Goal: Task Accomplishment & Management: Complete application form

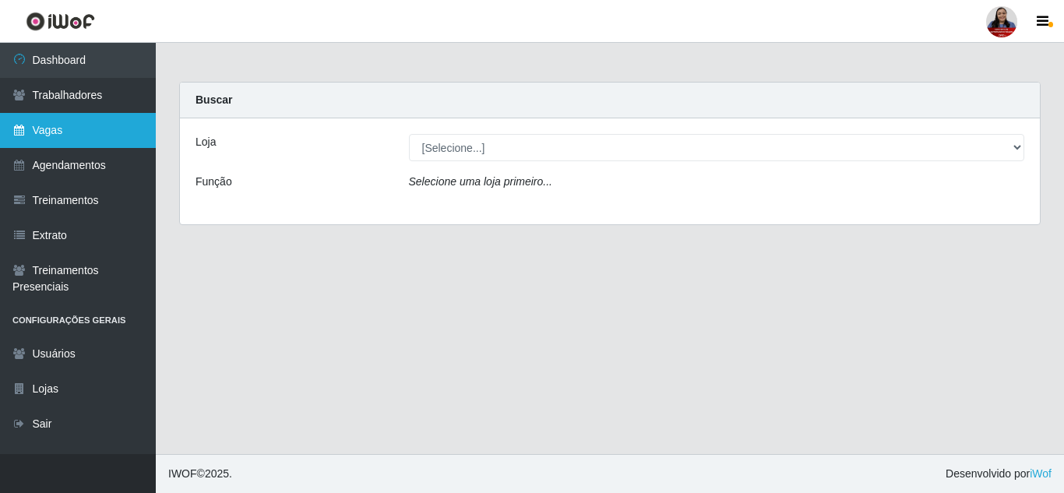
click at [73, 125] on link "Vagas" at bounding box center [78, 130] width 156 height 35
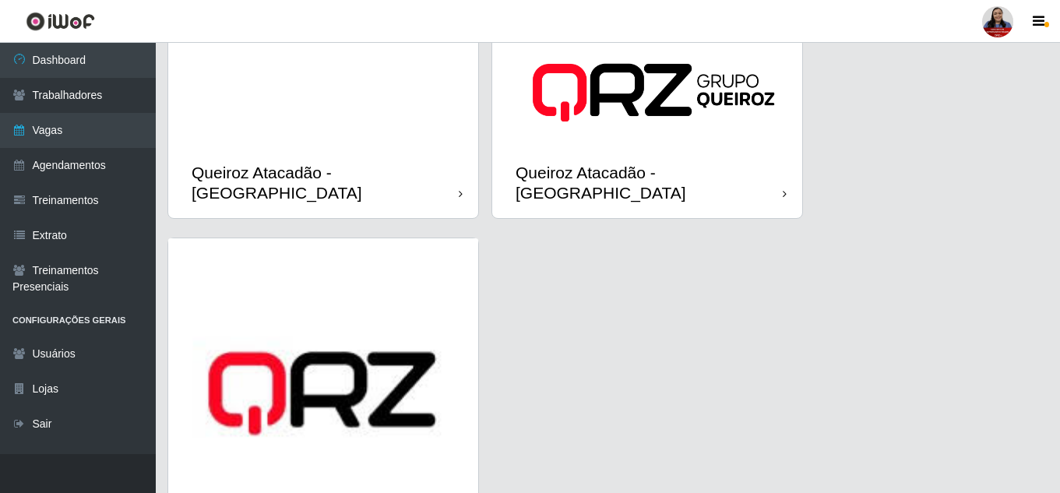
scroll to position [2272, 0]
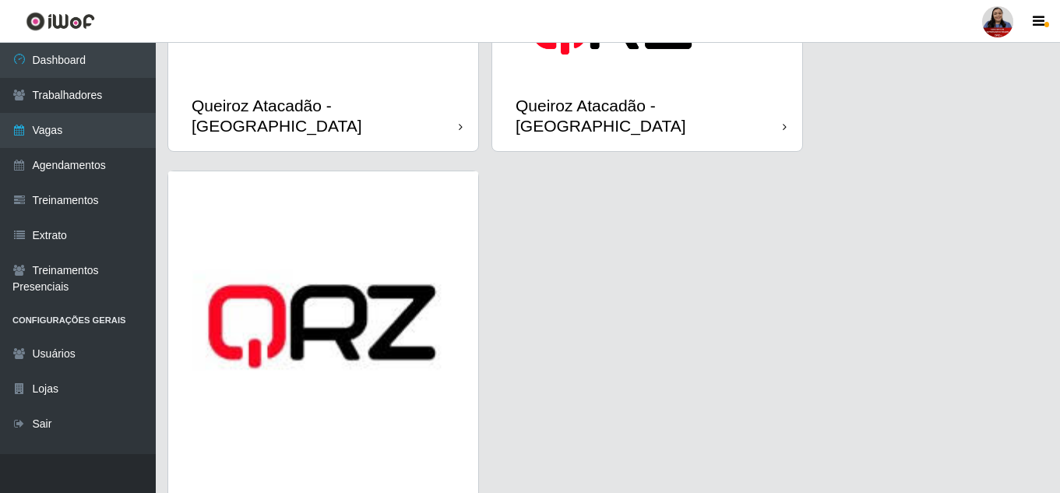
click at [348, 106] on div "Queiroz Atacadão - [GEOGRAPHIC_DATA]" at bounding box center [323, 115] width 310 height 70
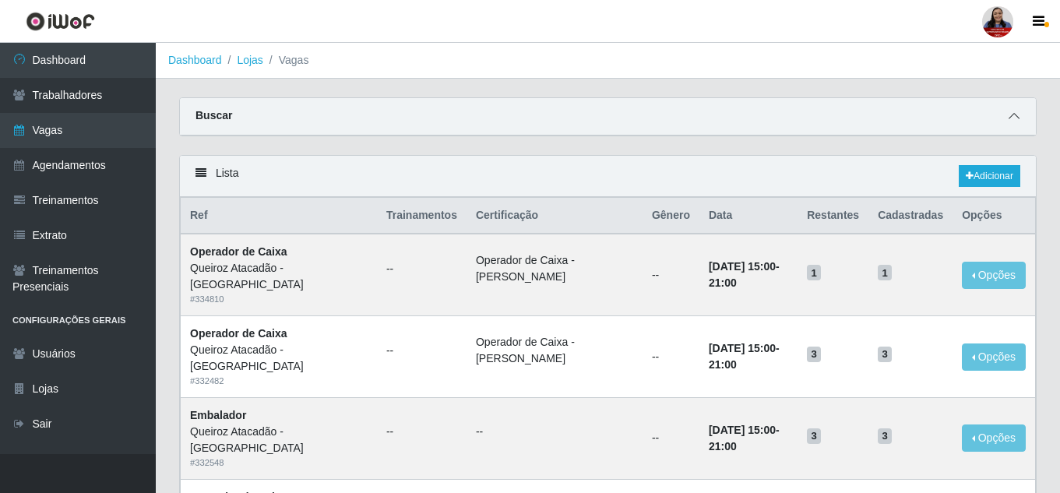
click at [1006, 113] on span at bounding box center [1014, 116] width 19 height 18
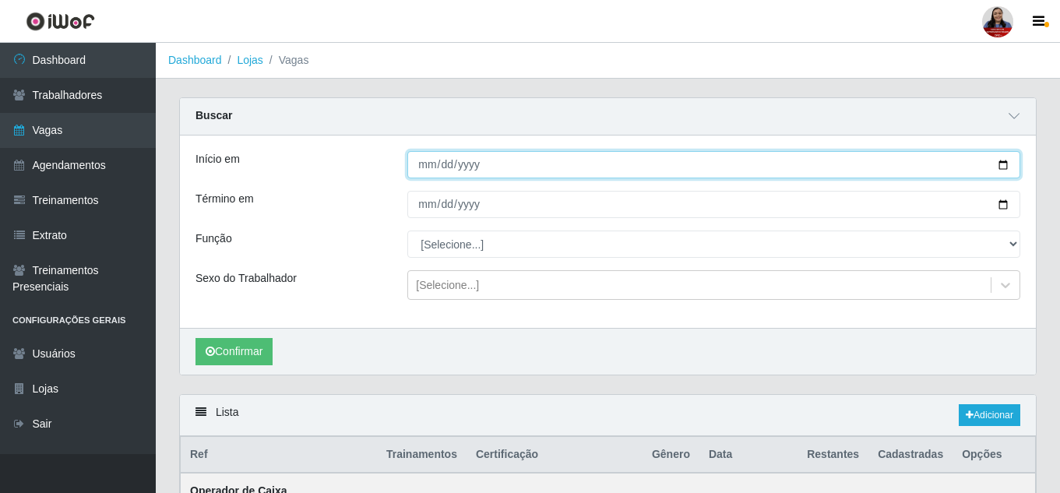
click at [1007, 167] on input "Início em" at bounding box center [713, 164] width 613 height 27
type input "[DATE]"
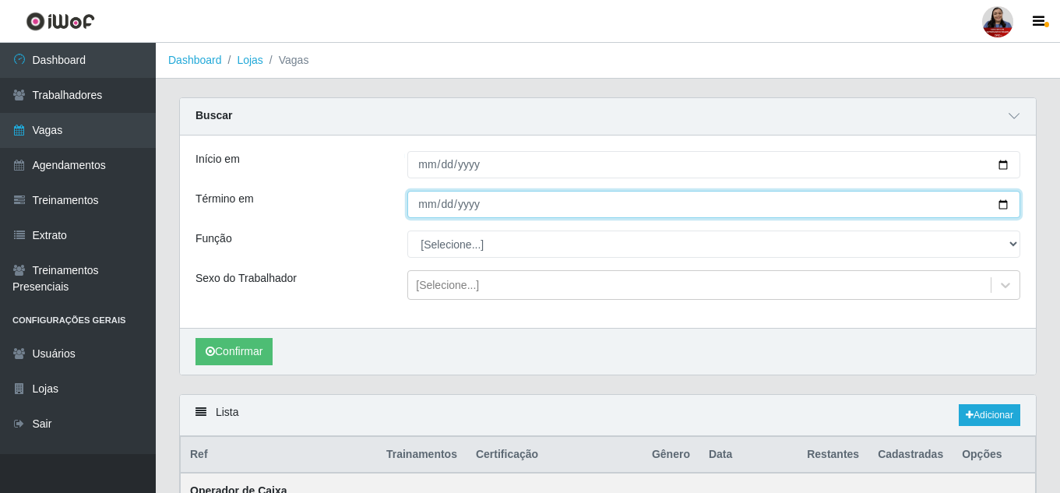
click at [1003, 210] on input "Término em" at bounding box center [713, 204] width 613 height 27
type input "[DATE]"
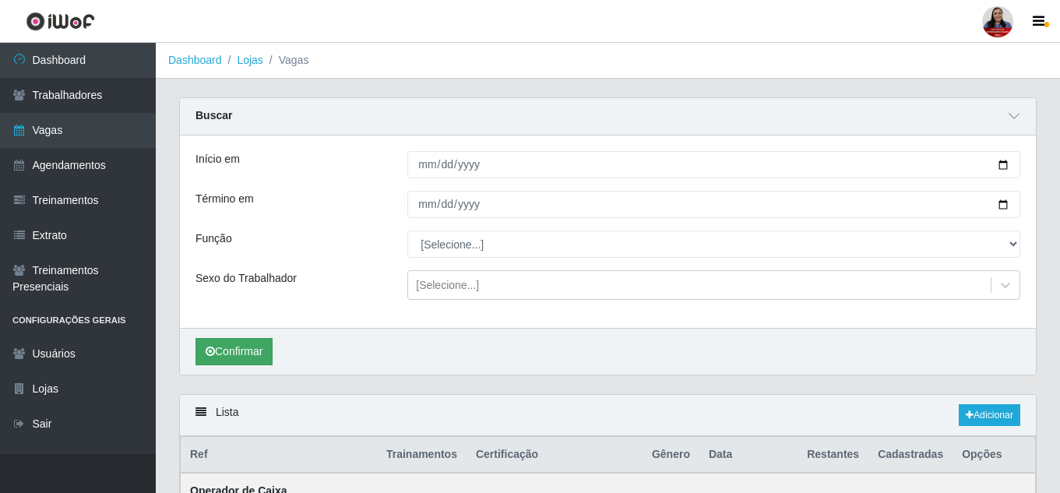
click at [240, 365] on div "Confirmar" at bounding box center [608, 351] width 856 height 47
click at [241, 354] on button "Confirmar" at bounding box center [234, 351] width 77 height 27
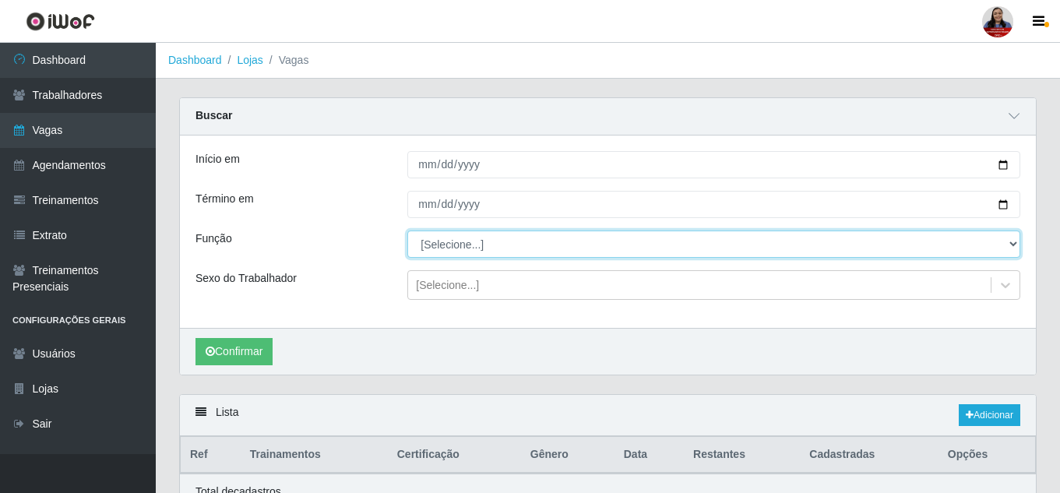
click at [442, 250] on select "[Selecione...] Embalador Embalador + Embalador ++ Operador de Caixa Operador de…" at bounding box center [713, 244] width 613 height 27
select select "24"
click at [407, 231] on select "[Selecione...] Embalador Embalador + Embalador ++ Operador de Caixa Operador de…" at bounding box center [713, 244] width 613 height 27
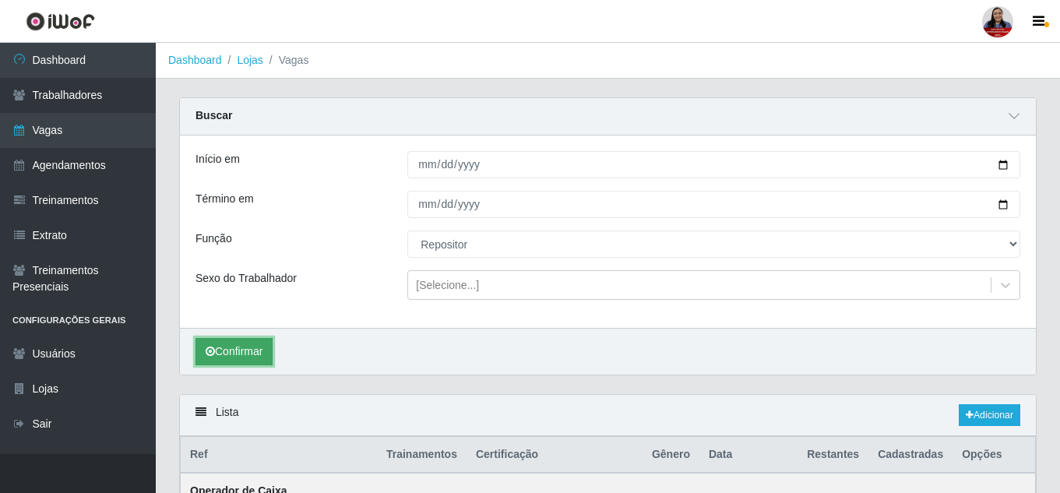
click at [269, 351] on button "Confirmar" at bounding box center [234, 351] width 77 height 27
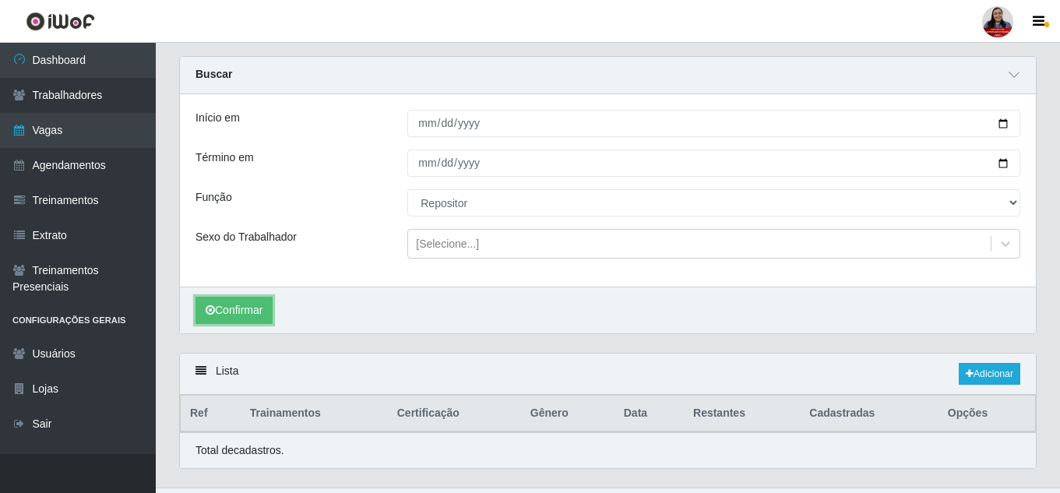
scroll to position [76, 0]
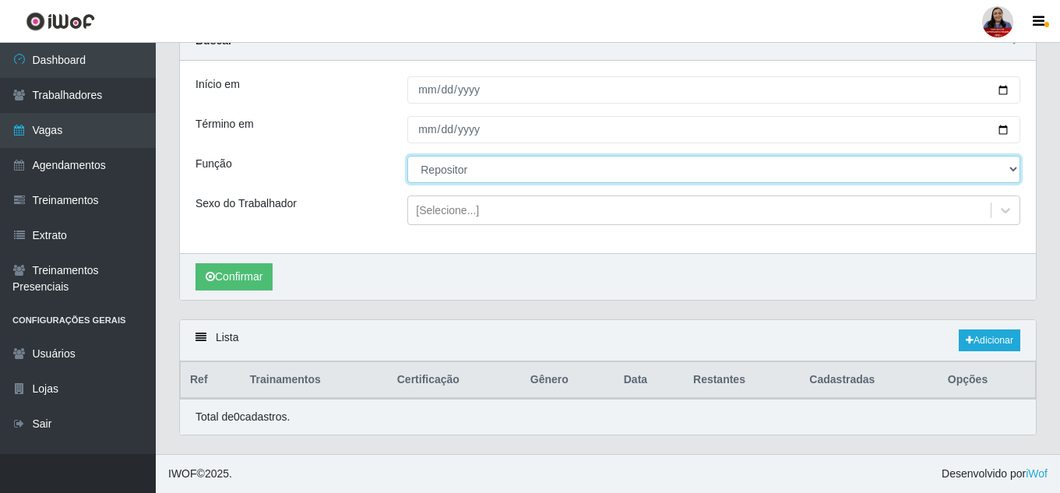
click at [925, 175] on select "[Selecione...] Embalador Embalador + Embalador ++ Operador de Caixa Operador de…" at bounding box center [713, 169] width 613 height 27
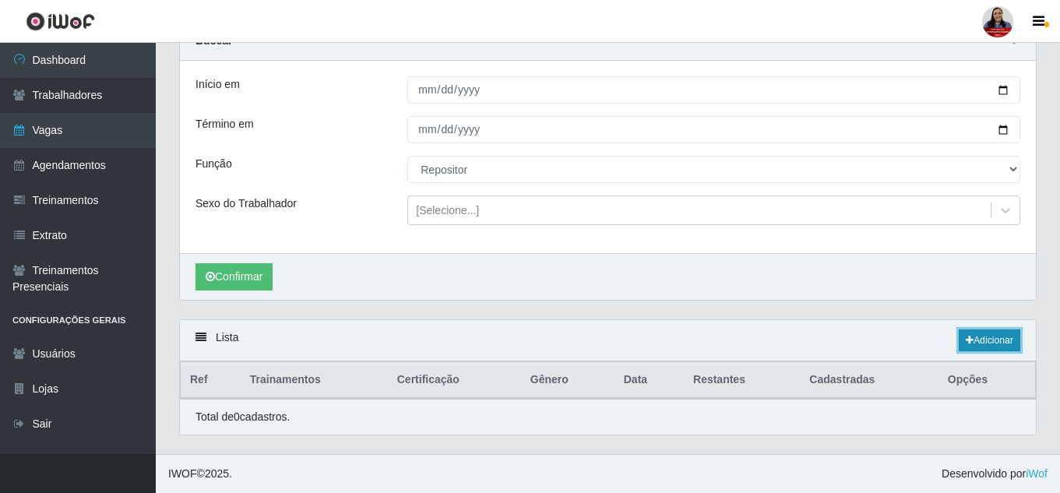
click at [981, 340] on link "Adicionar" at bounding box center [990, 340] width 62 height 22
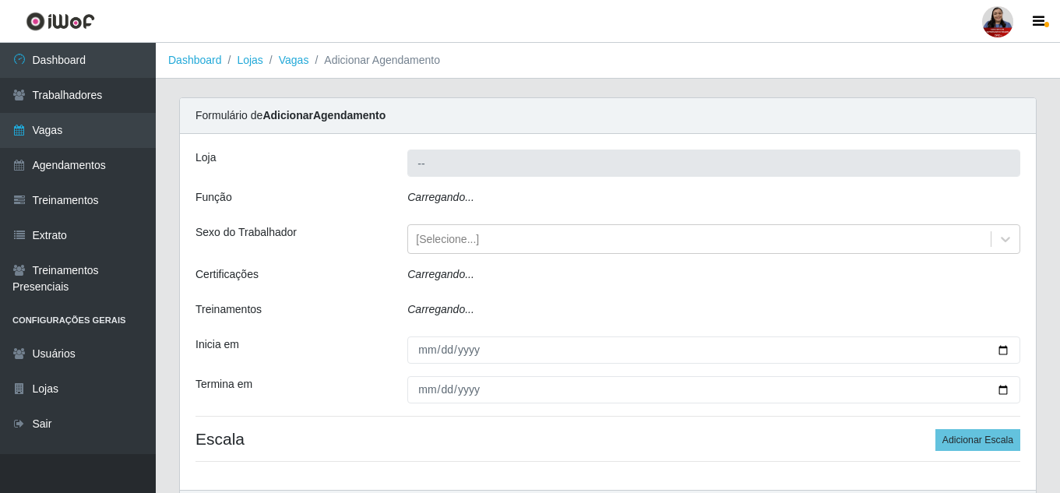
type input "Queiroz Atacadão - [GEOGRAPHIC_DATA]"
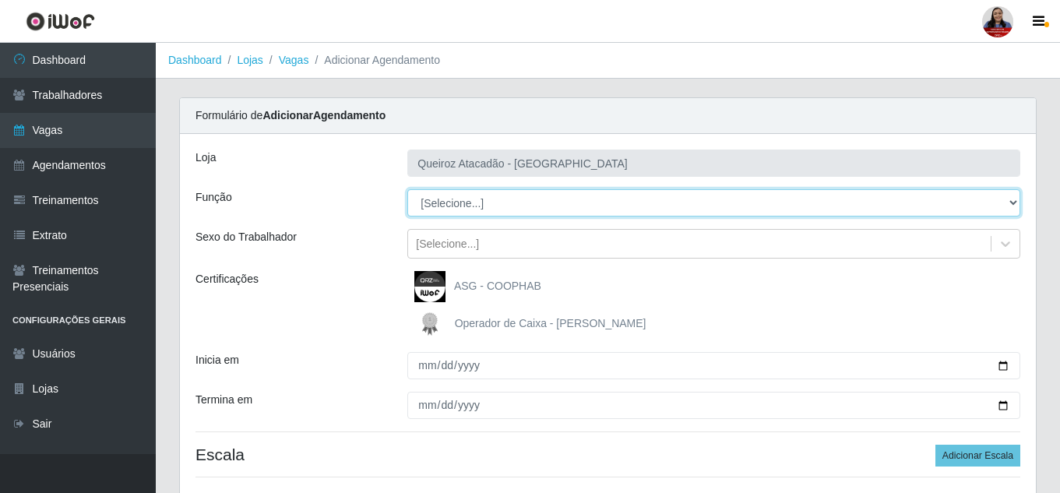
click at [544, 203] on select "[Selecione...] Embalador Embalador + Embalador ++ Operador de Caixa Operador de…" at bounding box center [713, 202] width 613 height 27
select select "86"
click at [407, 189] on select "[Selecione...] Embalador Embalador + Embalador ++ Operador de Caixa Operador de…" at bounding box center [713, 202] width 613 height 27
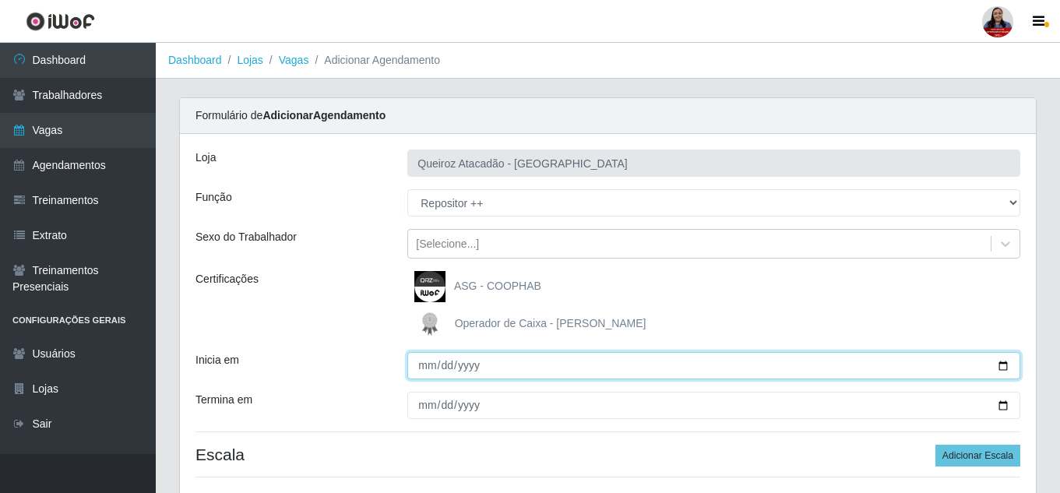
click at [1000, 365] on input "Inicia em" at bounding box center [713, 365] width 613 height 27
type input "[DATE]"
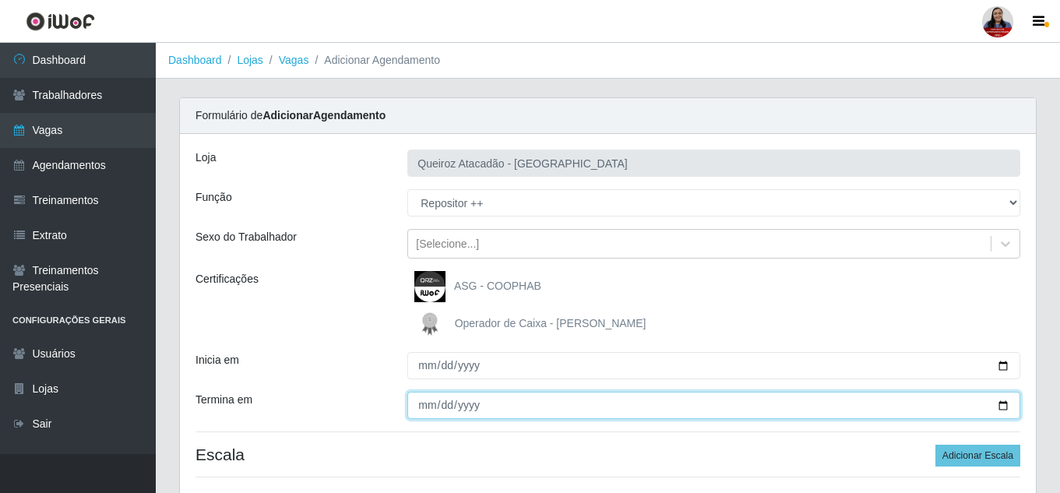
click at [1001, 404] on input "Termina em" at bounding box center [713, 405] width 613 height 27
type input "[DATE]"
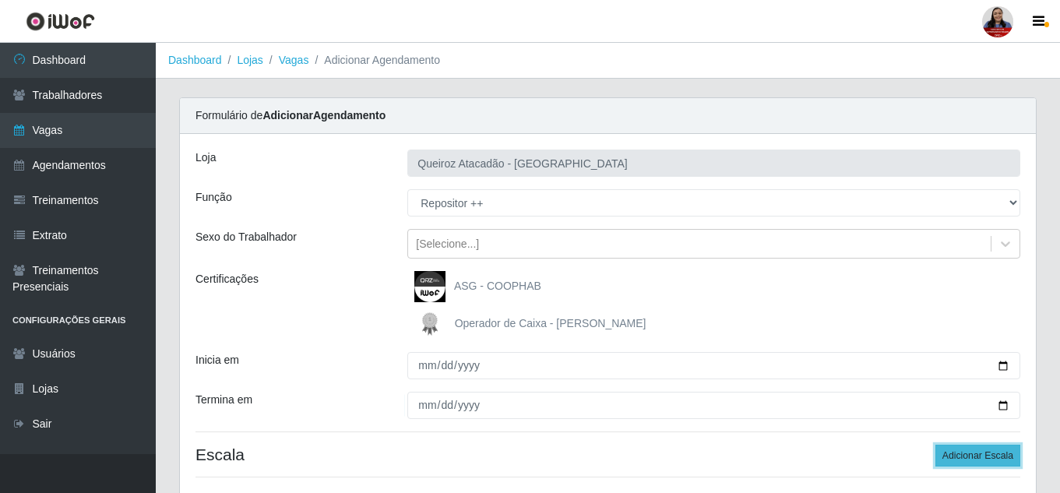
click at [969, 457] on button "Adicionar Escala" at bounding box center [977, 456] width 85 height 22
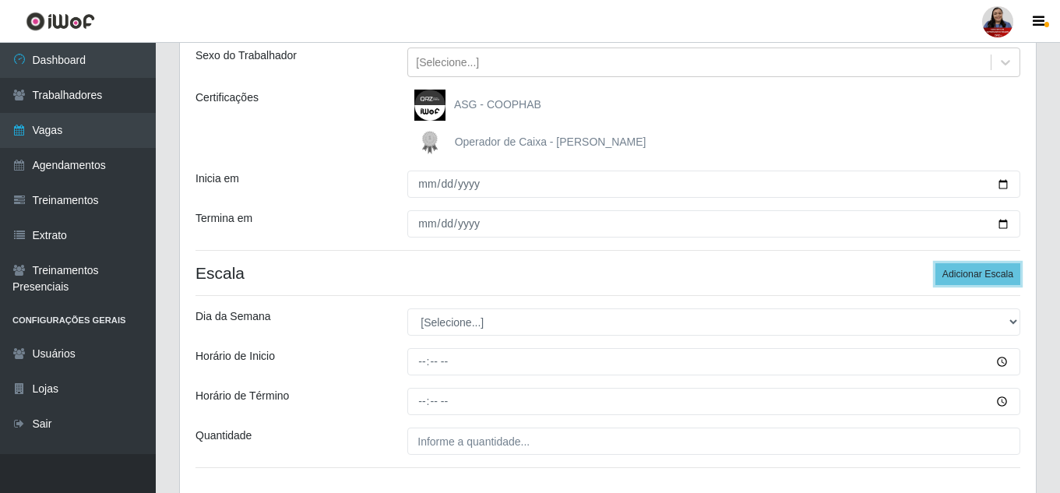
scroll to position [234, 0]
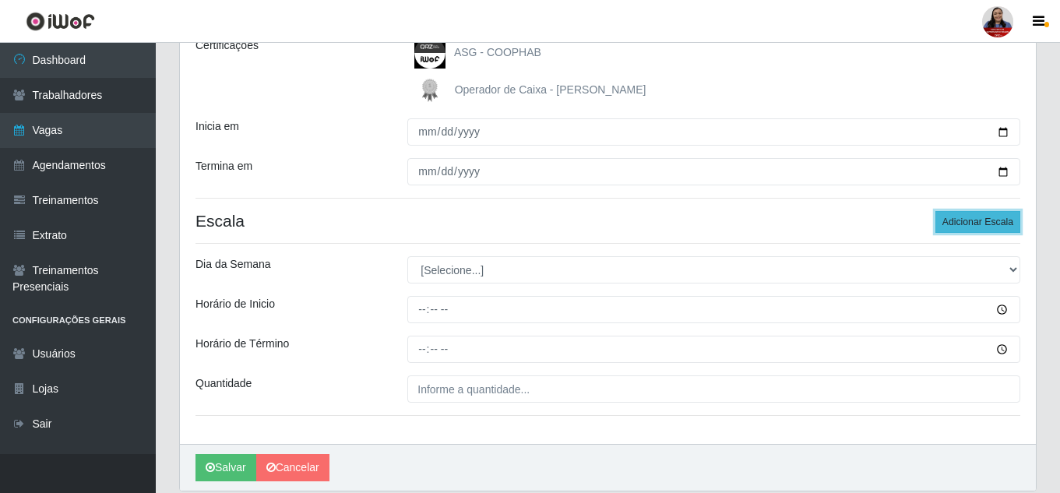
click at [997, 225] on button "Adicionar Escala" at bounding box center [977, 222] width 85 height 22
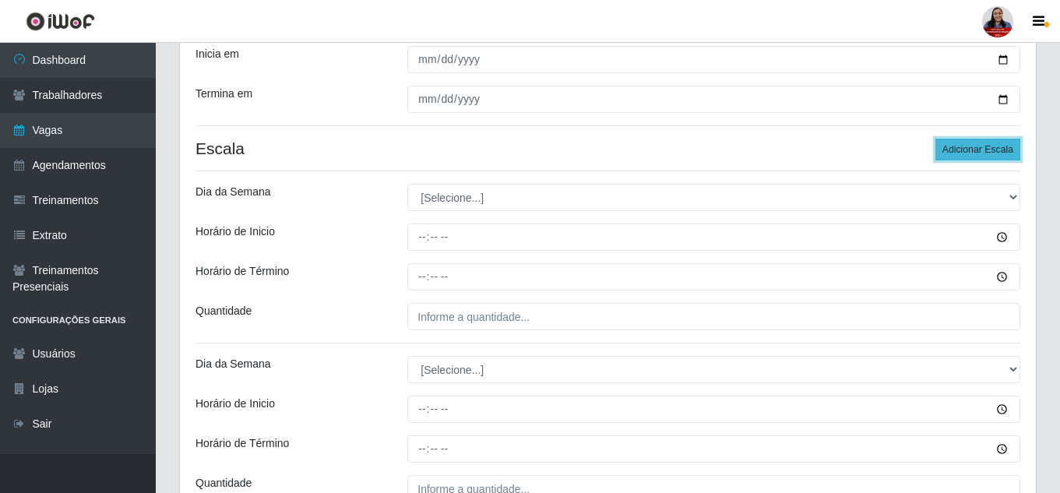
click at [972, 142] on button "Adicionar Escala" at bounding box center [977, 150] width 85 height 22
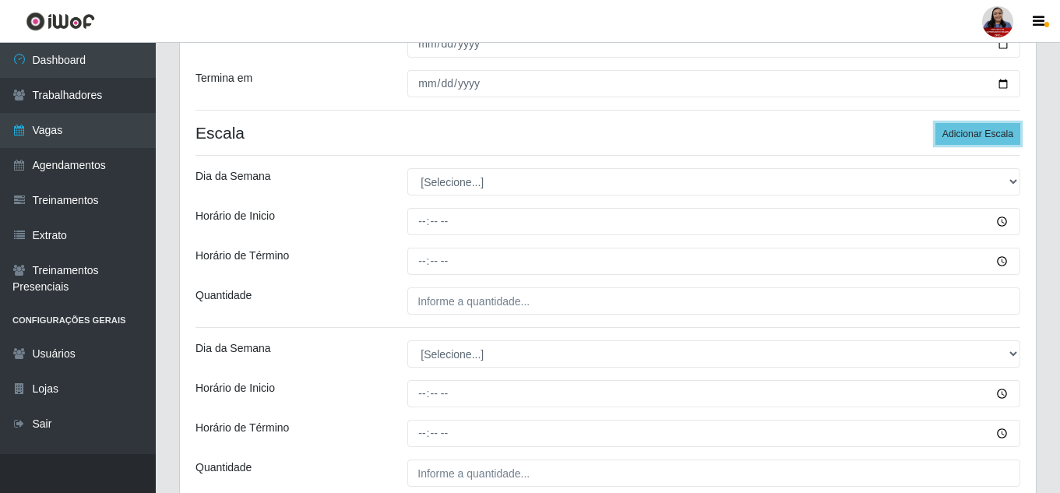
scroll to position [306, 0]
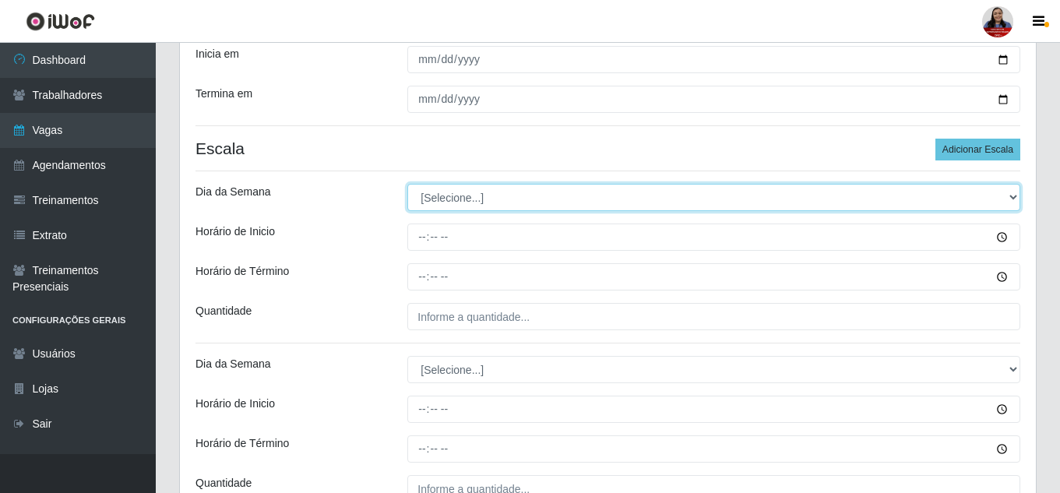
click at [607, 202] on select "[Selecione...] Segunda Terça Quarta Quinta Sexta Sábado Domingo" at bounding box center [713, 197] width 613 height 27
select select "3"
click at [407, 184] on select "[Selecione...] Segunda Terça Quarta Quinta Sexta Sábado Domingo" at bounding box center [713, 197] width 613 height 27
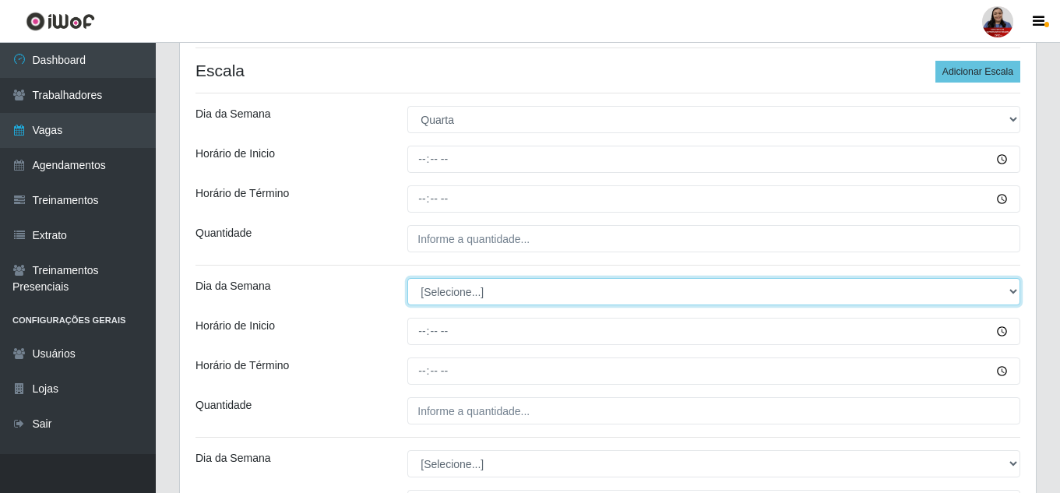
click at [616, 291] on select "[Selecione...] Segunda Terça Quarta Quinta Sexta Sábado Domingo" at bounding box center [713, 291] width 613 height 27
select select "3"
click at [407, 278] on select "[Selecione...] Segunda Terça Quarta Quinta Sexta Sábado Domingo" at bounding box center [713, 291] width 613 height 27
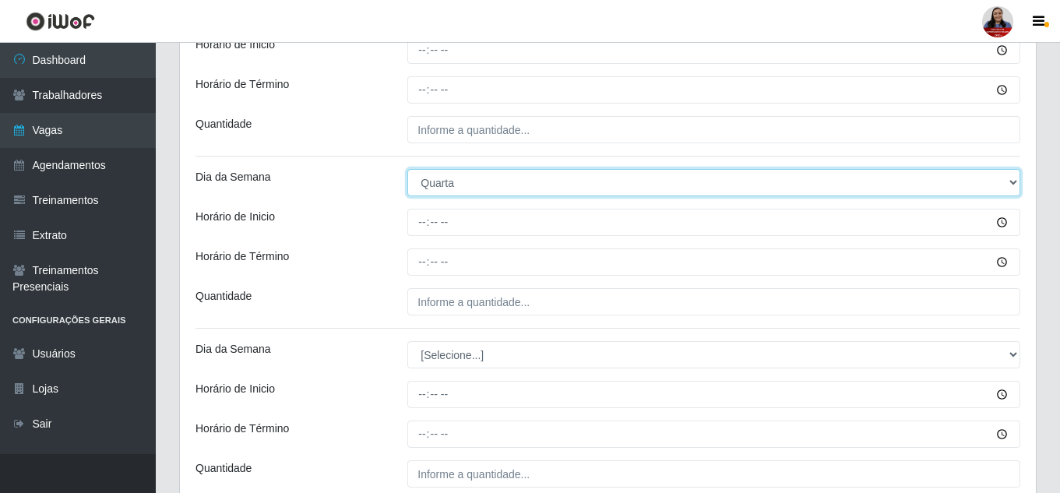
scroll to position [540, 0]
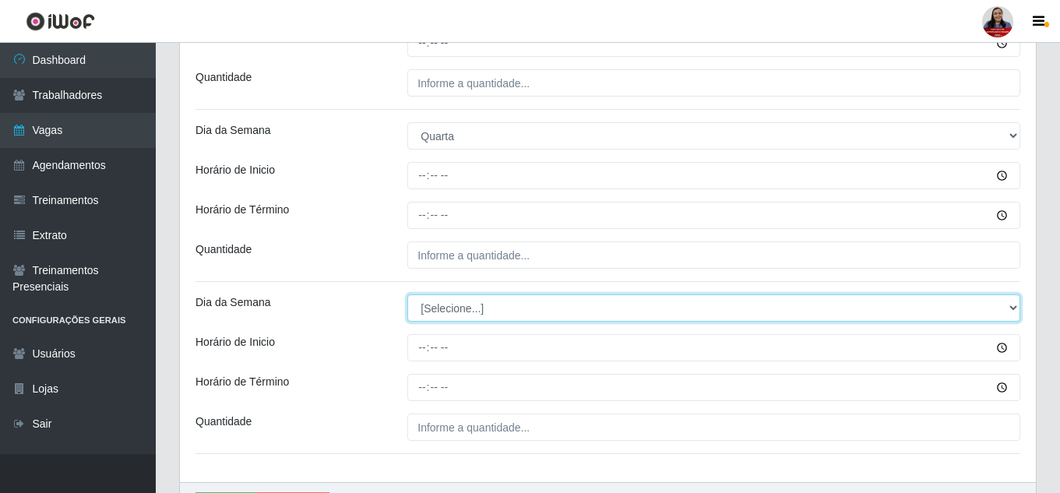
click at [596, 306] on select "[Selecione...] Segunda Terça Quarta Quinta Sexta Sábado Domingo" at bounding box center [713, 307] width 613 height 27
select select "3"
click at [407, 294] on select "[Selecione...] Segunda Terça Quarta Quinta Sexta Sábado Domingo" at bounding box center [713, 307] width 613 height 27
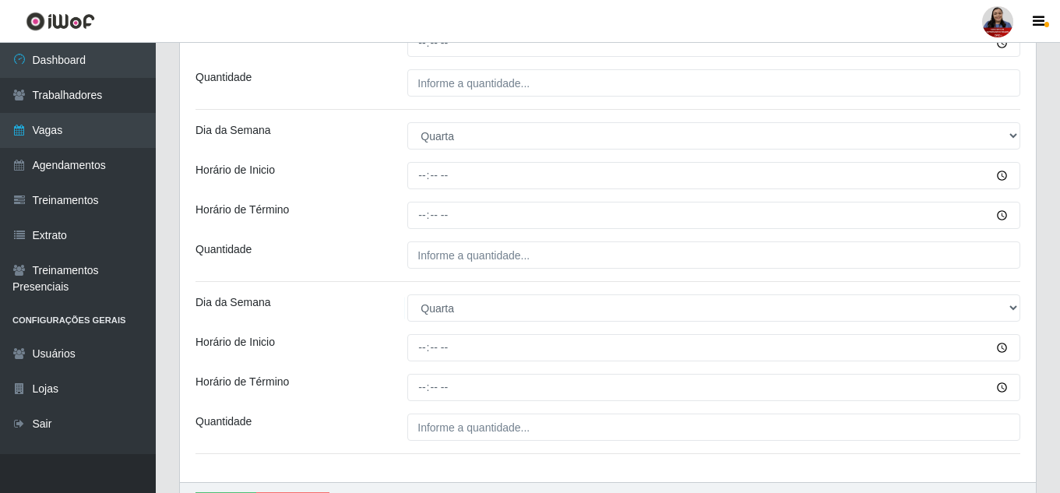
click at [377, 239] on div "Loja Queiroz Atacadão - Mossoró Função [Selecione...] Embalador Embalador + Emb…" at bounding box center [608, 38] width 856 height 888
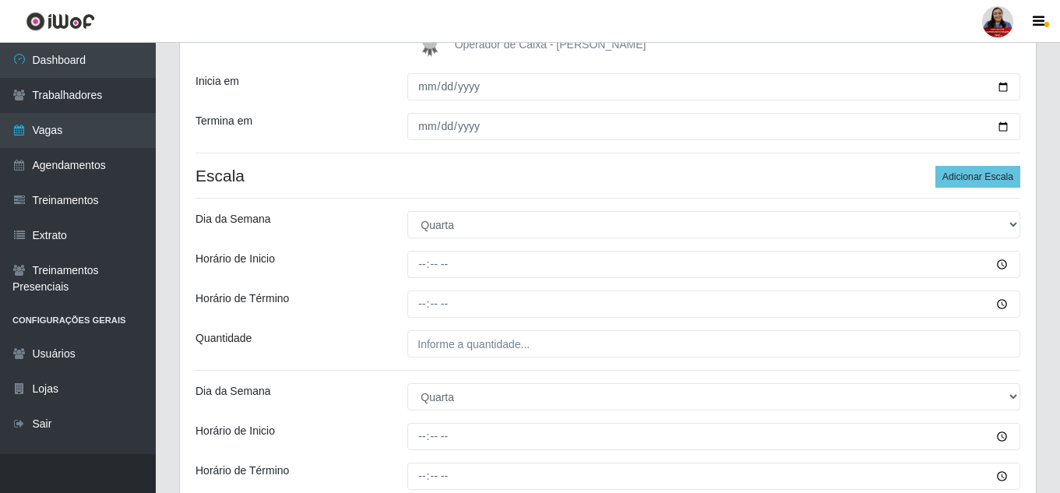
scroll to position [306, 0]
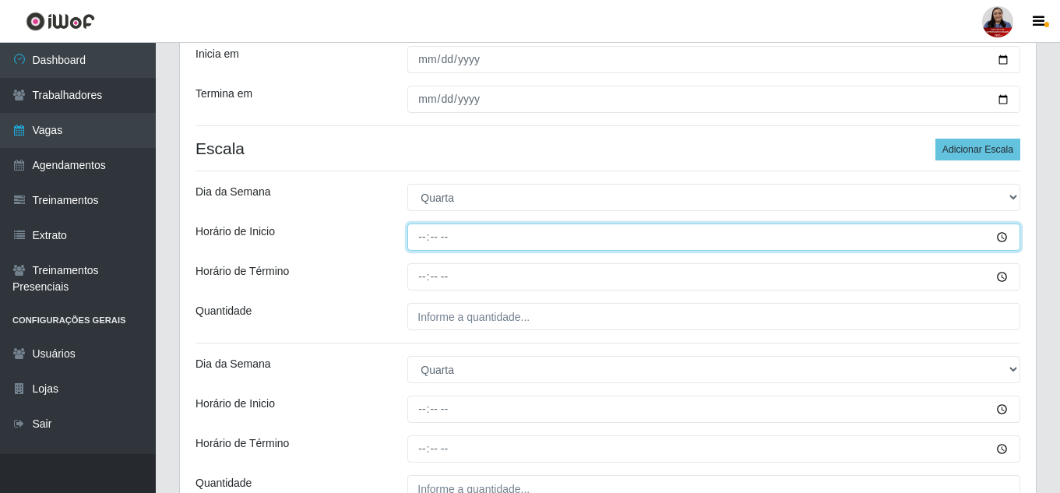
click at [426, 241] on input "Horário de Inicio" at bounding box center [713, 237] width 613 height 27
type input "10:00"
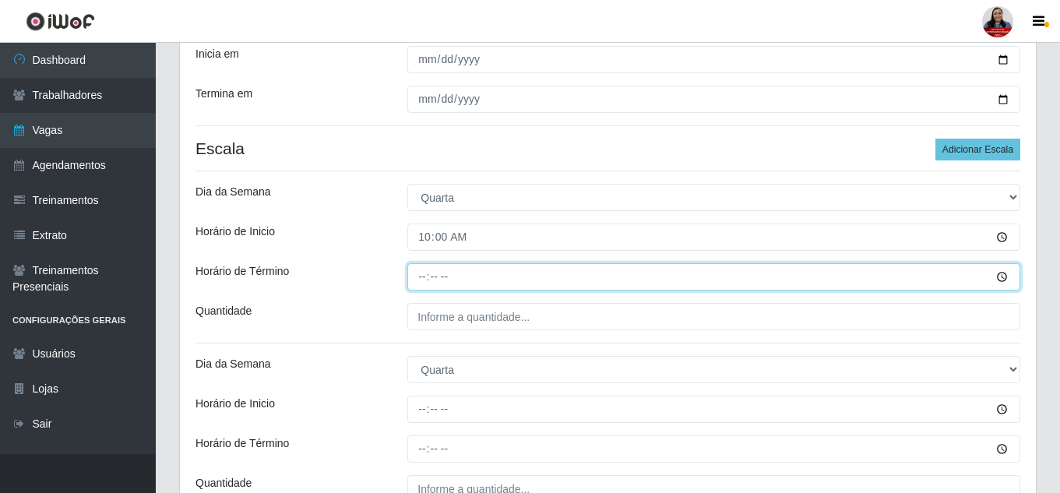
type input "16:00"
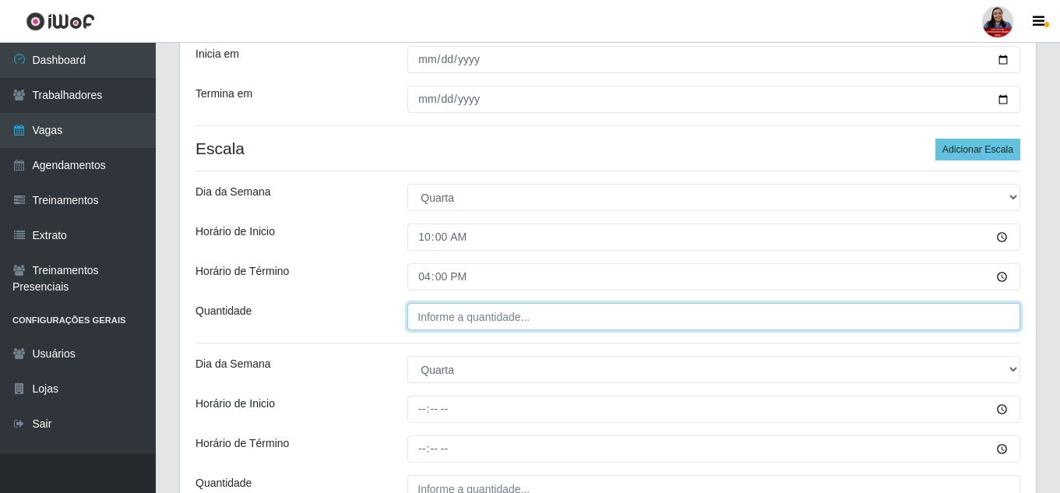
type input "___"
type input "2__"
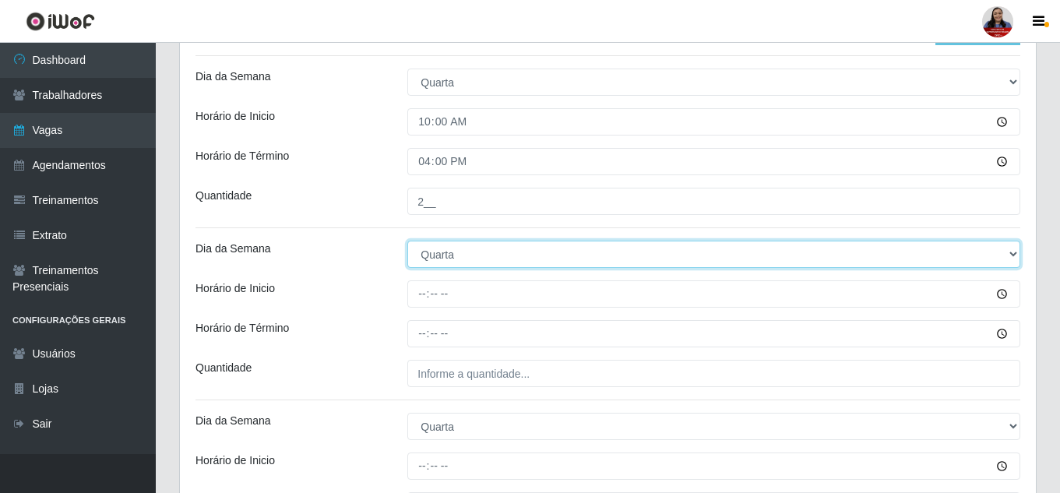
scroll to position [462, 0]
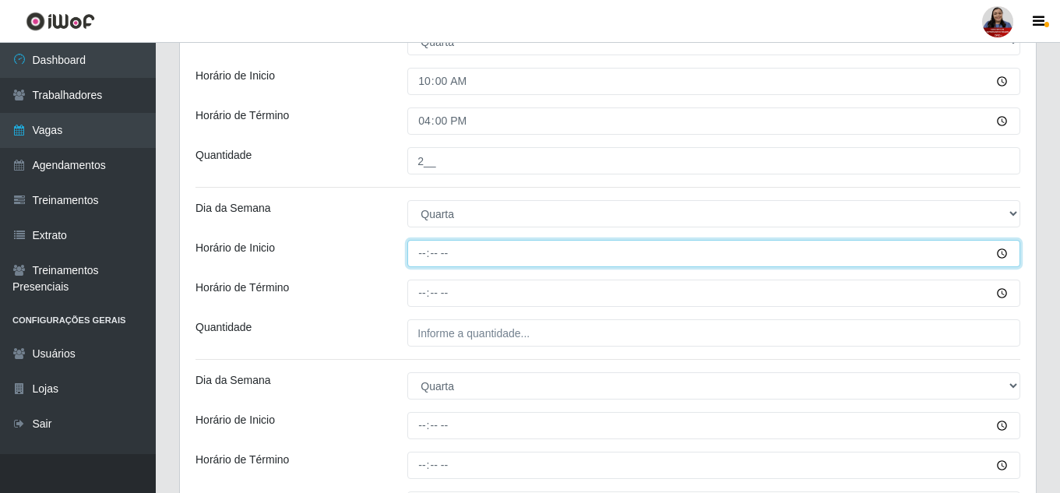
click at [423, 252] on input "Horário de Inicio" at bounding box center [713, 253] width 613 height 27
type input "14:00"
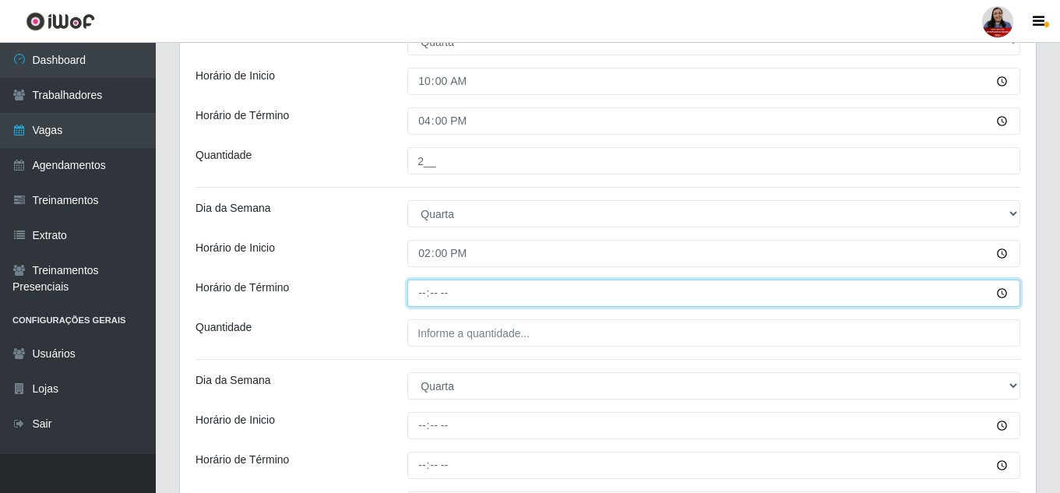
type input "20:00"
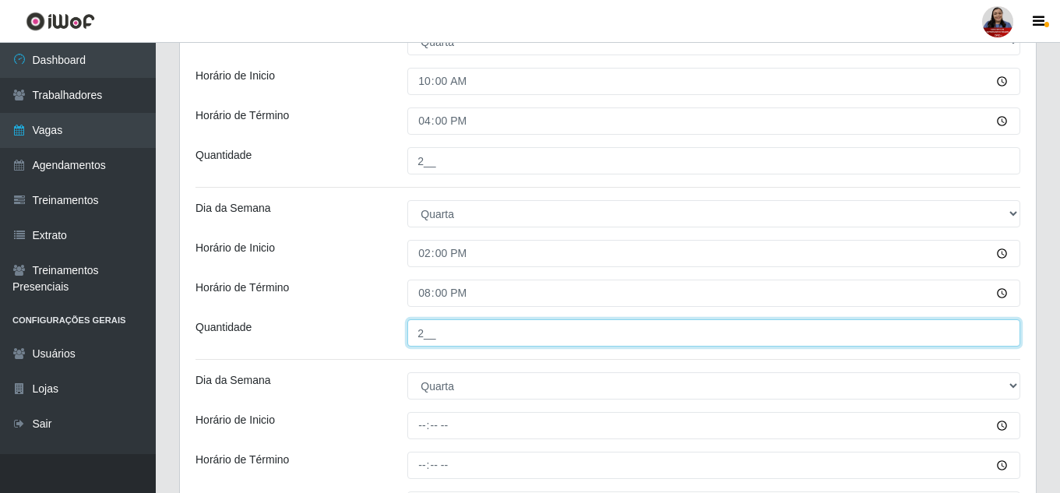
type input "2__"
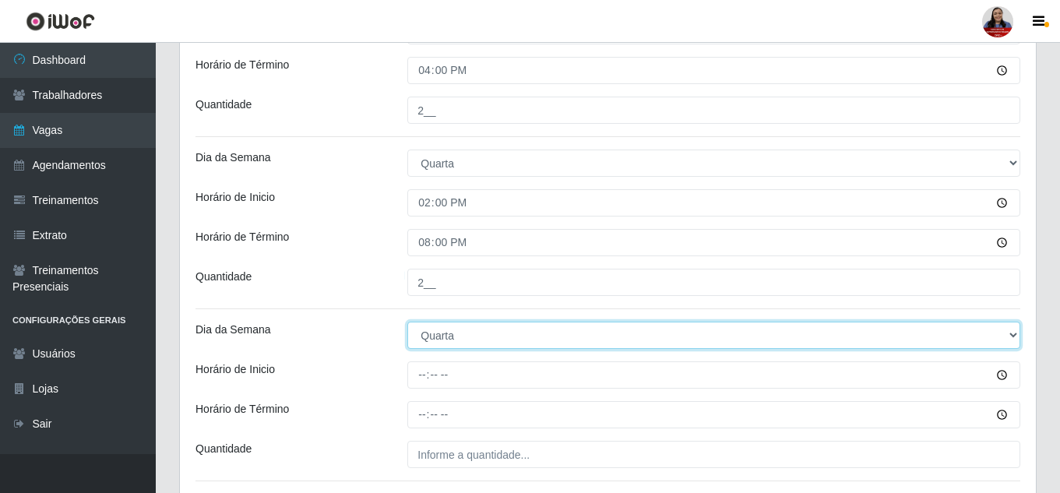
scroll to position [540, 0]
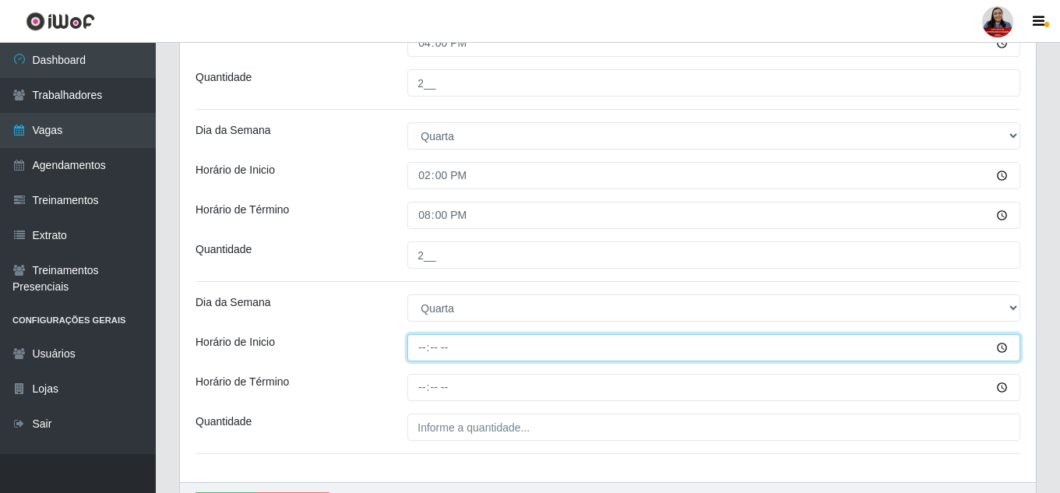
click at [417, 354] on input "Horário de Inicio" at bounding box center [713, 347] width 613 height 27
type input "16:00"
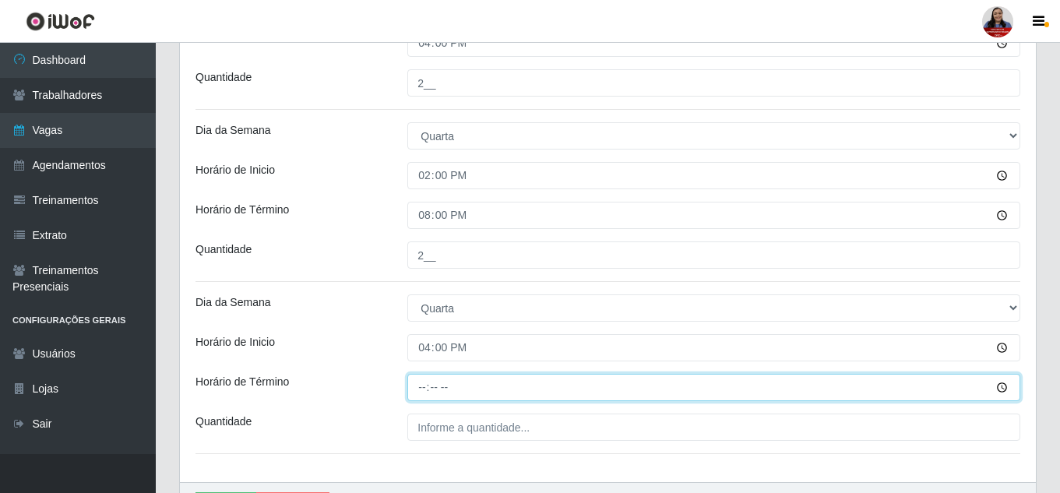
click at [442, 382] on input "Horário de Término" at bounding box center [713, 387] width 613 height 27
type input "22:00"
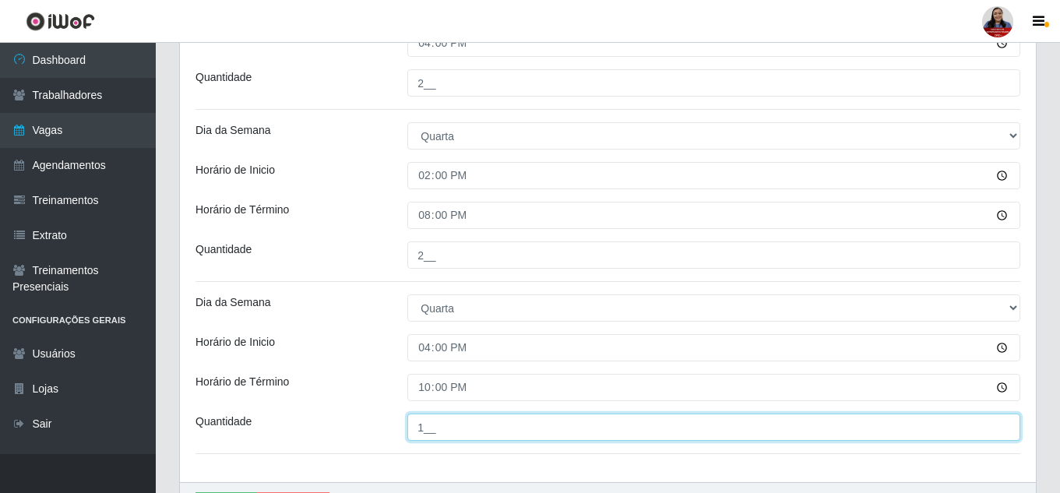
type input "1__"
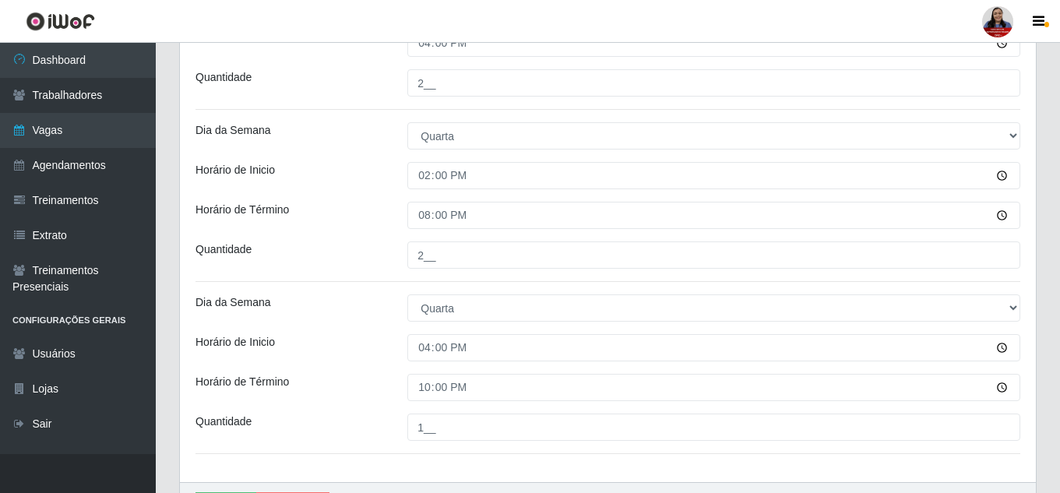
click at [373, 291] on div "Loja Queiroz Atacadão - Mossoró Função [Selecione...] Embalador Embalador + Emb…" at bounding box center [608, 38] width 856 height 888
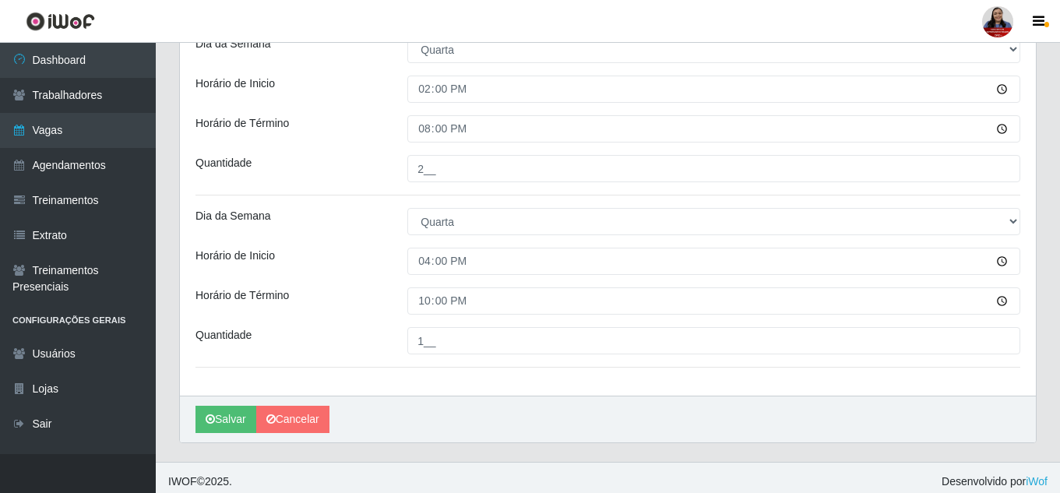
scroll to position [634, 0]
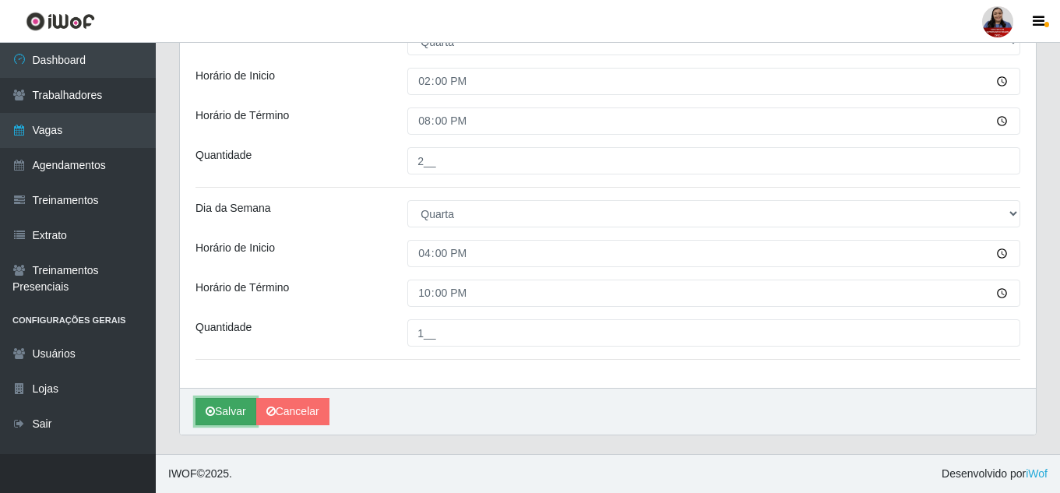
click at [223, 410] on button "Salvar" at bounding box center [226, 411] width 61 height 27
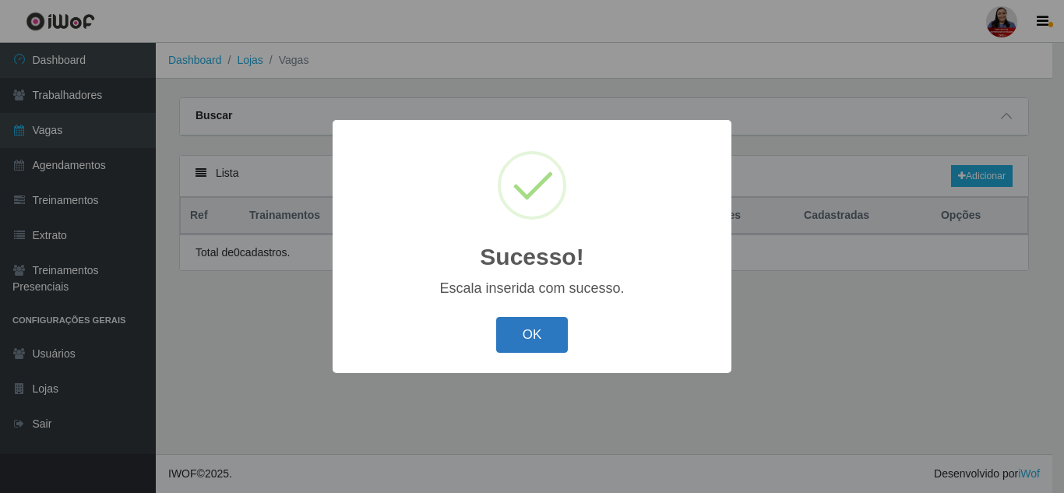
click at [555, 336] on button "OK" at bounding box center [532, 335] width 72 height 37
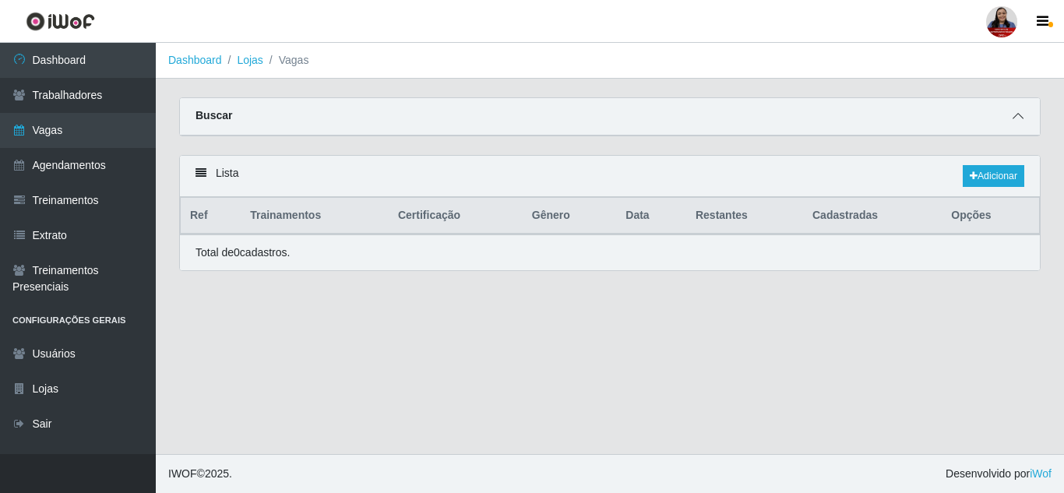
click at [1016, 117] on icon at bounding box center [1018, 116] width 11 height 11
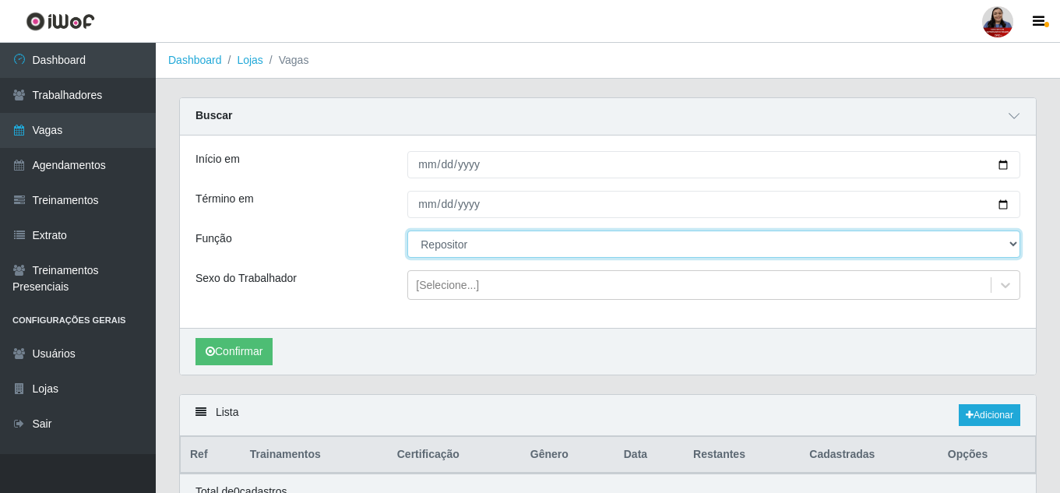
click at [454, 252] on select "[Selecione...] Embalador Embalador + Embalador ++ Operador de Caixa Operador de…" at bounding box center [713, 244] width 613 height 27
select select "86"
click at [407, 231] on select "[Selecione...] Embalador Embalador + Embalador ++ Operador de Caixa Operador de…" at bounding box center [713, 244] width 613 height 27
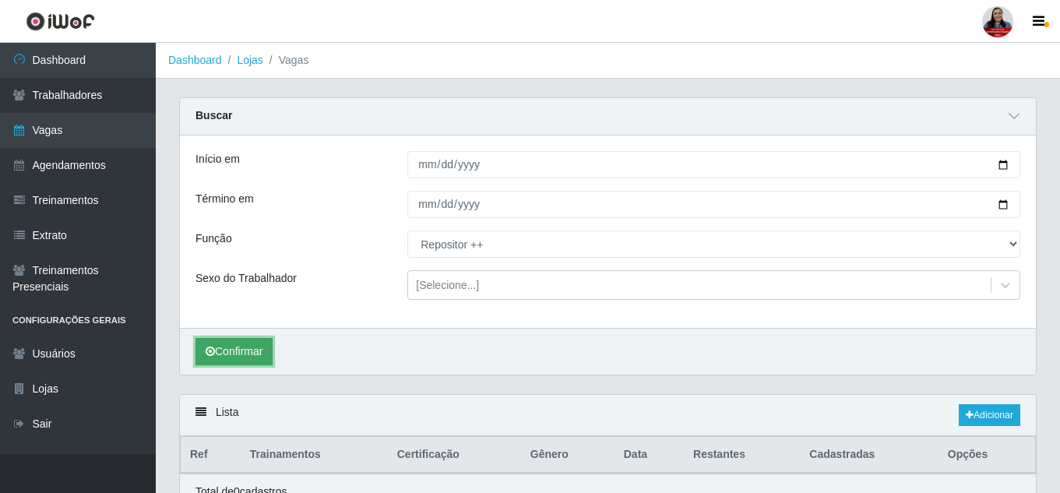
click at [252, 358] on button "Confirmar" at bounding box center [234, 351] width 77 height 27
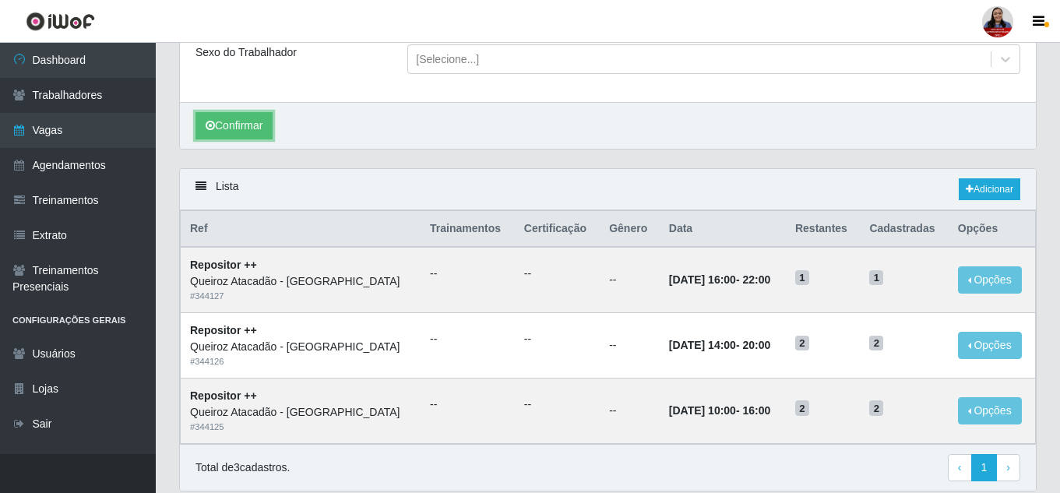
scroll to position [234, 0]
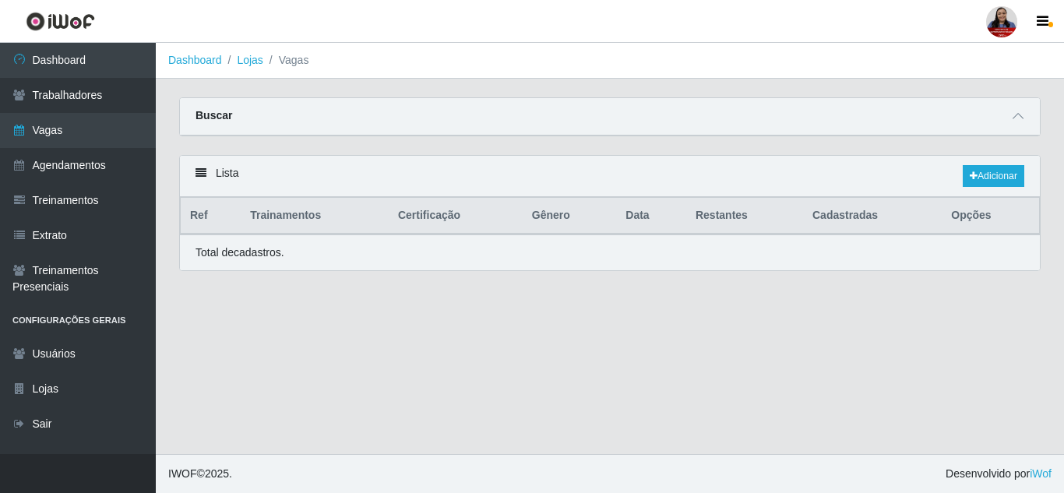
select select "24"
click at [1021, 118] on icon at bounding box center [1018, 116] width 11 height 11
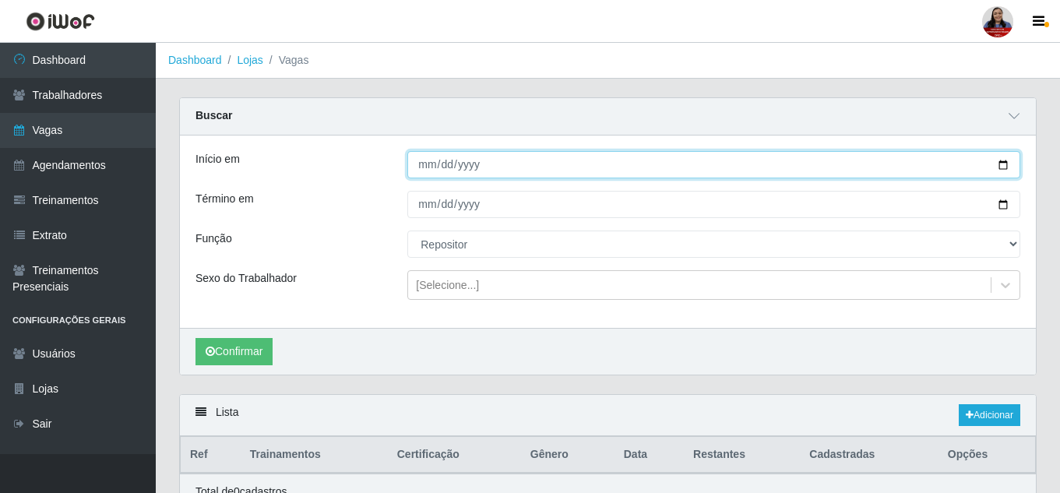
click at [1003, 164] on input "[DATE]" at bounding box center [713, 164] width 613 height 27
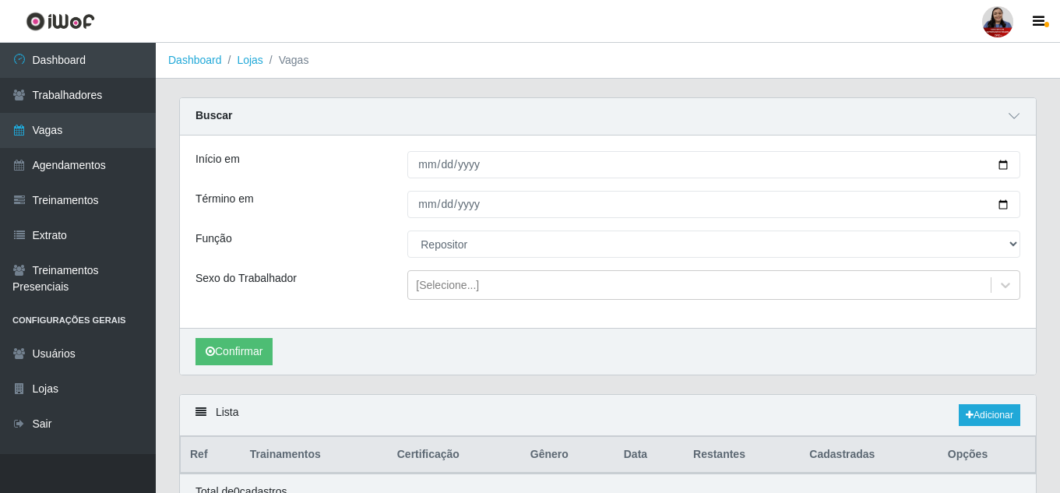
click at [884, 134] on div "Buscar" at bounding box center [608, 116] width 856 height 37
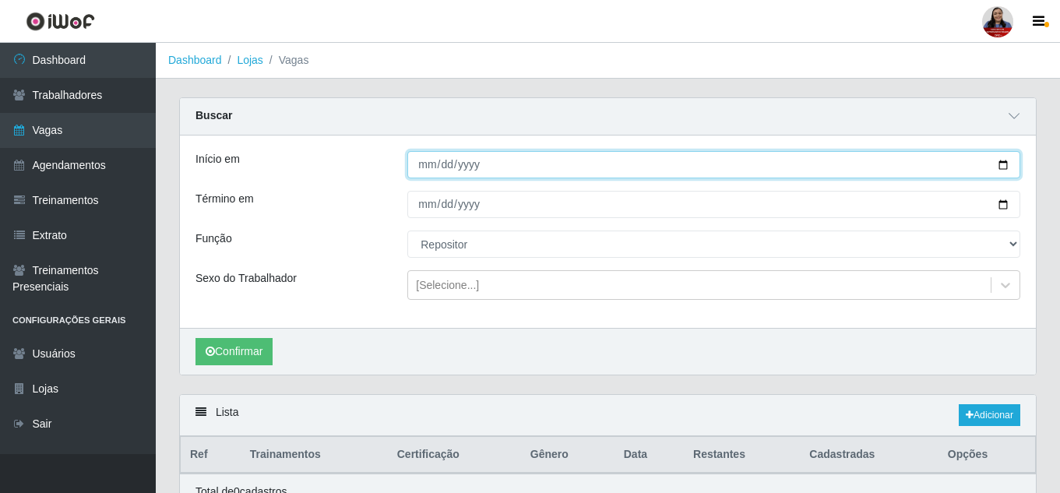
click at [999, 168] on input "[DATE]" at bounding box center [713, 164] width 613 height 27
type input "2025-09-09"
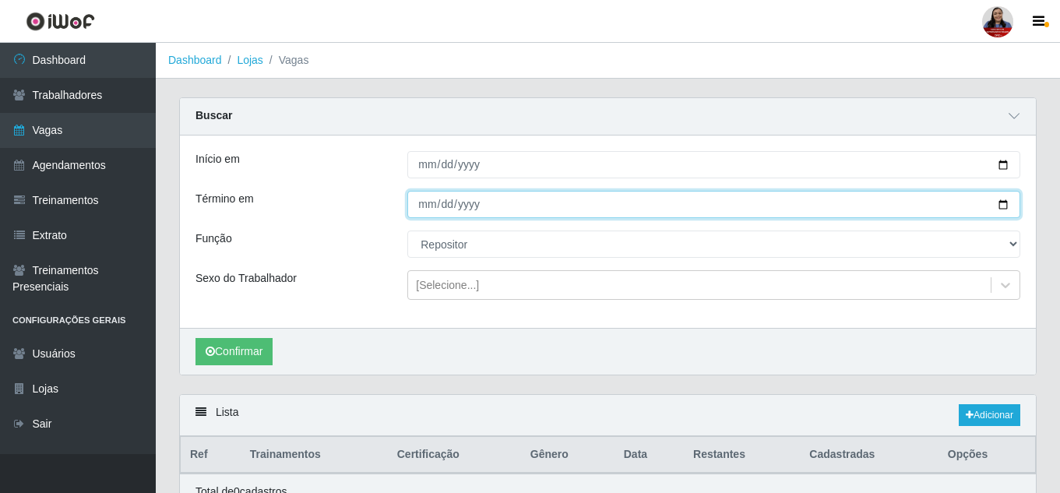
click at [1000, 209] on input "[DATE]" at bounding box center [713, 204] width 613 height 27
type input "2025-09-09"
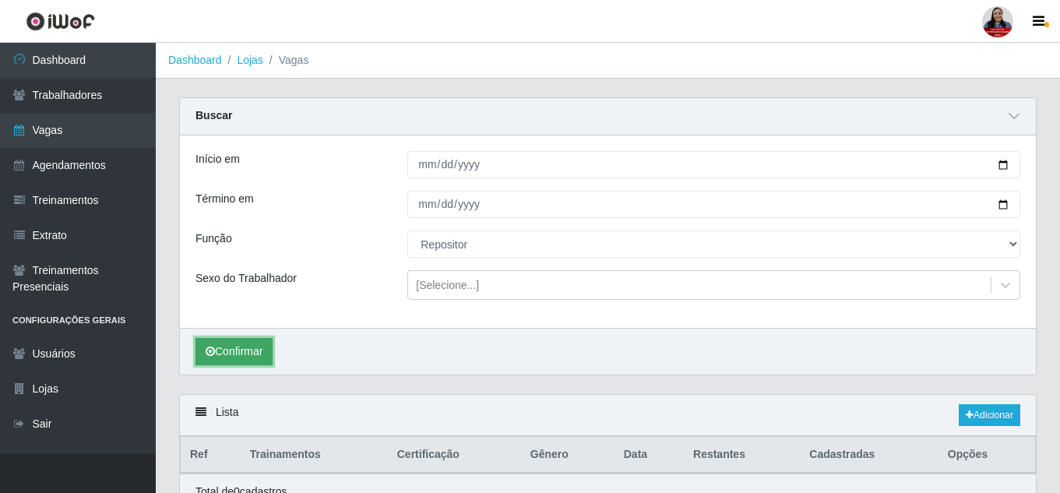
click at [251, 349] on button "Confirmar" at bounding box center [234, 351] width 77 height 27
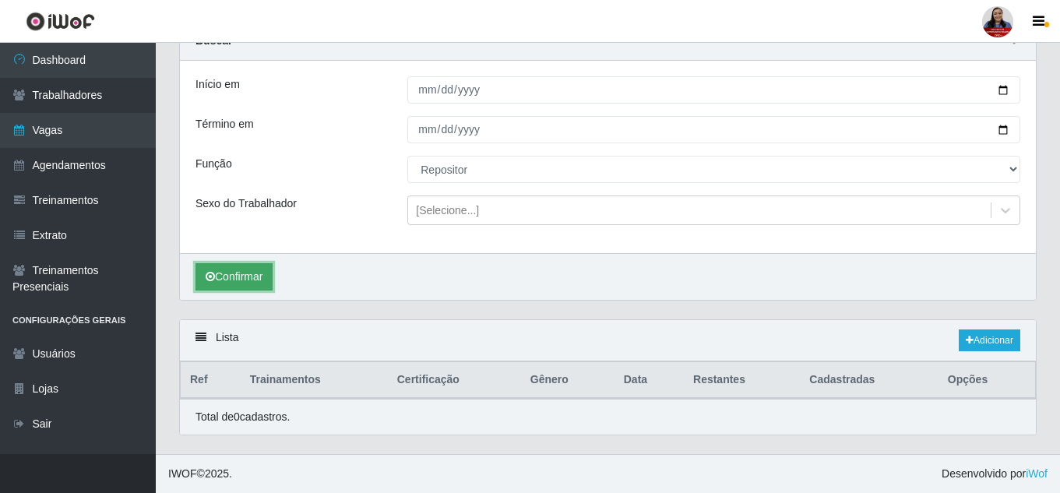
click at [252, 280] on button "Confirmar" at bounding box center [234, 276] width 77 height 27
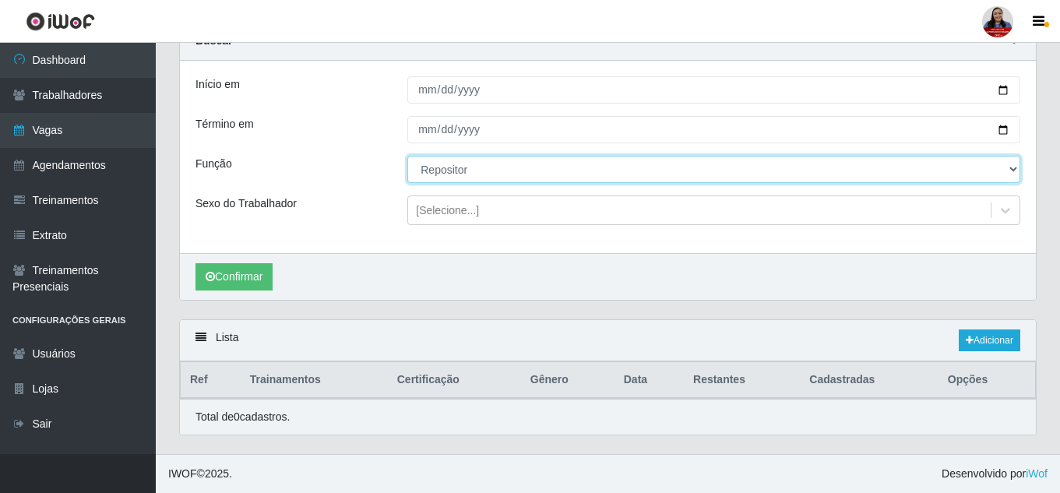
click at [454, 168] on select "[Selecione...] Embalador Embalador + Embalador ++ Operador de Caixa Operador de…" at bounding box center [713, 169] width 613 height 27
select select "86"
click at [407, 156] on select "[Selecione...] Embalador Embalador + Embalador ++ Operador de Caixa Operador de…" at bounding box center [713, 169] width 613 height 27
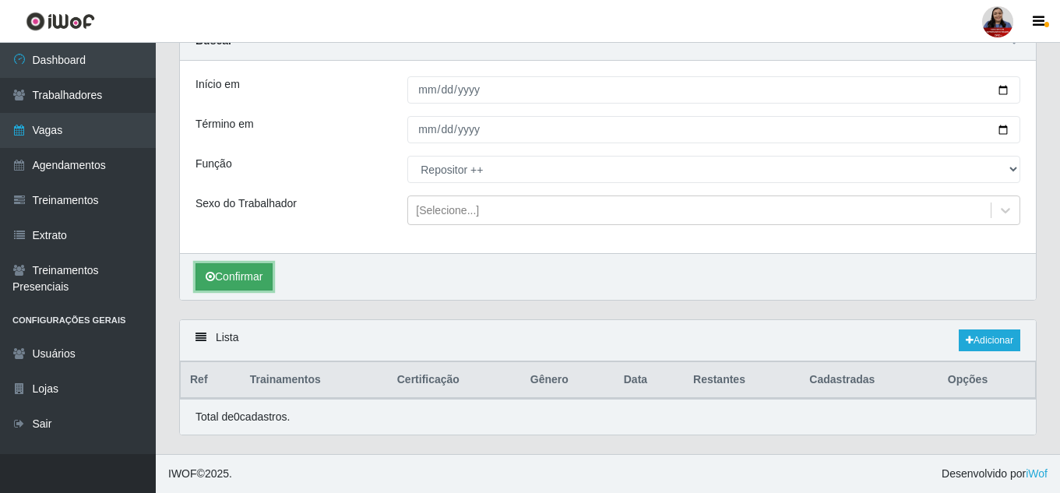
click at [263, 282] on button "Confirmar" at bounding box center [234, 276] width 77 height 27
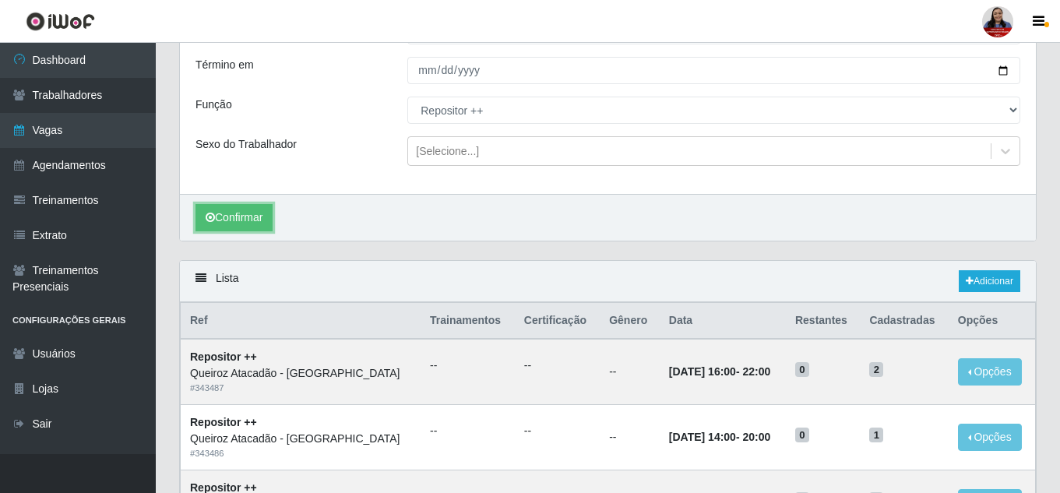
scroll to position [283, 0]
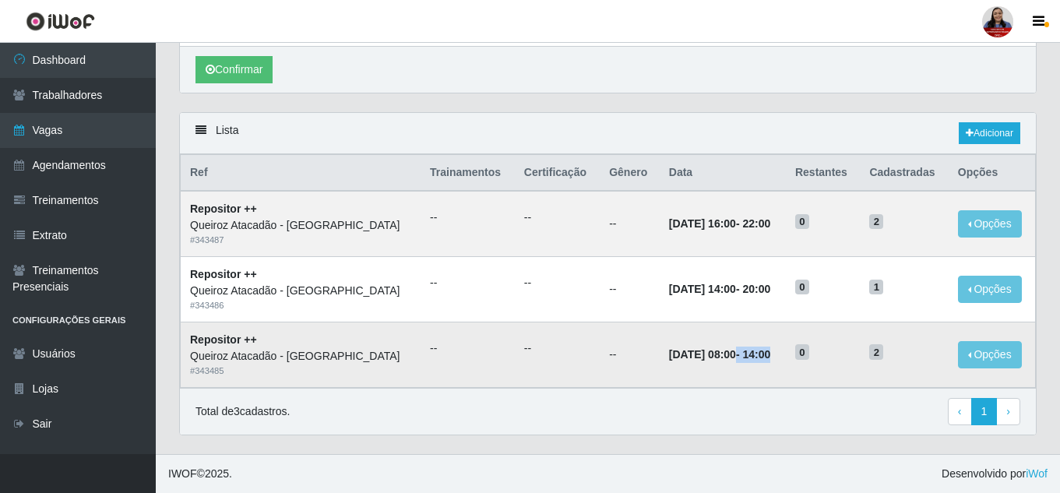
drag, startPoint x: 685, startPoint y: 358, endPoint x: 756, endPoint y: 358, distance: 71.7
click at [756, 358] on td "09/09/2025, 08:00 - 14:00" at bounding box center [723, 354] width 126 height 65
click at [762, 338] on td "09/09/2025, 08:00 - 14:00" at bounding box center [723, 354] width 126 height 65
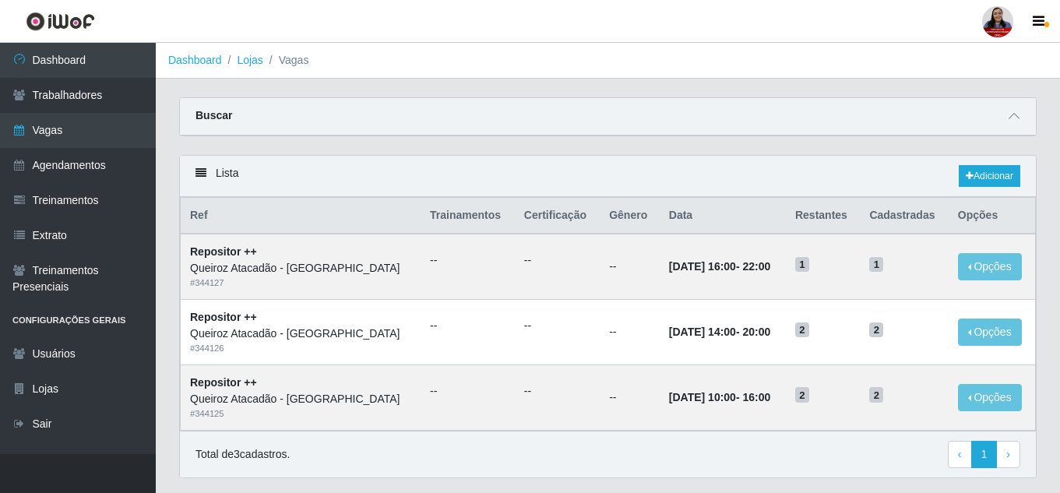
click at [1021, 107] on div at bounding box center [1014, 116] width 19 height 18
click at [1014, 118] on icon at bounding box center [1014, 116] width 11 height 11
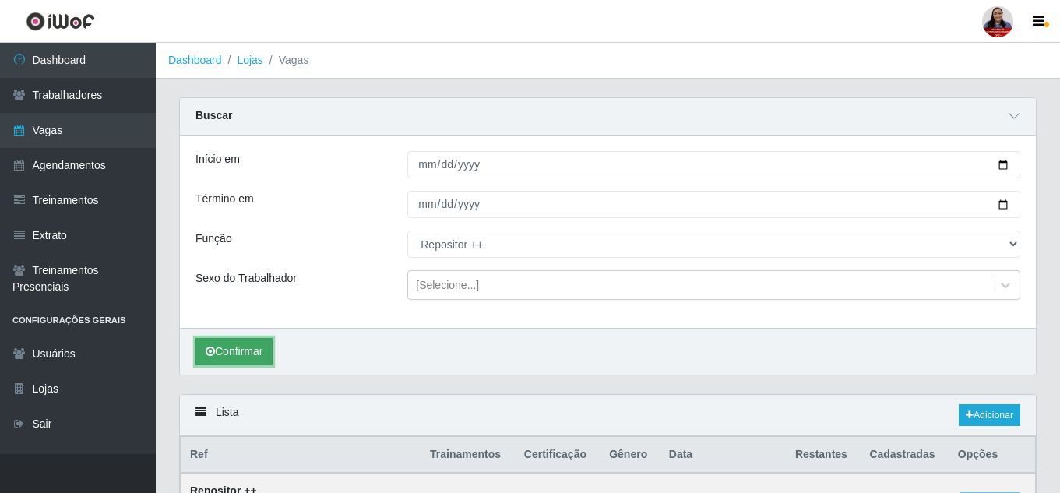
click at [261, 360] on button "Confirmar" at bounding box center [234, 351] width 77 height 27
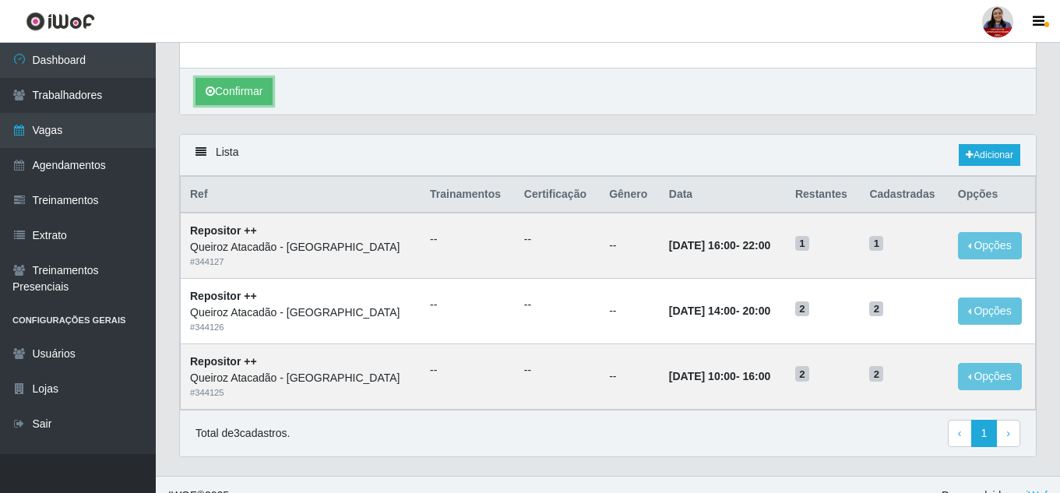
scroll to position [283, 0]
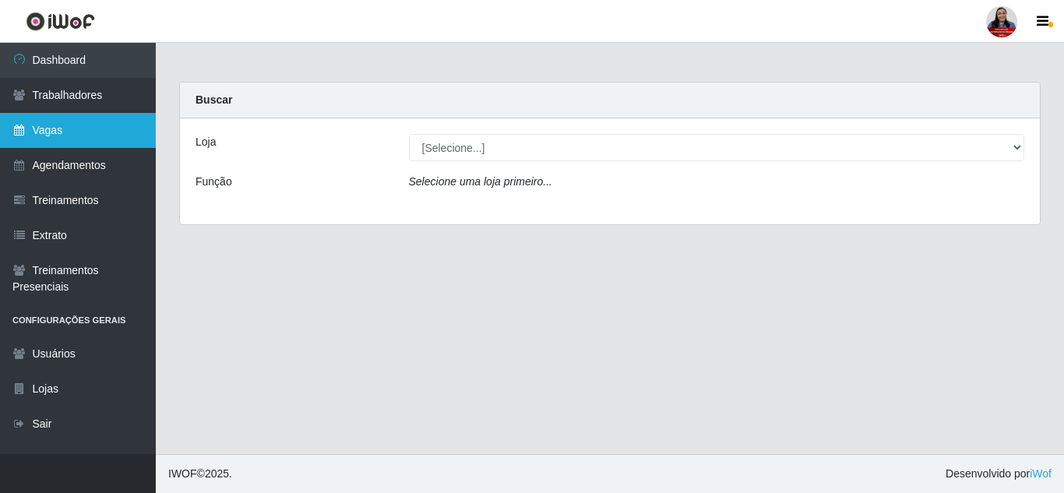
click at [69, 134] on link "Vagas" at bounding box center [78, 130] width 156 height 35
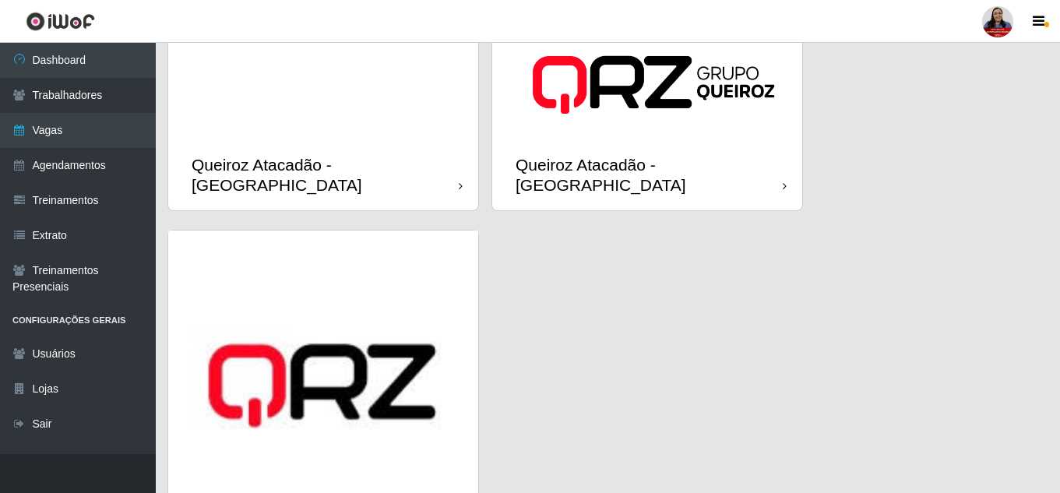
scroll to position [2259, 0]
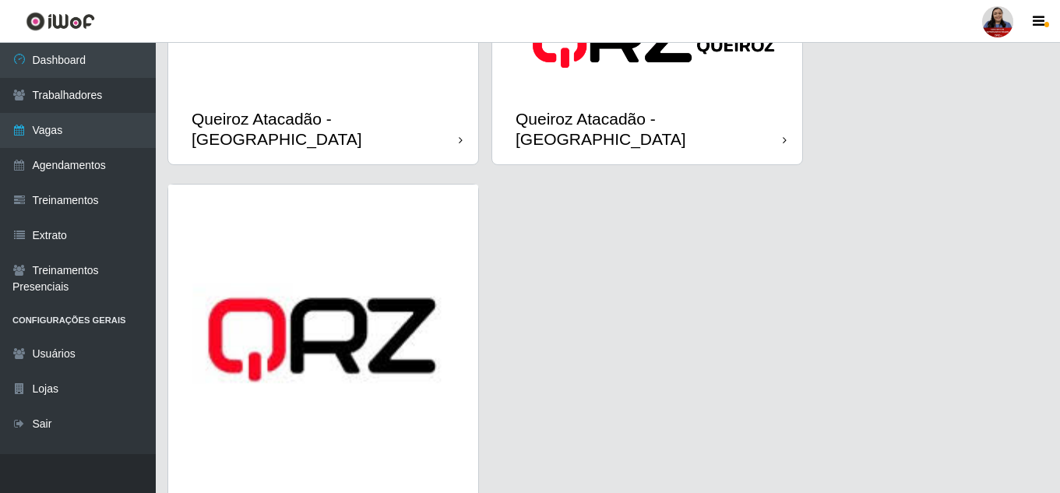
click at [340, 109] on div "Queiroz Atacadão - [GEOGRAPHIC_DATA]" at bounding box center [325, 128] width 267 height 39
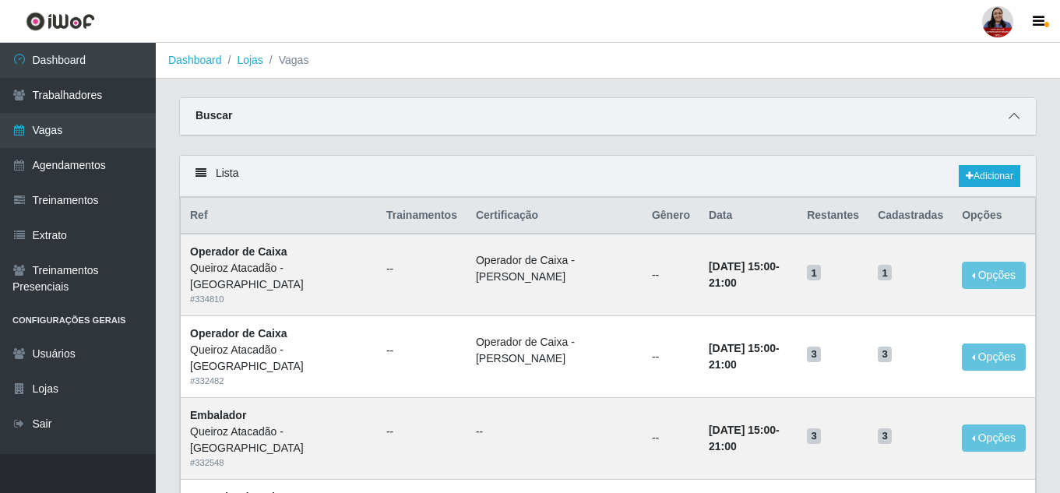
click at [1021, 120] on span at bounding box center [1014, 116] width 19 height 18
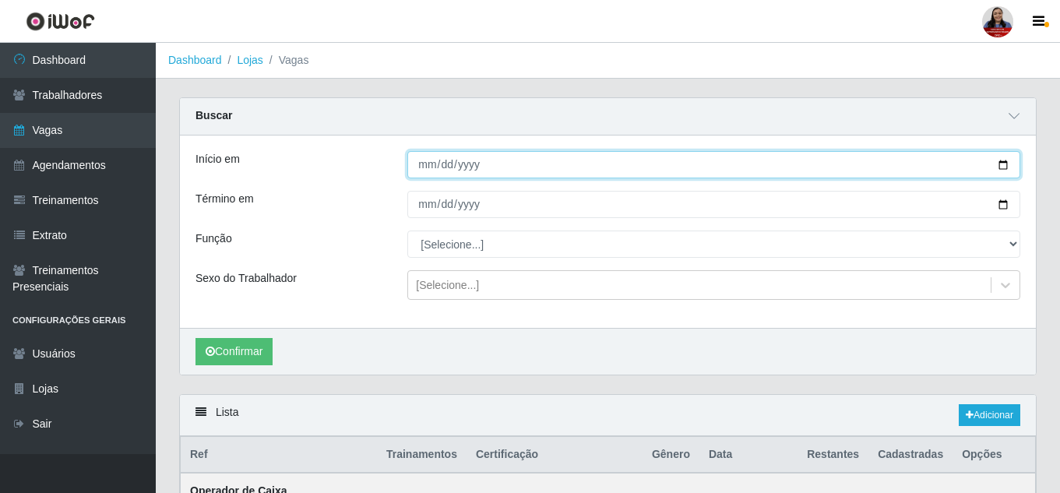
click at [1002, 166] on input "Início em" at bounding box center [713, 164] width 613 height 27
type input "[DATE]"
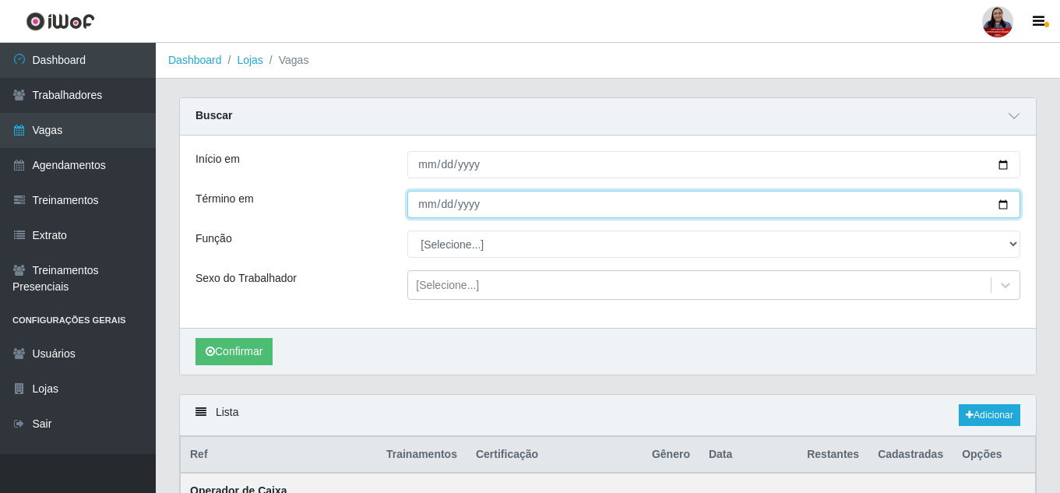
click at [1006, 203] on input "Término em" at bounding box center [713, 204] width 613 height 27
type input "[DATE]"
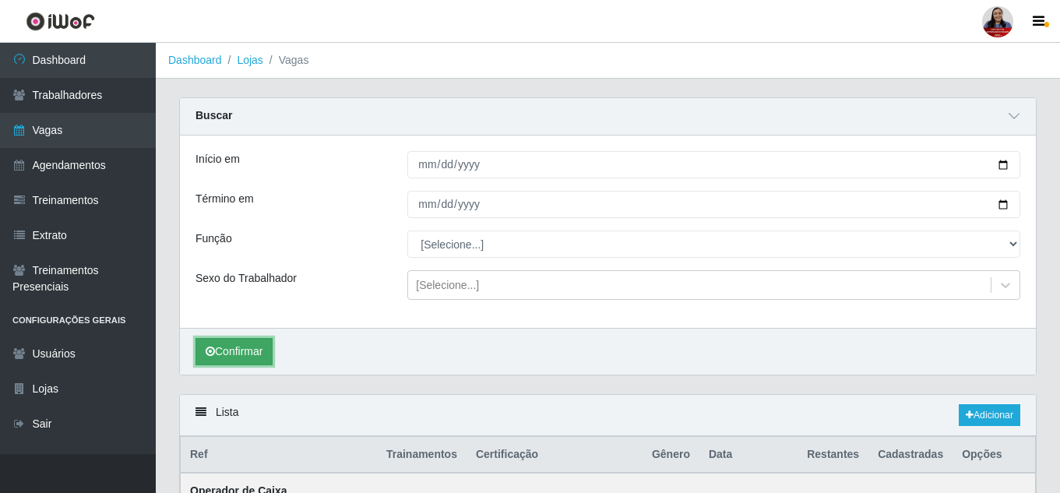
click at [210, 351] on icon "submit" at bounding box center [210, 351] width 9 height 11
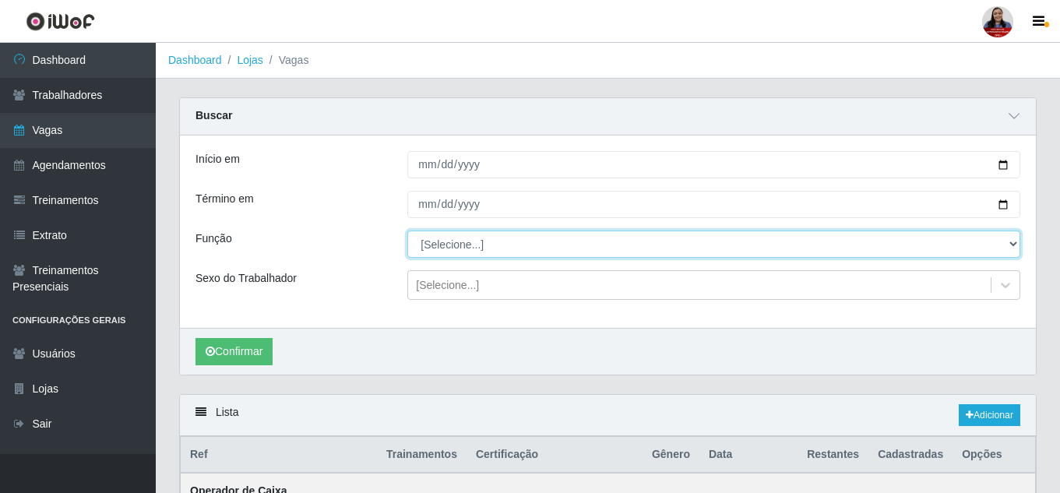
click at [465, 248] on select "[Selecione...] Embalador Embalador + Embalador ++ Operador de Caixa Operador de…" at bounding box center [713, 244] width 613 height 27
select select "86"
click at [407, 231] on select "[Selecione...] Embalador Embalador + Embalador ++ Operador de Caixa Operador de…" at bounding box center [713, 244] width 613 height 27
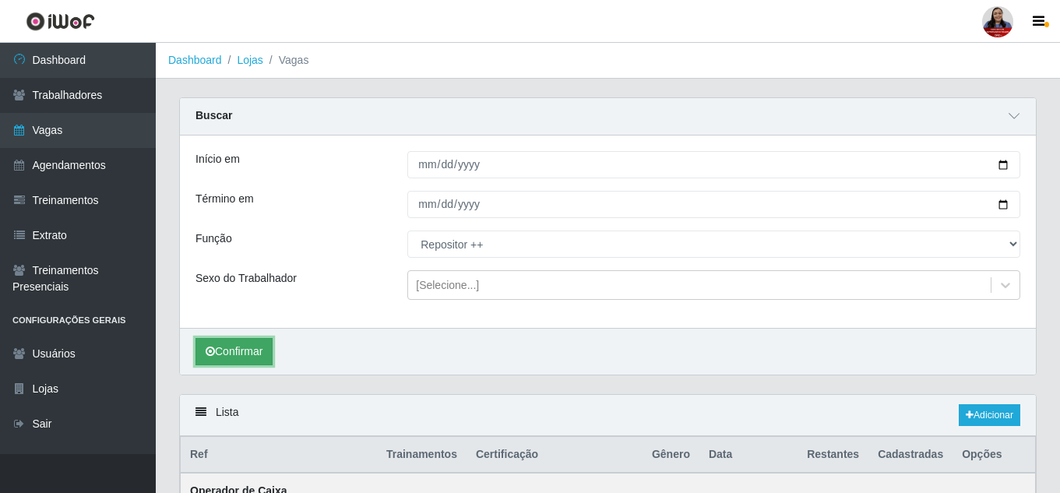
click at [261, 356] on button "Confirmar" at bounding box center [234, 351] width 77 height 27
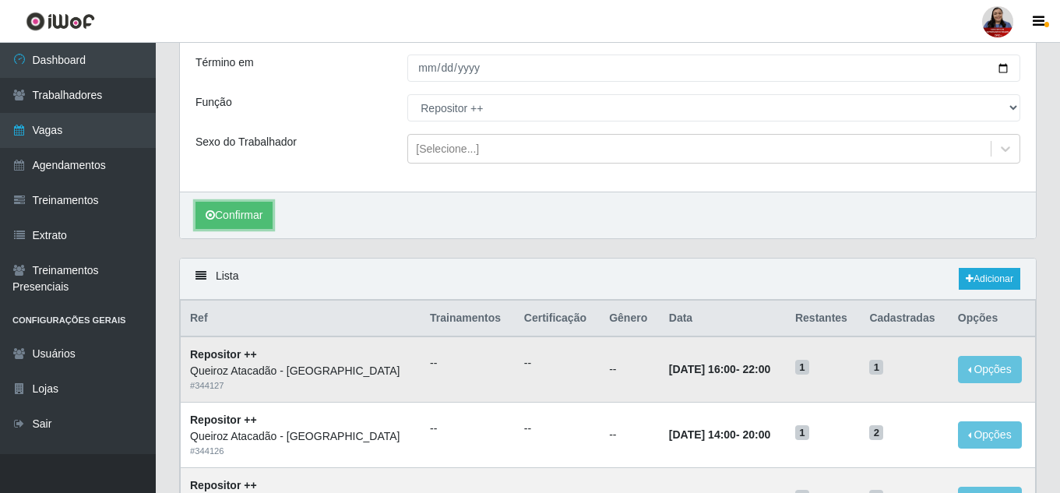
scroll to position [283, 0]
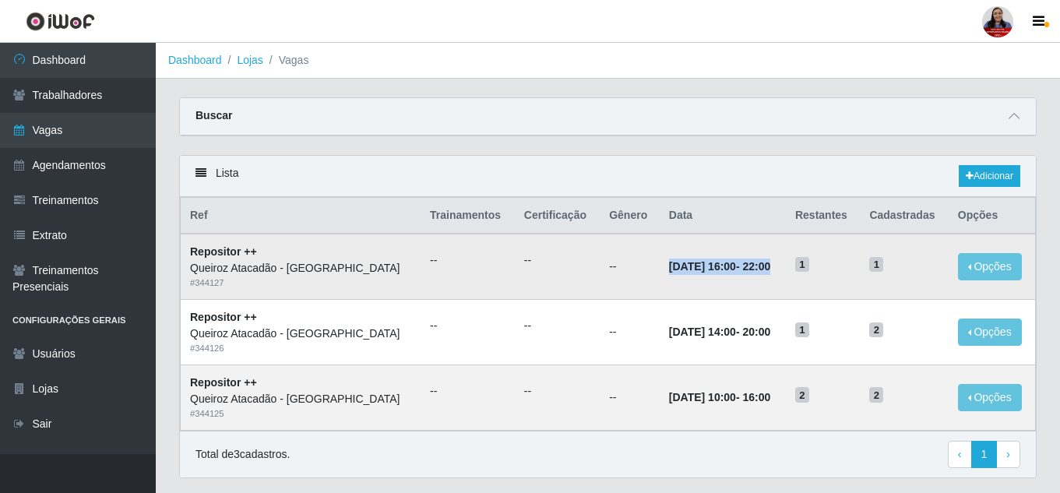
drag, startPoint x: 615, startPoint y: 268, endPoint x: 764, endPoint y: 271, distance: 148.8
click at [764, 271] on td "[DATE] 16:00 - 22:00" at bounding box center [723, 266] width 126 height 65
click at [745, 284] on td "[DATE] 16:00 - 22:00" at bounding box center [723, 266] width 126 height 65
drag, startPoint x: 683, startPoint y: 398, endPoint x: 765, endPoint y: 406, distance: 82.2
click at [765, 406] on td "10/09/2025, 10:00 - 16:00" at bounding box center [723, 397] width 126 height 65
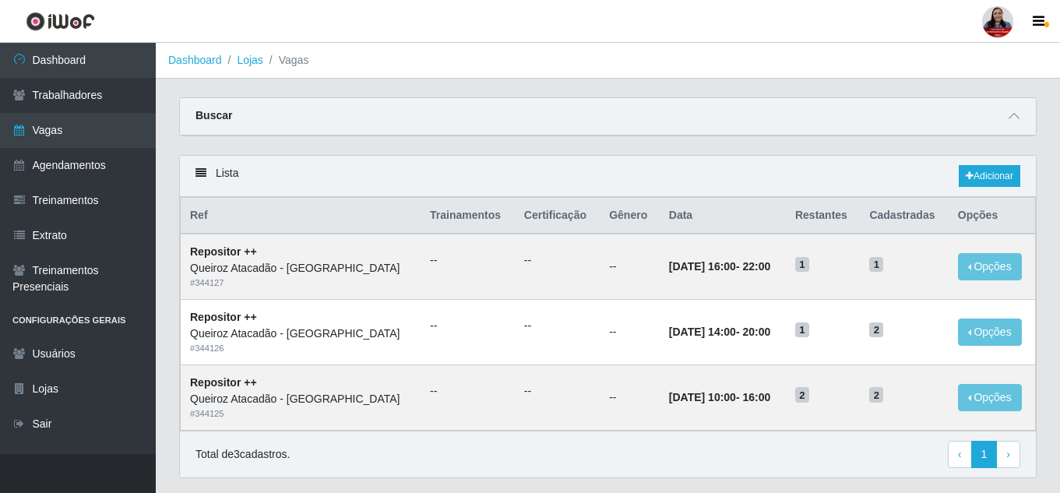
select select "86"
click at [1016, 121] on icon at bounding box center [1014, 116] width 11 height 11
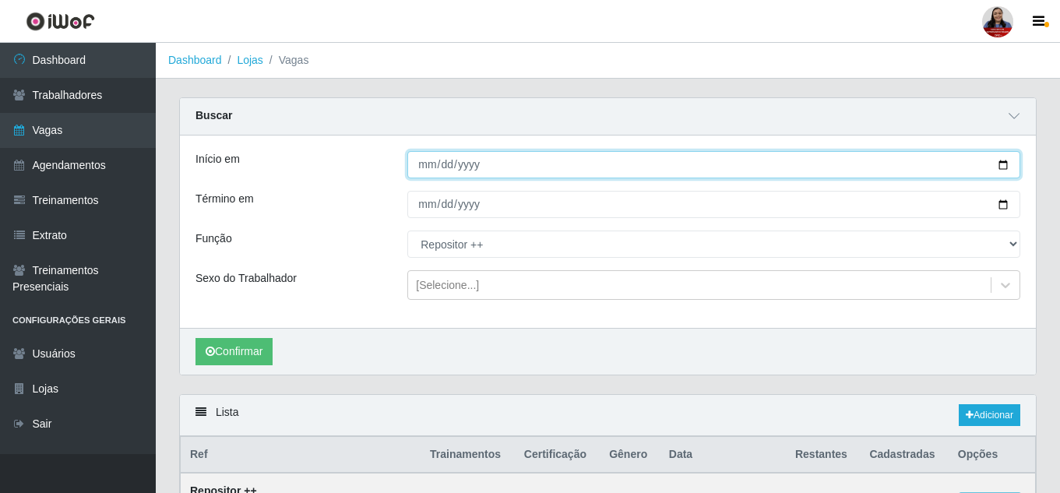
click at [1006, 168] on input "[DATE]" at bounding box center [713, 164] width 613 height 27
type input "[DATE]"
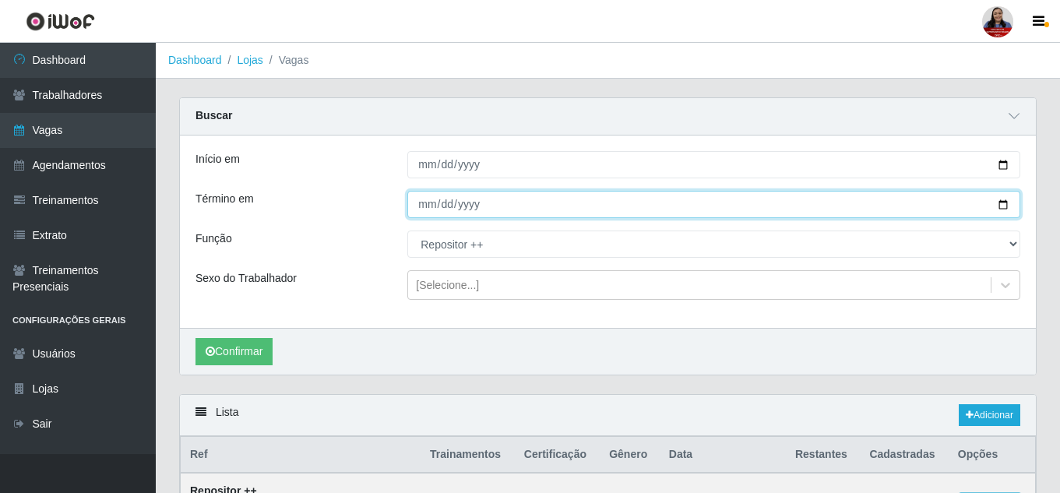
click at [1005, 202] on input "[DATE]" at bounding box center [713, 204] width 613 height 27
type input "2025-09-11"
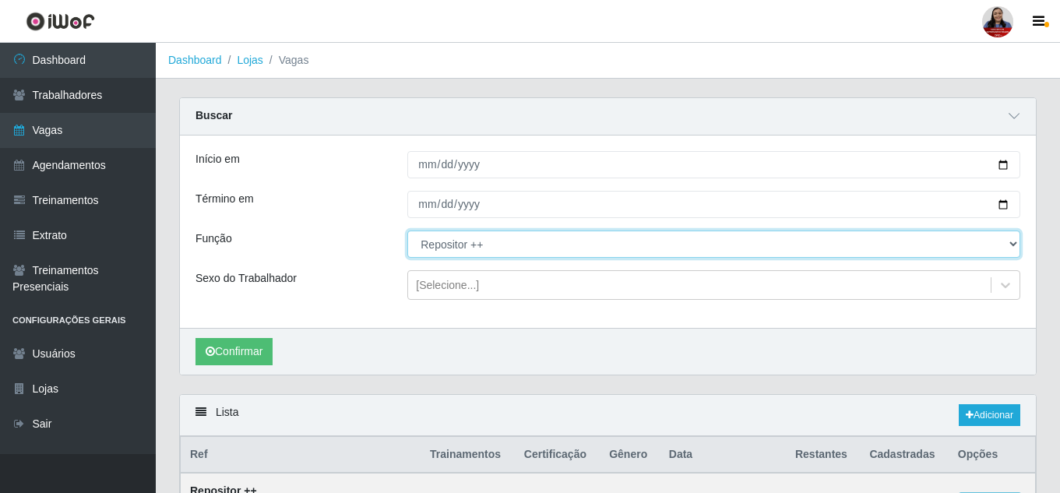
click at [502, 248] on select "[Selecione...] Embalador Embalador + Embalador ++ Operador de Caixa Operador de…" at bounding box center [713, 244] width 613 height 27
select select "24"
click at [407, 231] on select "[Selecione...] Embalador Embalador + Embalador ++ Operador de Caixa Operador de…" at bounding box center [713, 244] width 613 height 27
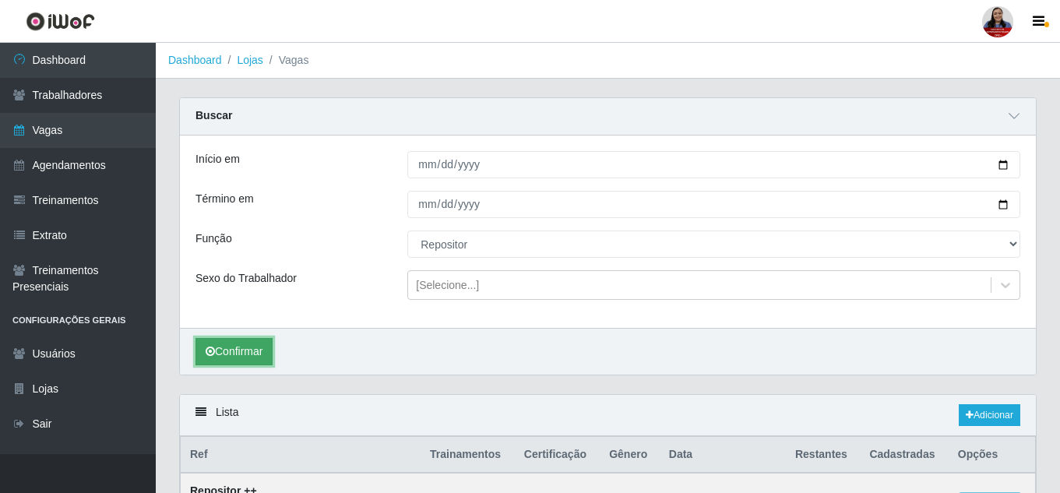
click at [257, 360] on button "Confirmar" at bounding box center [234, 351] width 77 height 27
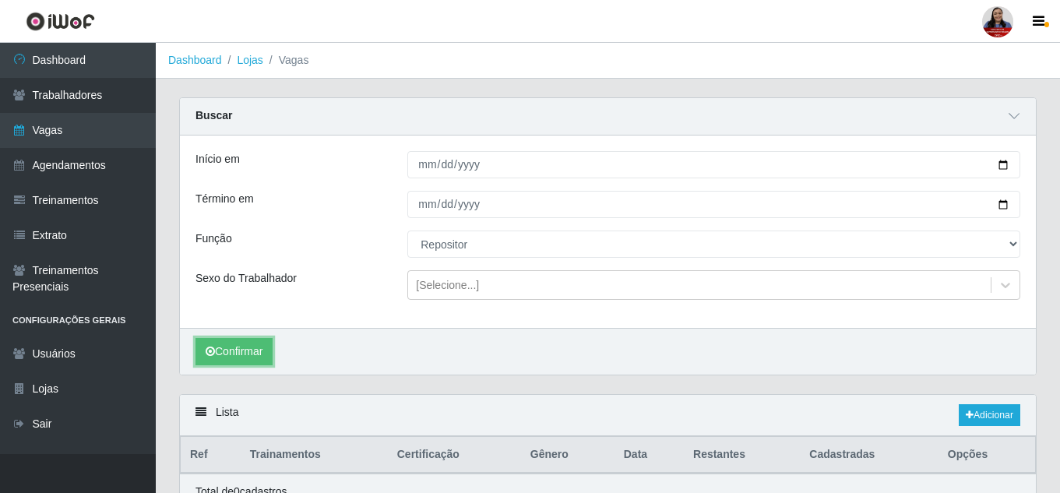
scroll to position [76, 0]
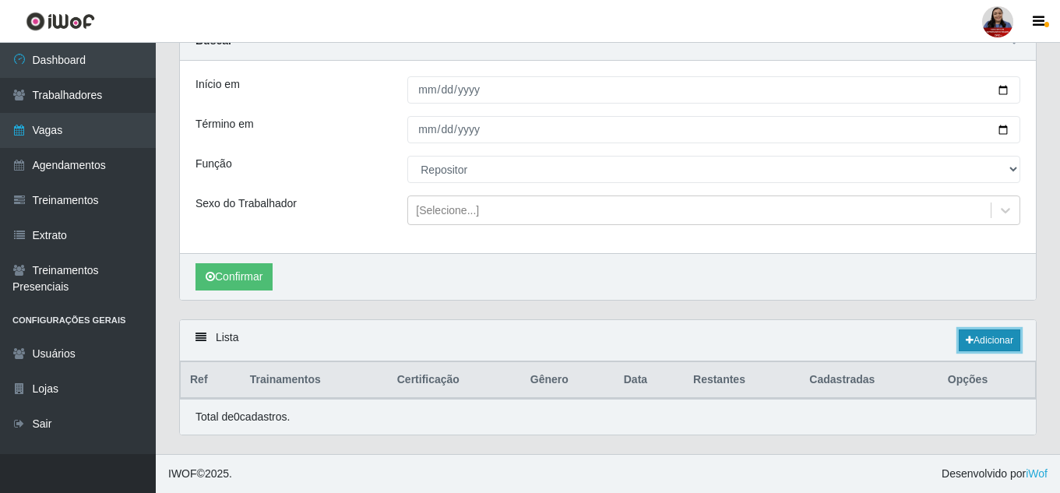
click at [994, 339] on link "Adicionar" at bounding box center [990, 340] width 62 height 22
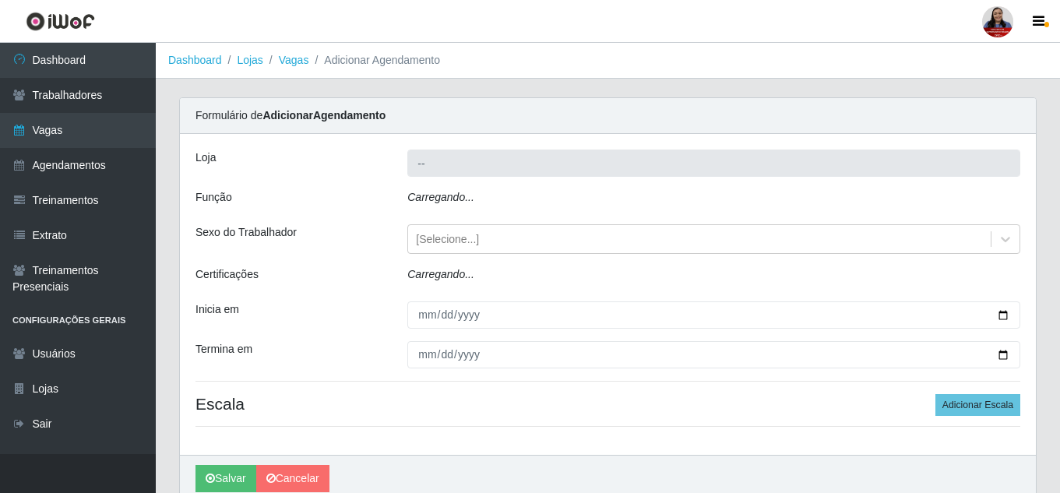
type input "Queiroz Atacadão - [GEOGRAPHIC_DATA]"
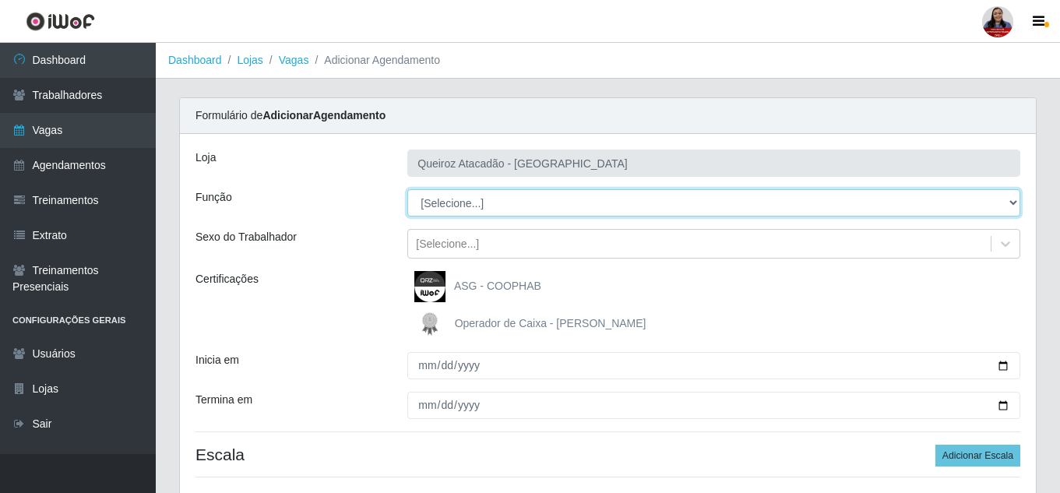
click at [520, 199] on select "[Selecione...] Embalador Embalador + Embalador ++ Operador de Caixa Operador de…" at bounding box center [713, 202] width 613 height 27
select select "24"
click at [407, 189] on select "[Selecione...] Embalador Embalador + Embalador ++ Operador de Caixa Operador de…" at bounding box center [713, 202] width 613 height 27
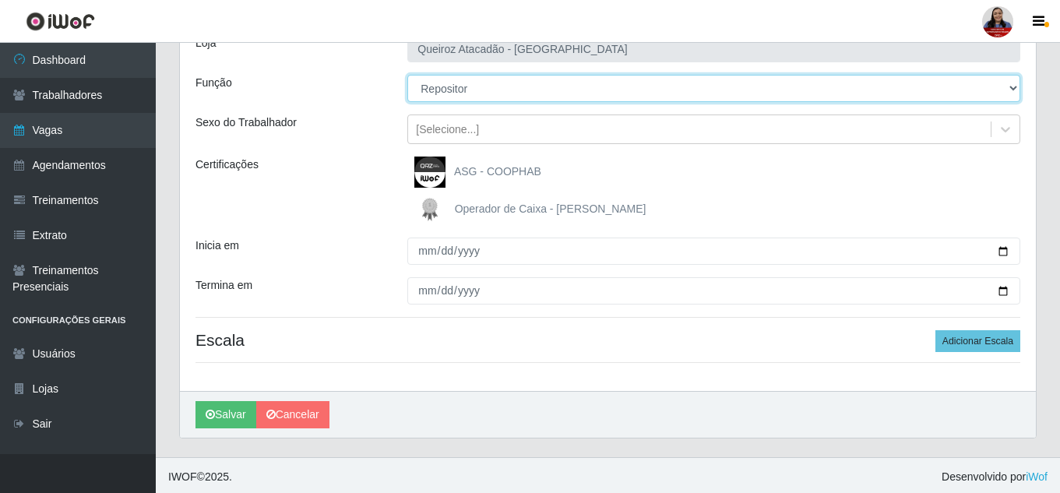
scroll to position [118, 0]
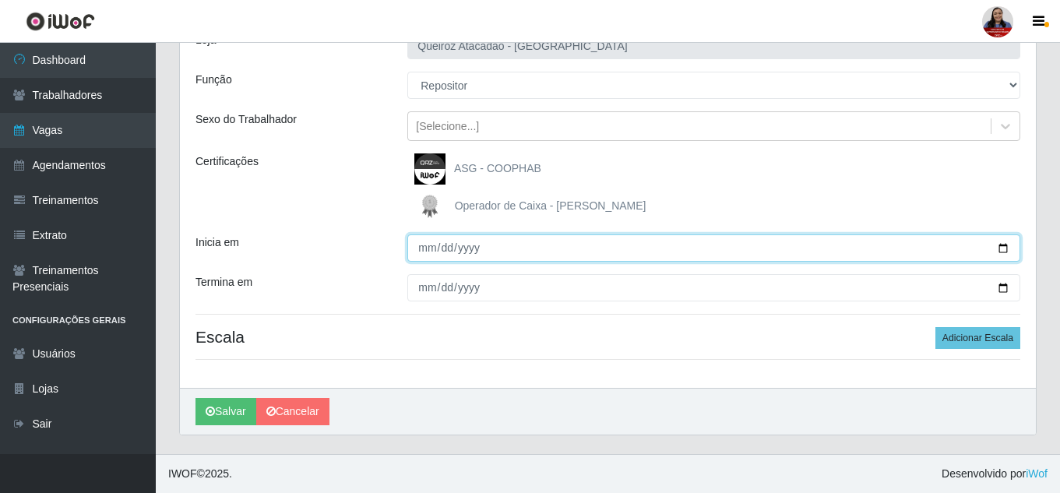
click at [1006, 251] on input "Inicia em" at bounding box center [713, 247] width 613 height 27
type input "2025-09-11"
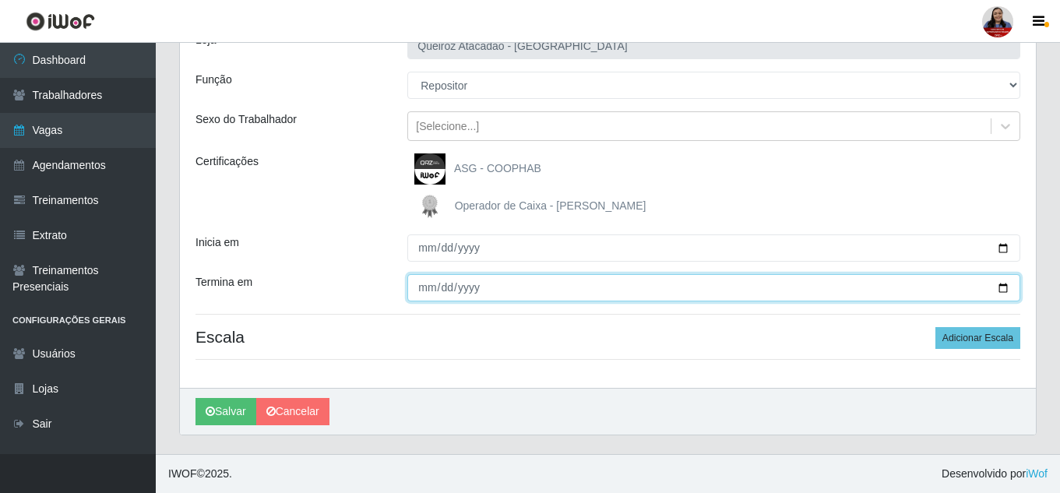
click at [1000, 285] on input "Termina em" at bounding box center [713, 287] width 613 height 27
type input "2025-09-11"
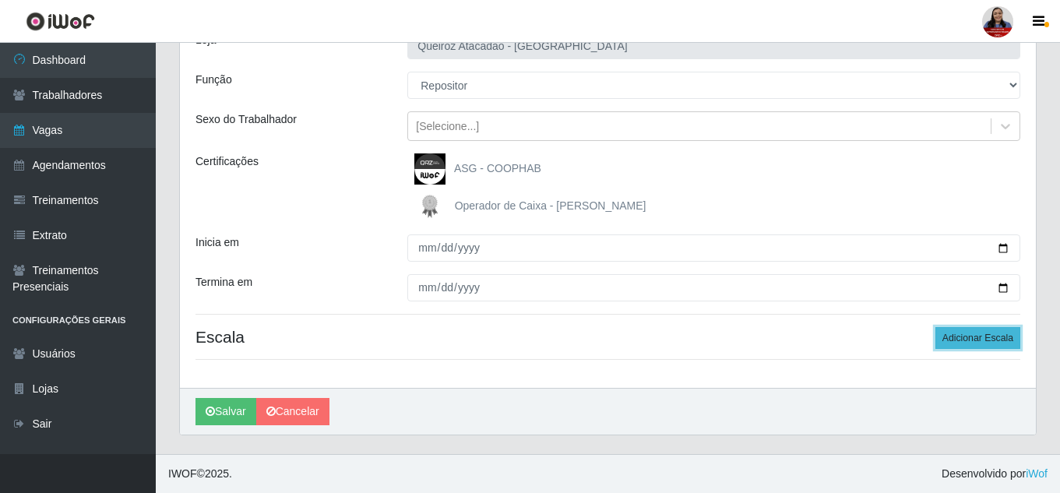
click at [993, 333] on button "Adicionar Escala" at bounding box center [977, 338] width 85 height 22
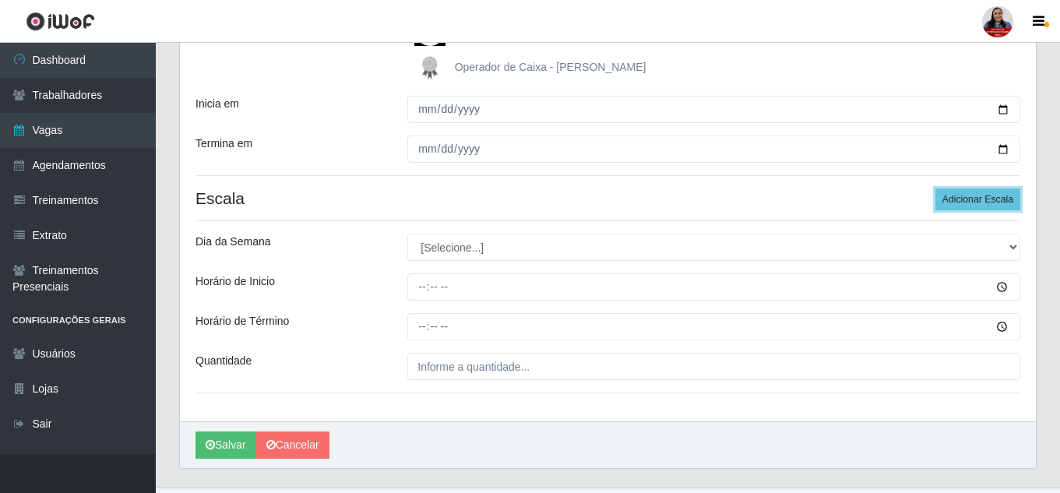
scroll to position [290, 0]
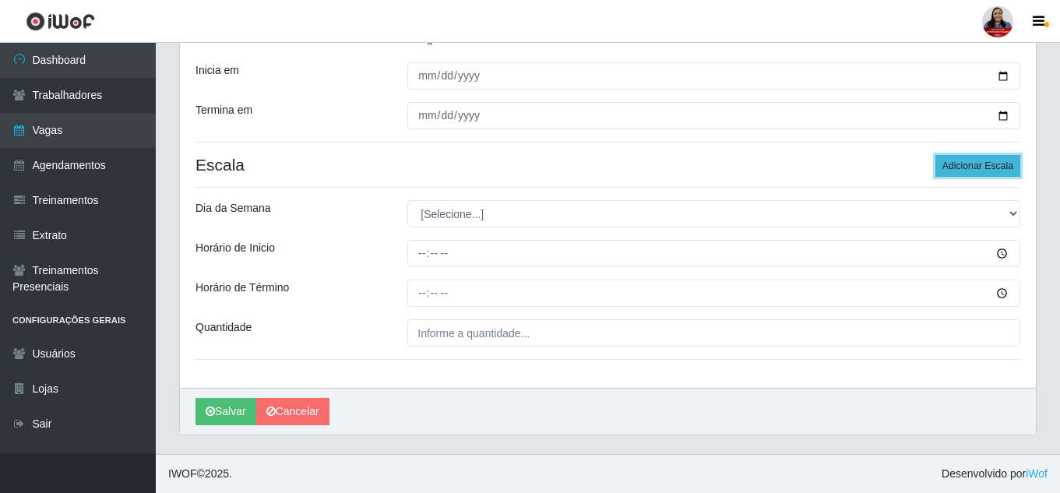
click at [951, 168] on button "Adicionar Escala" at bounding box center [977, 166] width 85 height 22
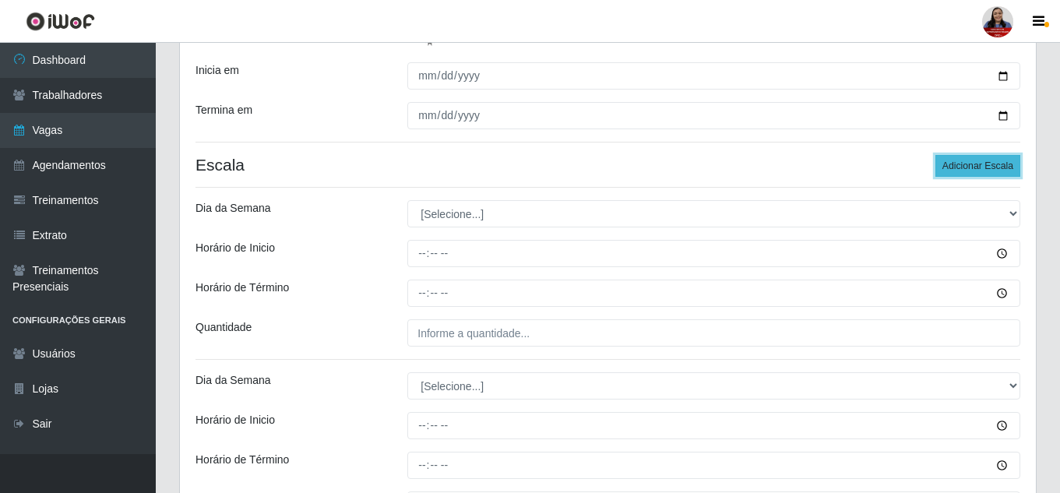
click at [949, 163] on button "Adicionar Escala" at bounding box center [977, 166] width 85 height 22
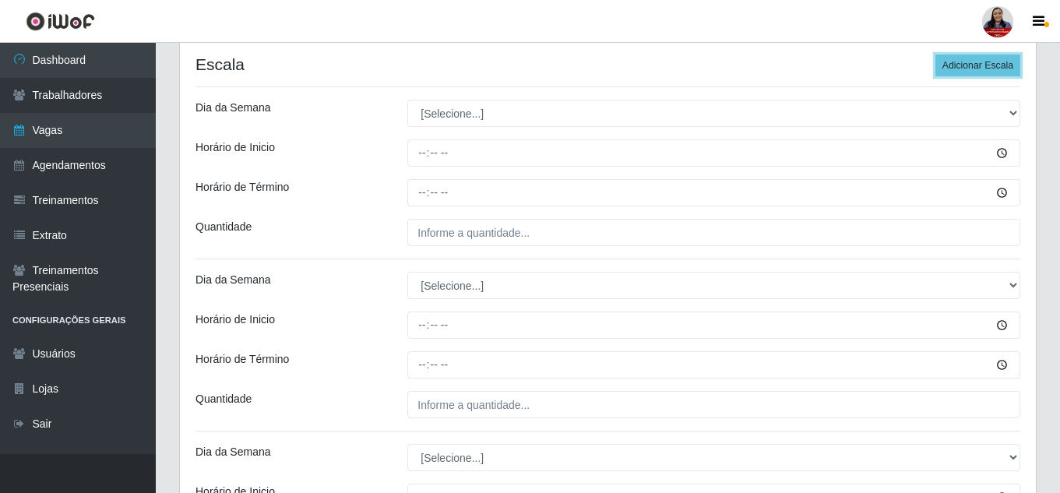
scroll to position [368, 0]
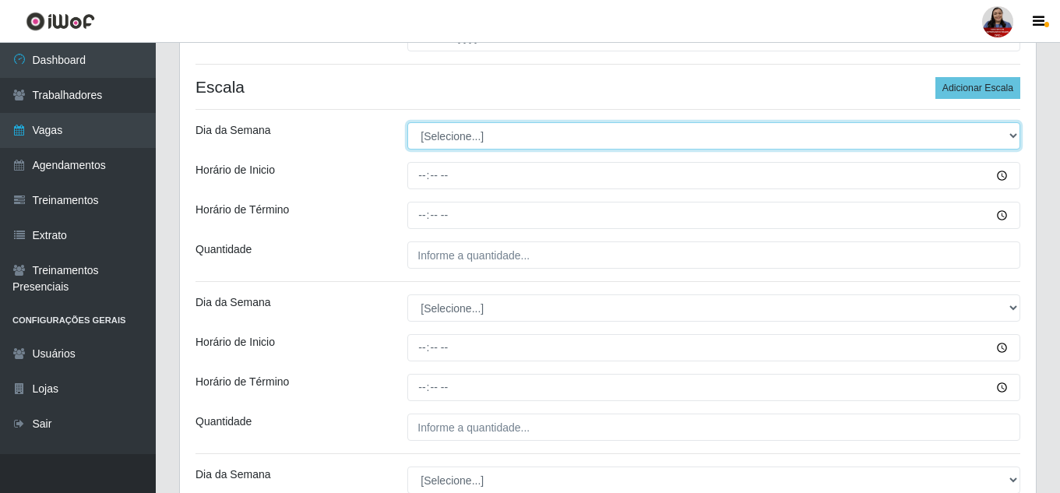
click at [549, 132] on select "[Selecione...] Segunda Terça Quarta Quinta Sexta Sábado Domingo" at bounding box center [713, 135] width 613 height 27
click at [407, 122] on select "[Selecione...] Segunda Terça Quarta Quinta Sexta Sábado Domingo" at bounding box center [713, 135] width 613 height 27
click at [518, 130] on select "[Selecione...] Segunda Terça Quarta Quinta Sexta Sábado Domingo" at bounding box center [713, 135] width 613 height 27
select select "4"
click at [407, 122] on select "[Selecione...] Segunda Terça Quarta Quinta Sexta Sábado Domingo" at bounding box center [713, 135] width 613 height 27
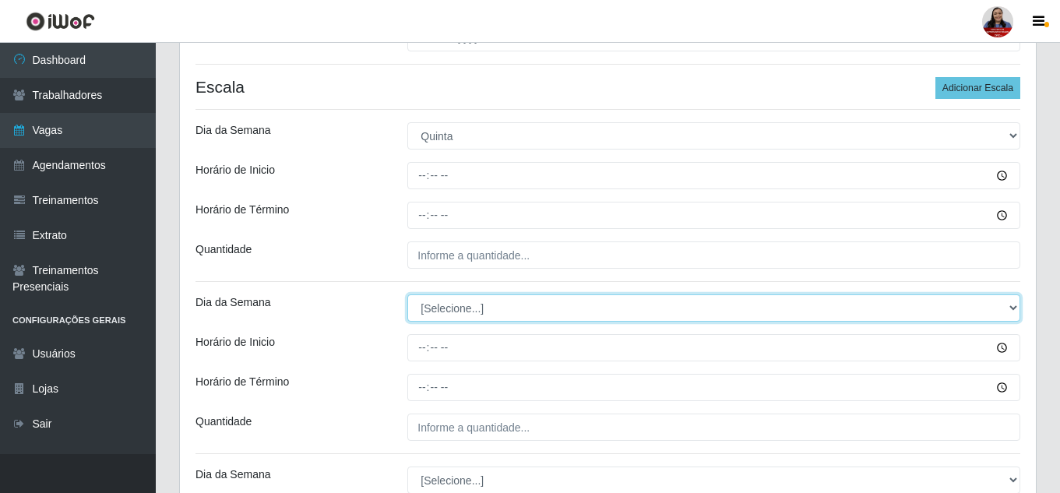
click at [509, 311] on select "[Selecione...] Segunda Terça Quarta Quinta Sexta Sábado Domingo" at bounding box center [713, 307] width 613 height 27
select select "4"
click at [407, 294] on select "[Selecione...] Segunda Terça Quarta Quinta Sexta Sábado Domingo" at bounding box center [713, 307] width 613 height 27
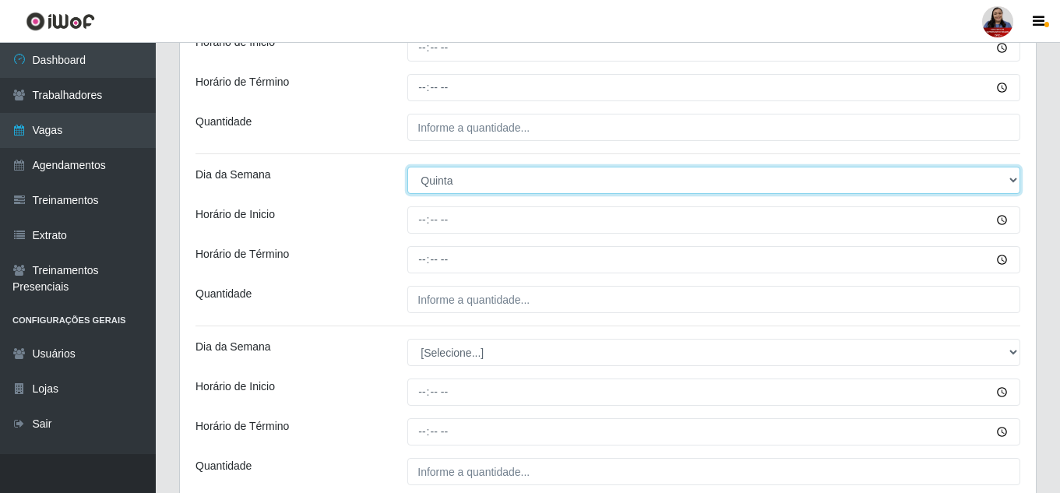
scroll to position [523, 0]
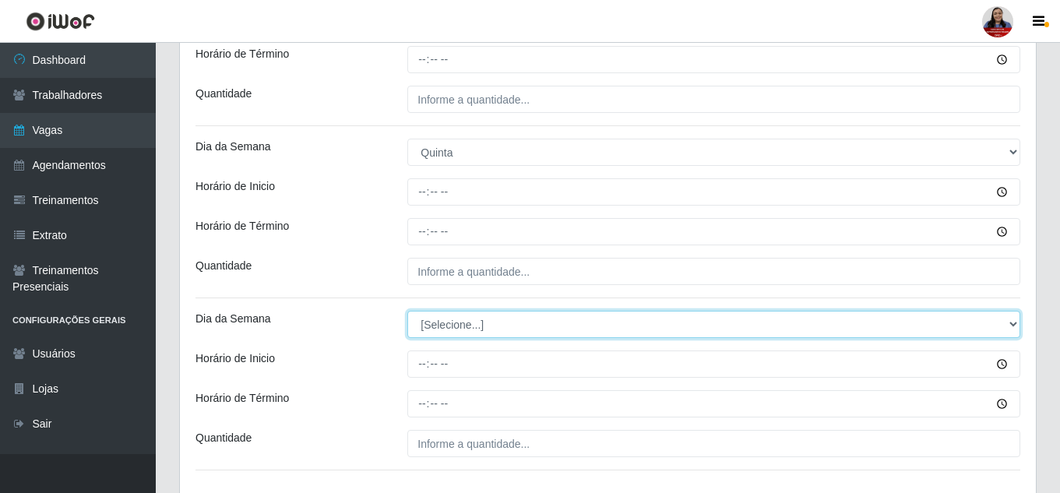
click at [501, 332] on select "[Selecione...] Segunda Terça Quarta Quinta Sexta Sábado Domingo" at bounding box center [713, 324] width 613 height 27
select select "4"
click at [407, 311] on select "[Selecione...] Segunda Terça Quarta Quinta Sexta Sábado Domingo" at bounding box center [713, 324] width 613 height 27
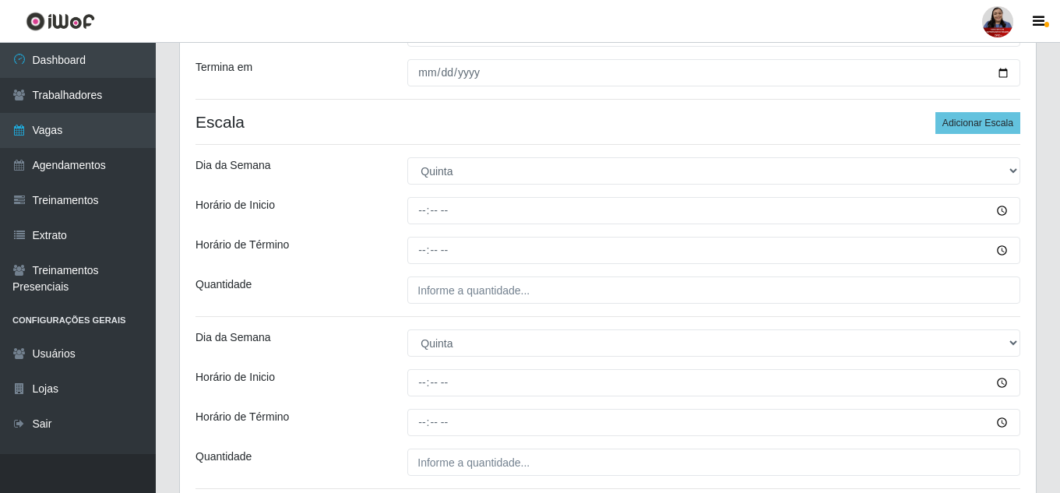
scroll to position [368, 0]
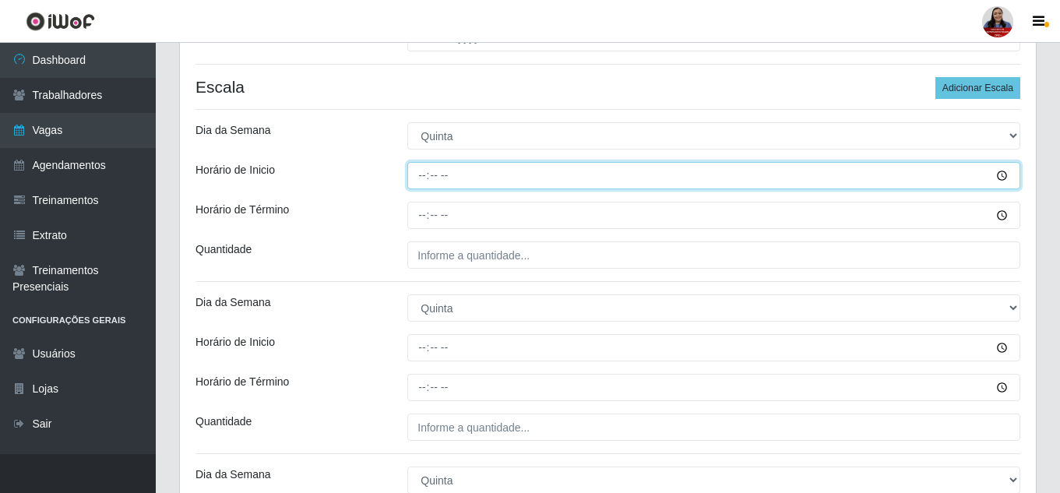
click at [425, 181] on input "Horário de Inicio" at bounding box center [713, 175] width 613 height 27
type input "10:00"
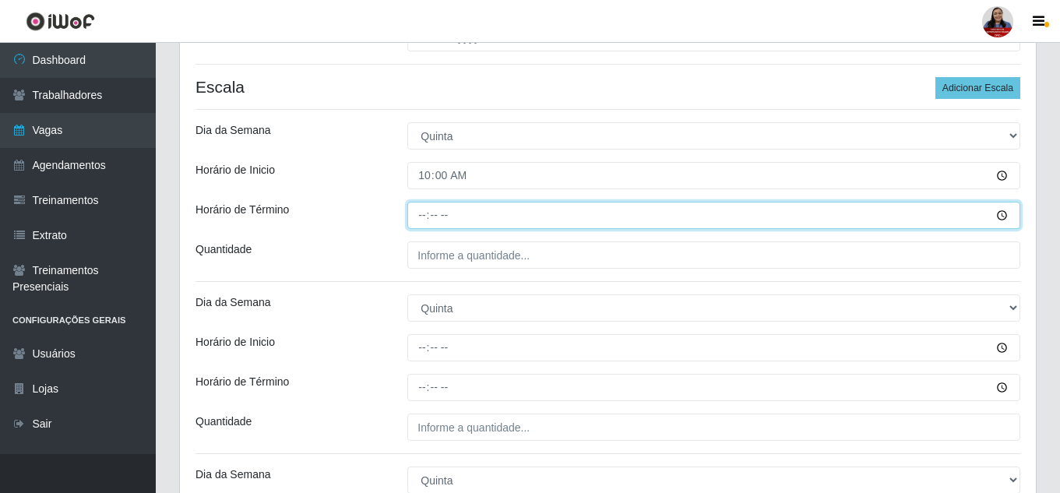
type input "16:00"
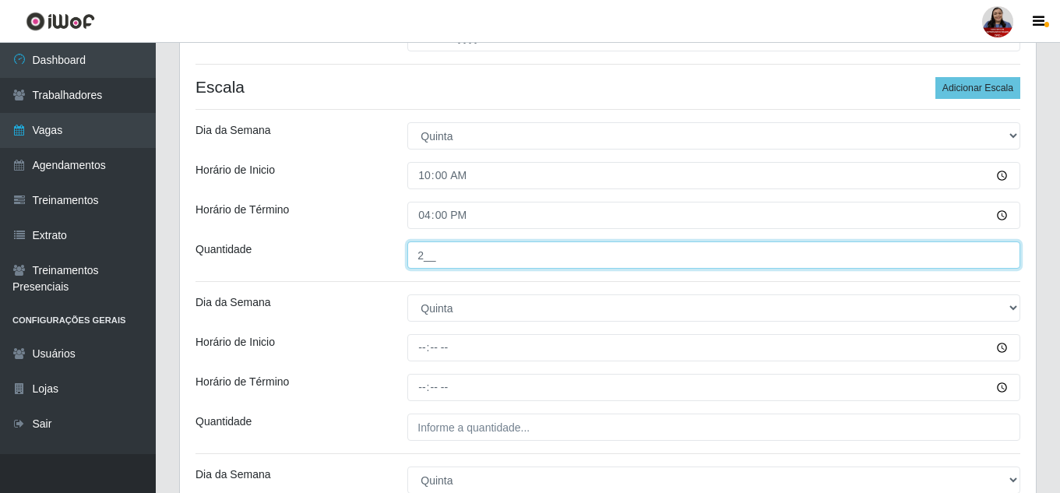
type input "2__"
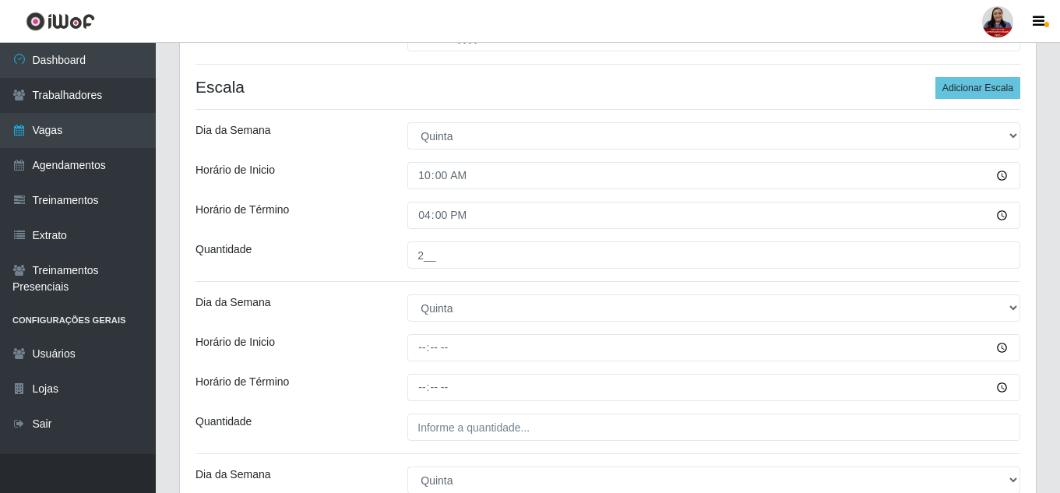
click at [378, 245] on div "Quantidade" at bounding box center [290, 254] width 212 height 27
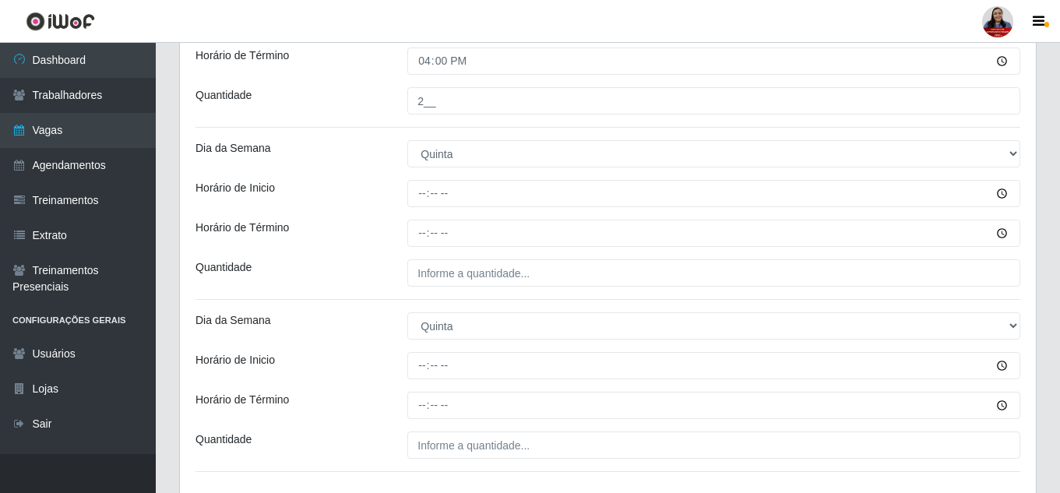
scroll to position [523, 0]
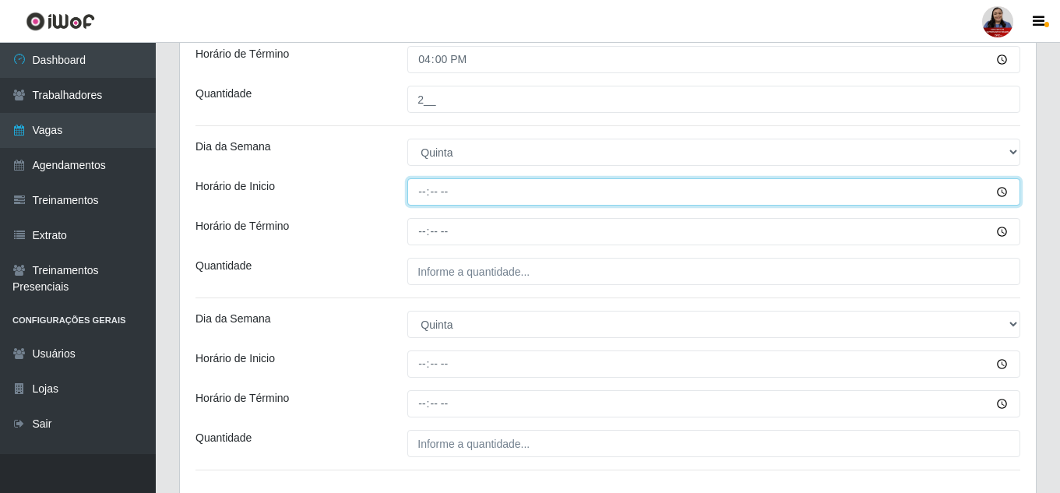
click at [420, 195] on input "Horário de Inicio" at bounding box center [713, 191] width 613 height 27
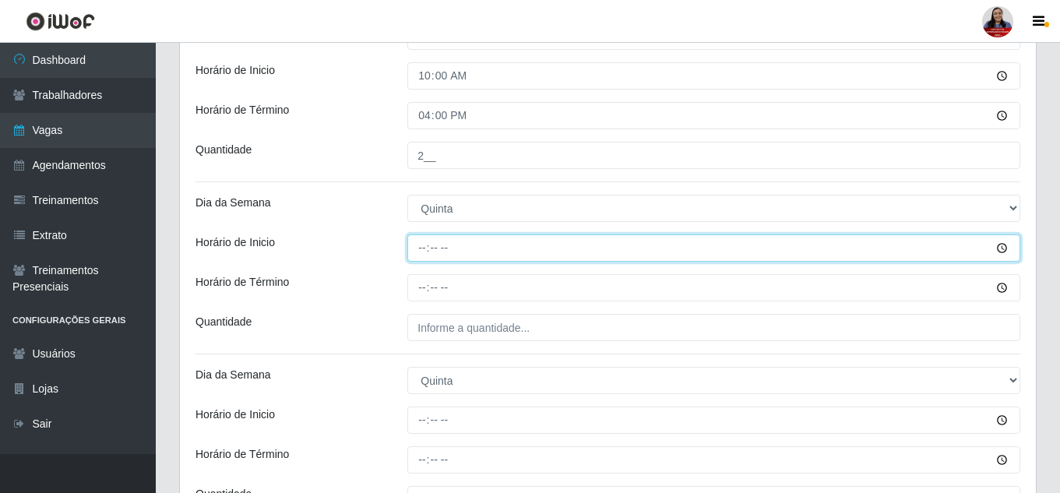
scroll to position [446, 0]
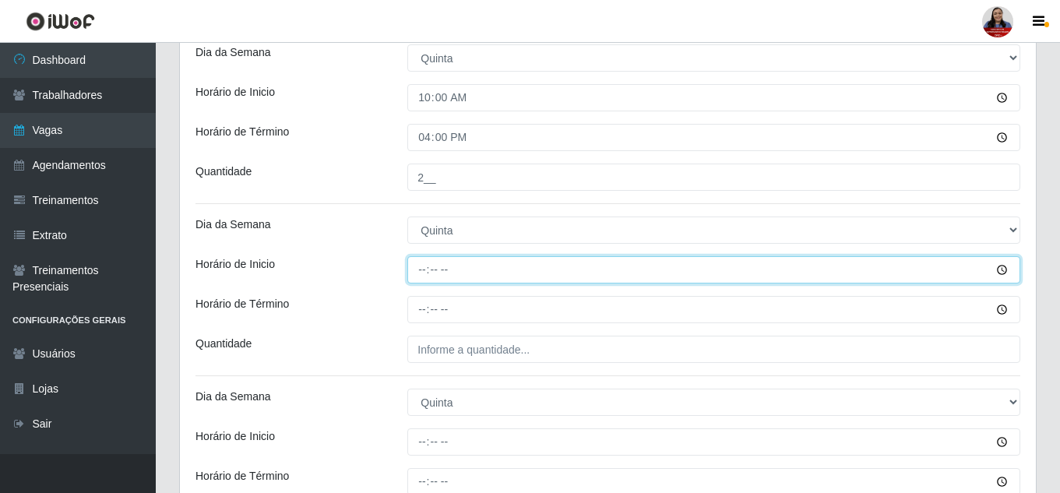
type input "14:00"
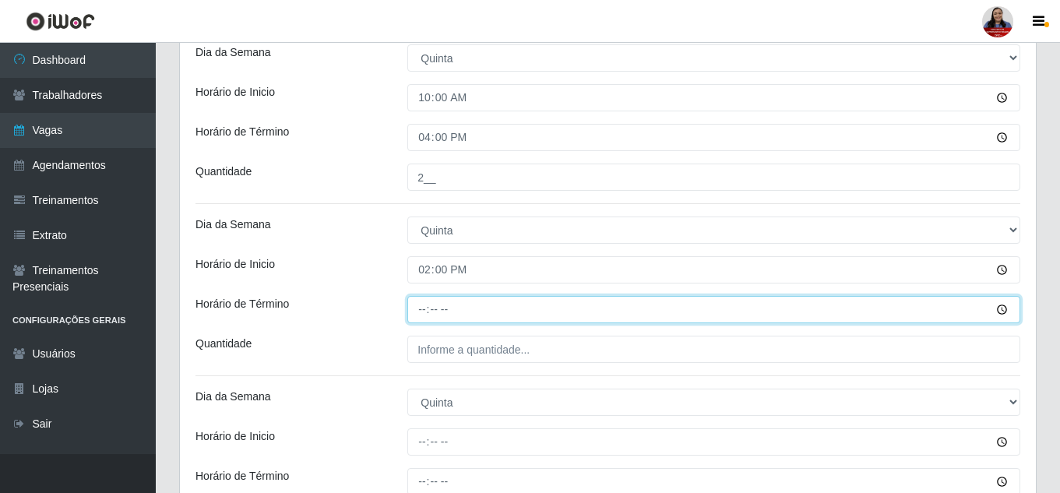
type input "20:00"
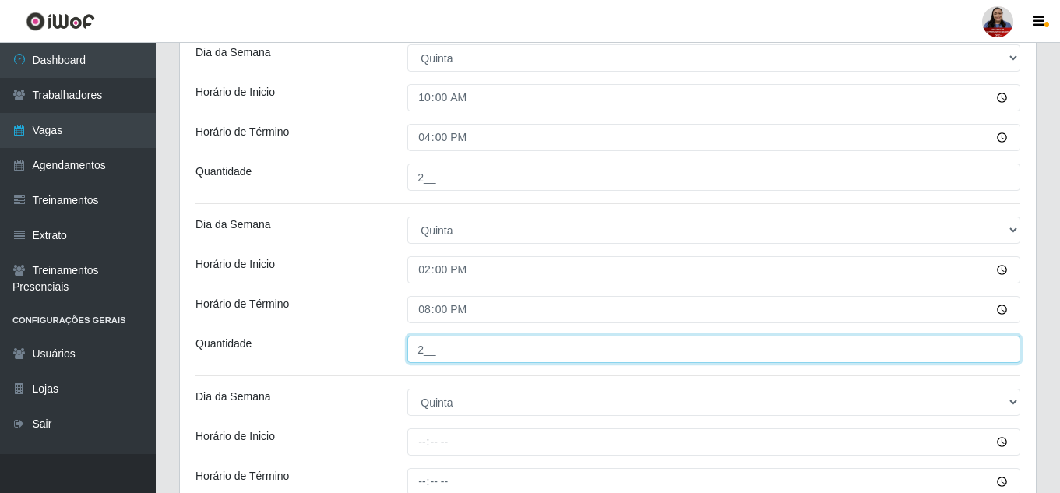
type input "2__"
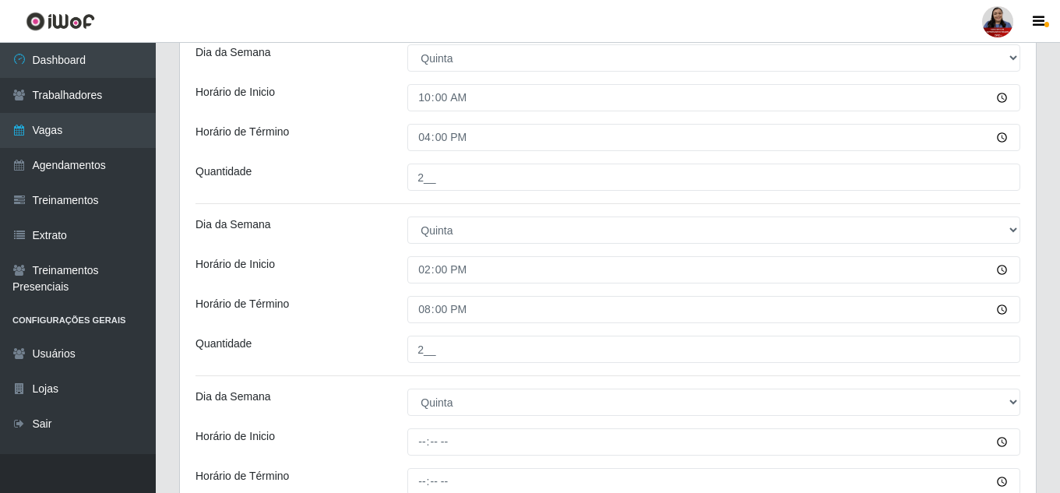
click at [374, 194] on div "Loja Queiroz Atacadão - Mossoró Função [Selecione...] Embalador Embalador + Emb…" at bounding box center [608, 132] width 856 height 888
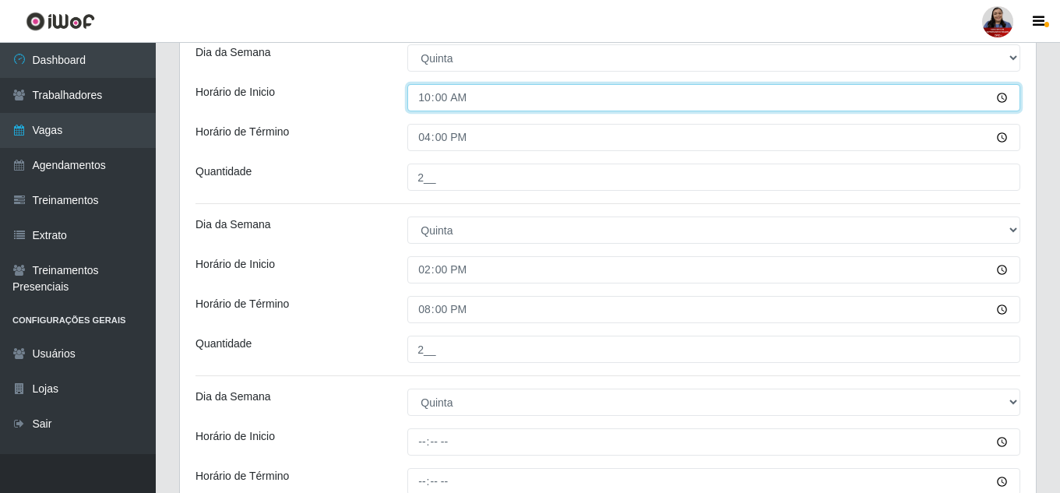
click at [419, 97] on input "10:00" at bounding box center [713, 97] width 613 height 27
type input "09:00"
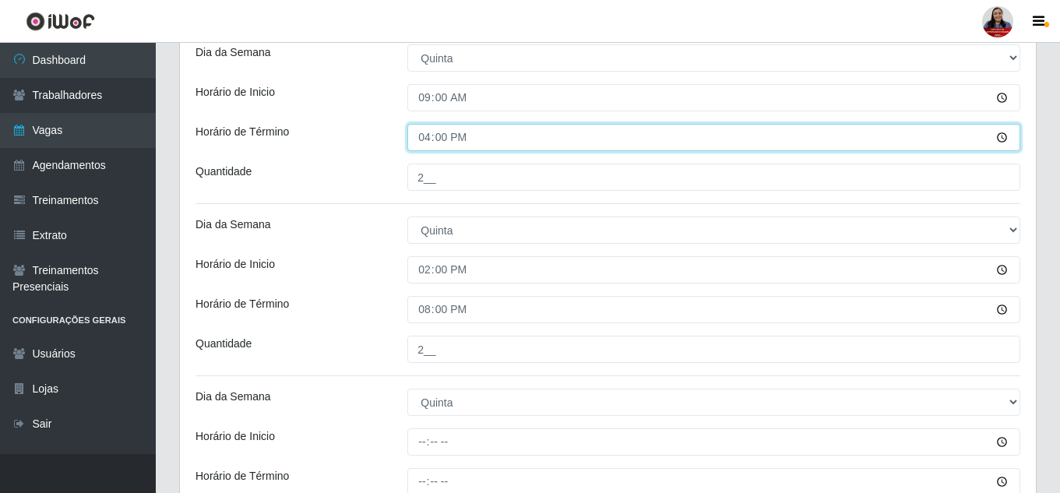
click at [419, 142] on input "16:00" at bounding box center [713, 137] width 613 height 27
type input "15:00"
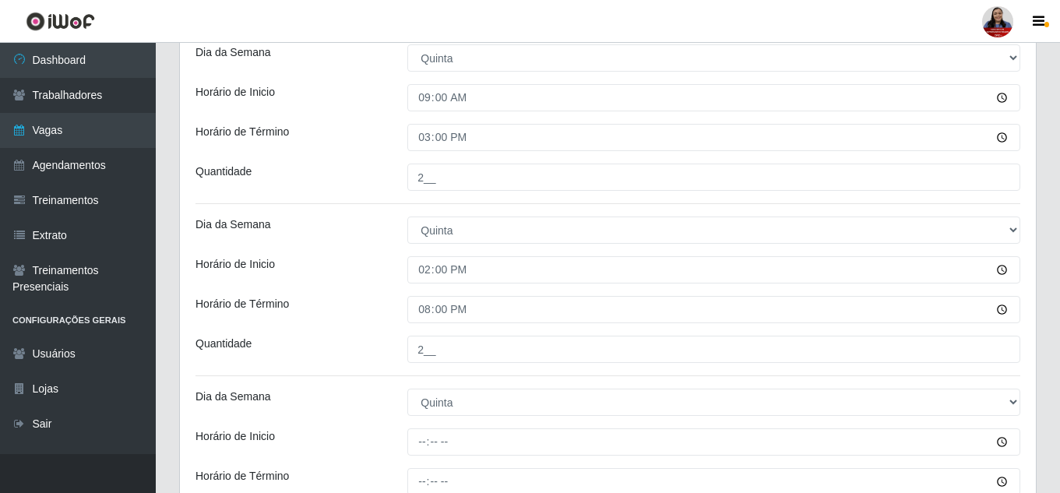
click at [382, 154] on div "Loja Queiroz Atacadão - Mossoró Função [Selecione...] Embalador Embalador + Emb…" at bounding box center [608, 132] width 856 height 888
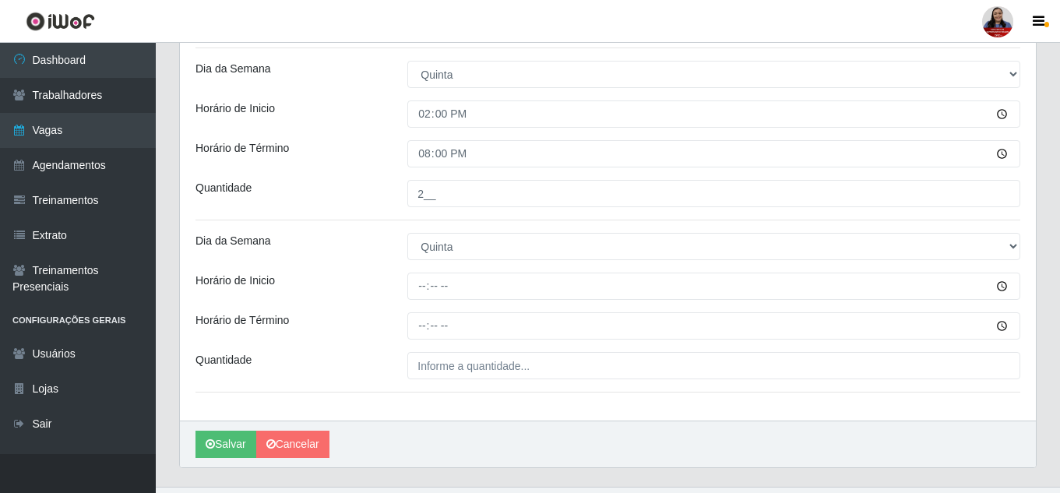
scroll to position [523, 0]
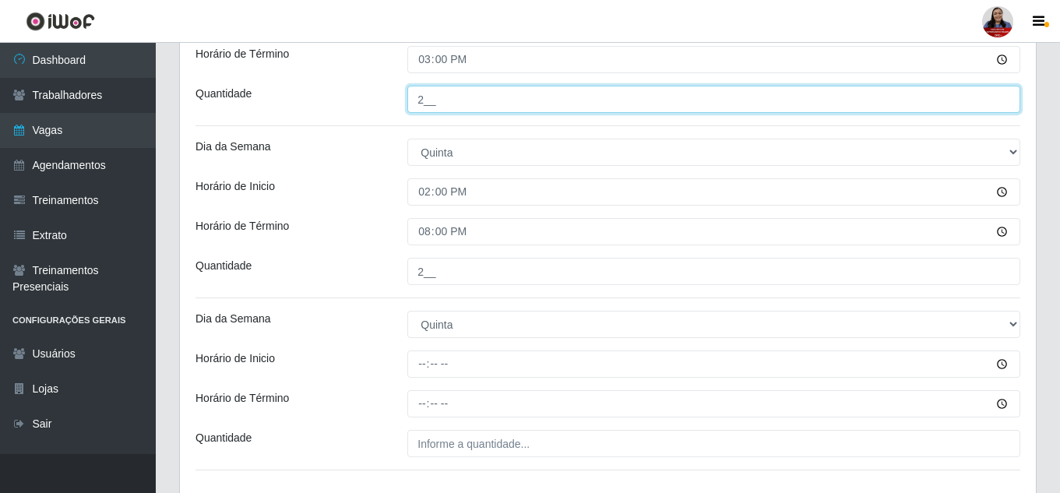
click at [417, 100] on input "2__" at bounding box center [713, 99] width 613 height 27
type input "1__"
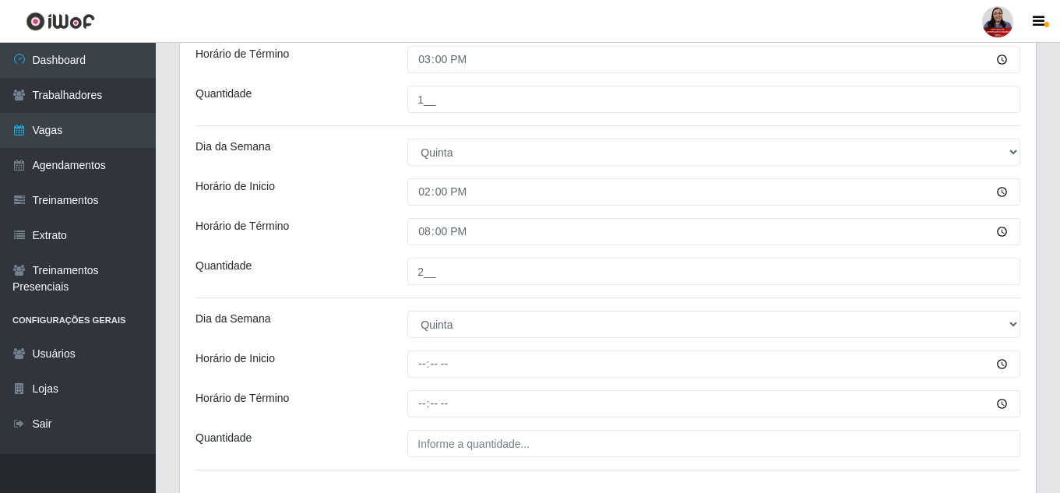
click at [370, 86] on div "Quantidade" at bounding box center [290, 99] width 212 height 27
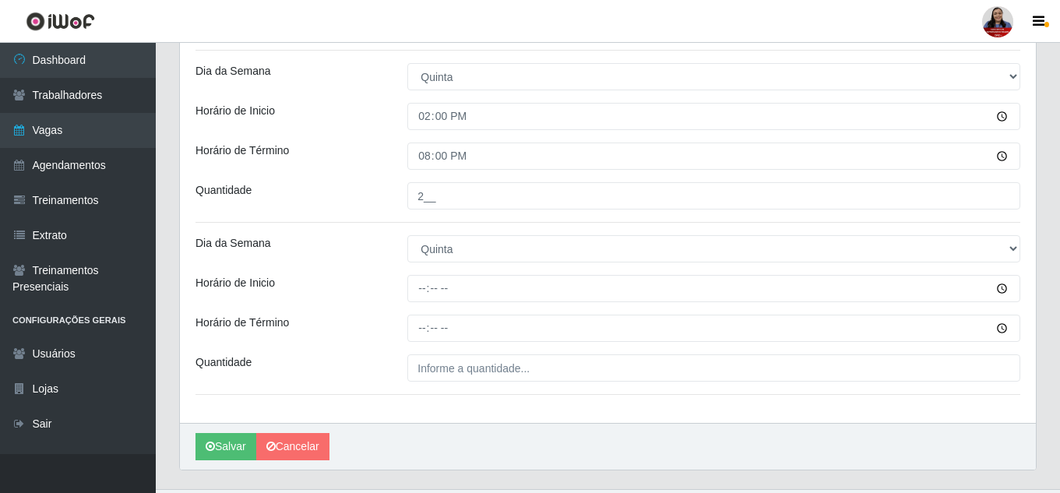
scroll to position [601, 0]
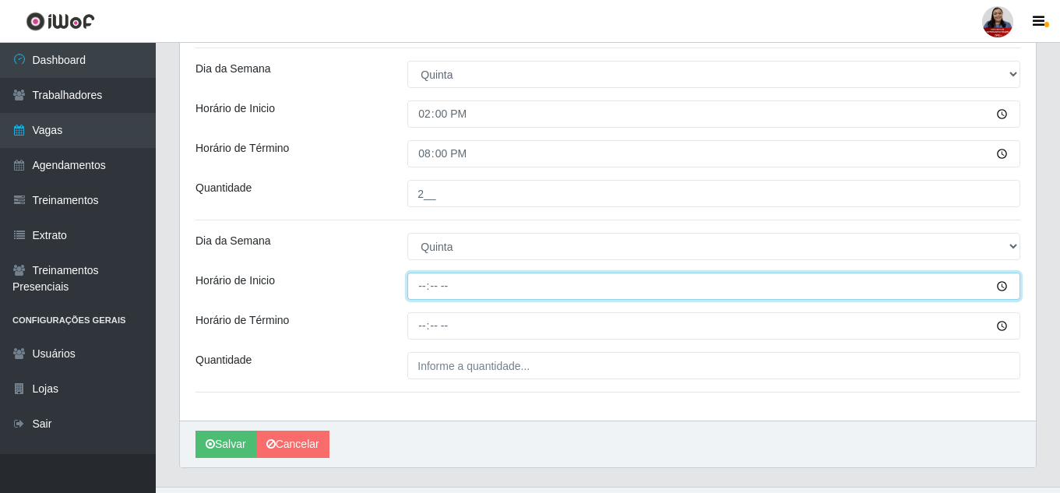
click at [417, 286] on input "Horário de Inicio" at bounding box center [713, 286] width 613 height 27
type input "16:00"
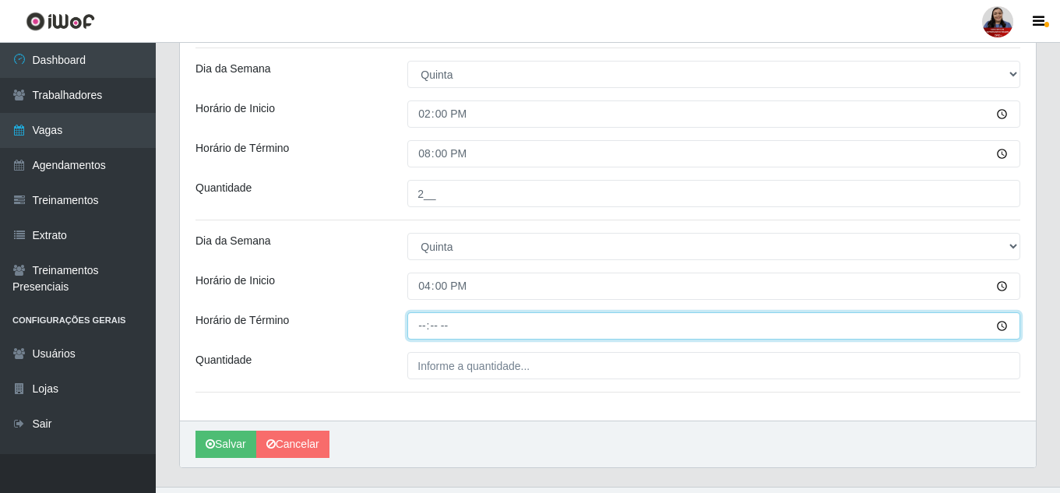
type input "22:00"
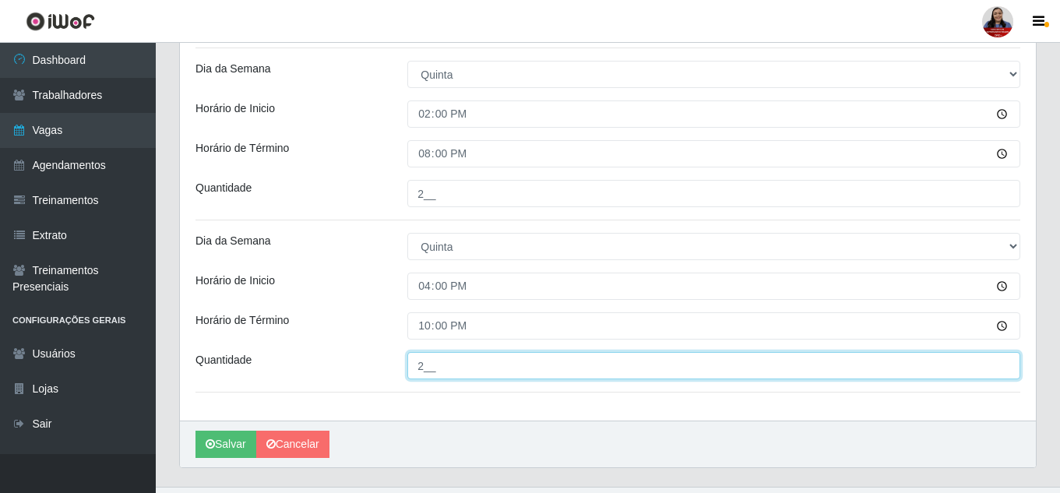
type input "2__"
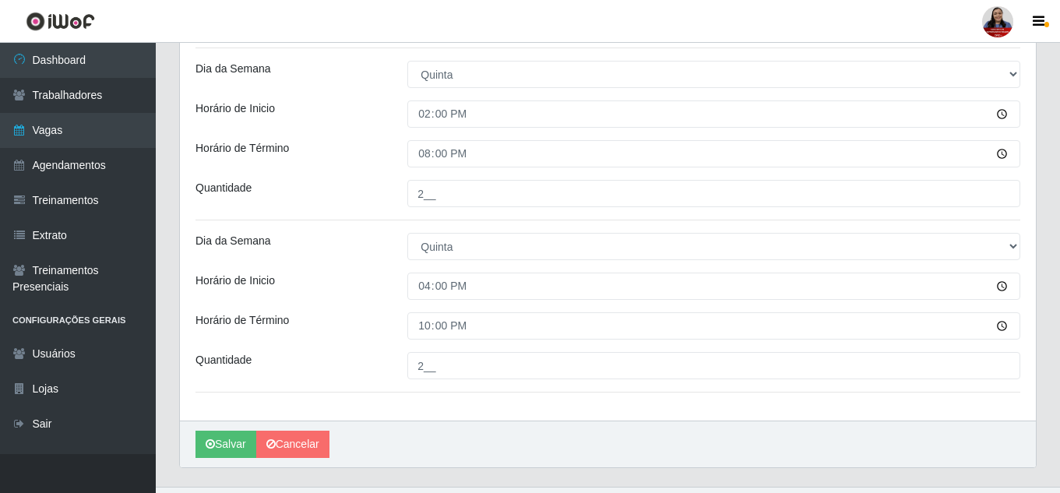
drag, startPoint x: 242, startPoint y: 444, endPoint x: 257, endPoint y: 432, distance: 19.3
click at [242, 445] on button "Salvar" at bounding box center [226, 444] width 61 height 27
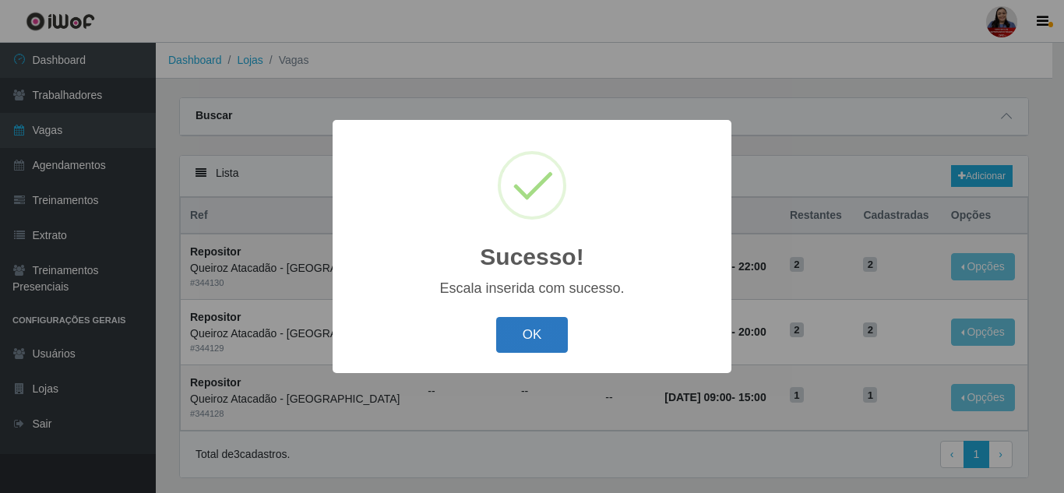
click at [541, 339] on button "OK" at bounding box center [532, 335] width 72 height 37
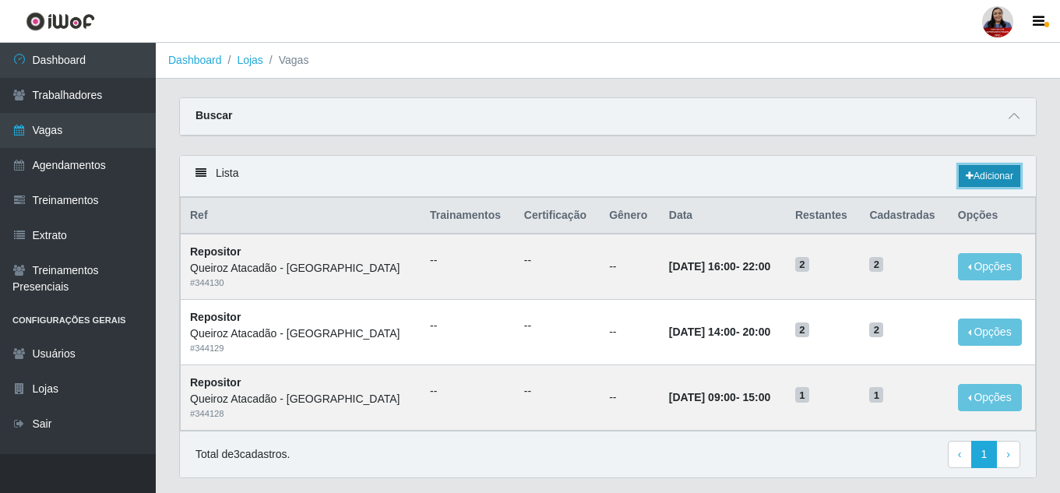
click at [1003, 179] on link "Adicionar" at bounding box center [990, 176] width 62 height 22
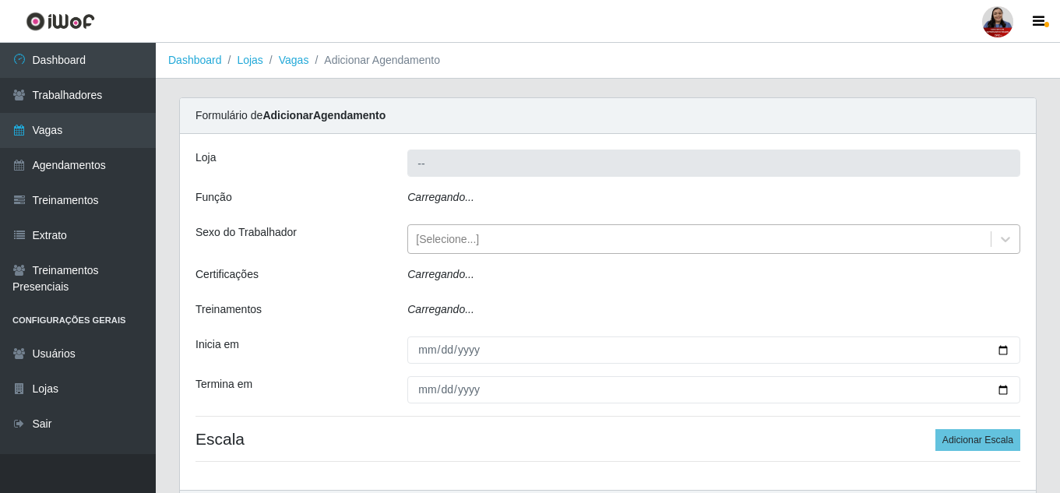
type input "Queiroz Atacadão - [GEOGRAPHIC_DATA]"
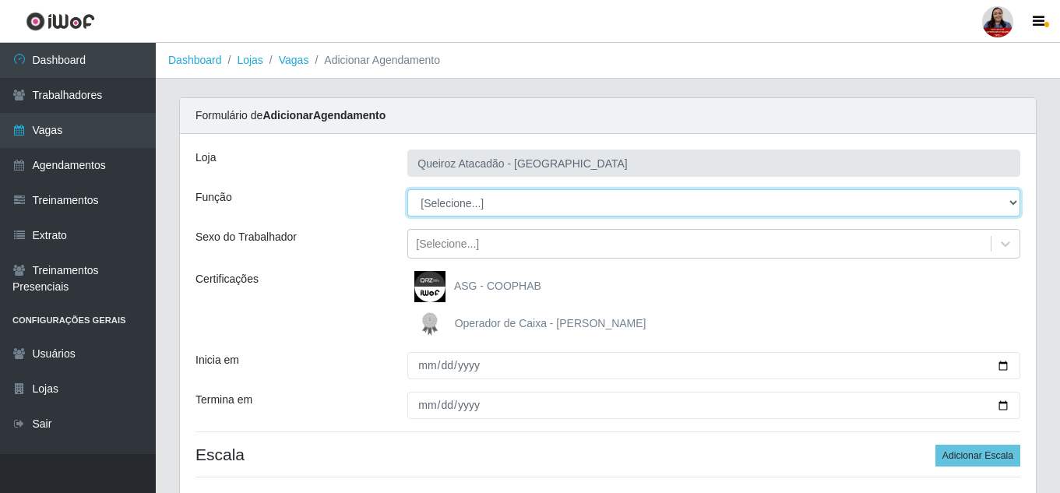
click at [484, 201] on select "[Selecione...] Embalador Embalador + Embalador ++ Operador de Caixa Operador de…" at bounding box center [713, 202] width 613 height 27
select select "24"
click at [407, 189] on select "[Selecione...] Embalador Embalador + Embalador ++ Operador de Caixa Operador de…" at bounding box center [713, 202] width 613 height 27
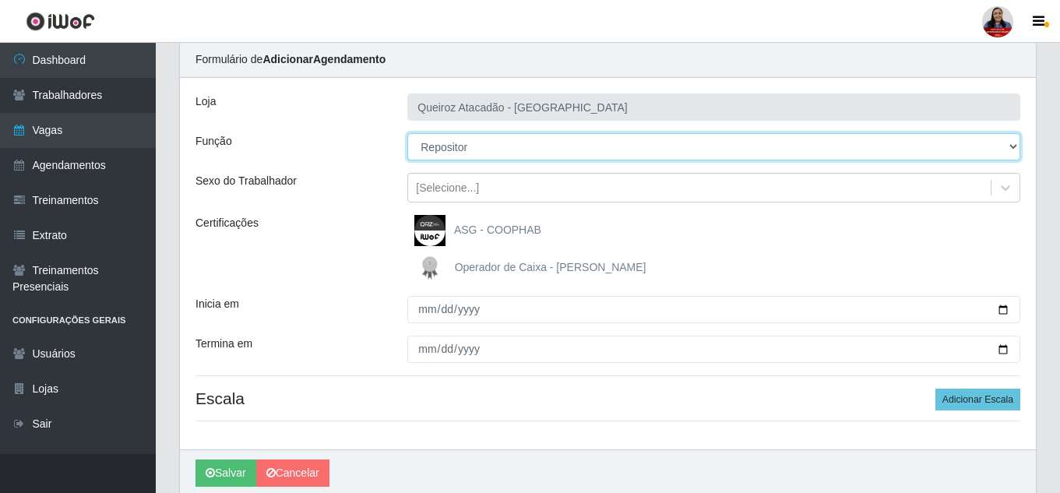
scroll to position [118, 0]
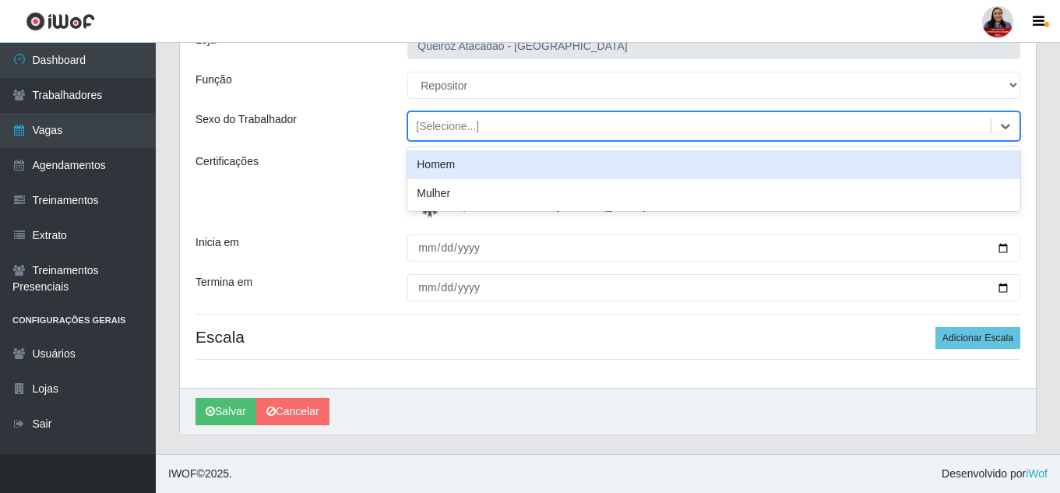
click at [596, 133] on div "[Selecione...]" at bounding box center [699, 127] width 583 height 26
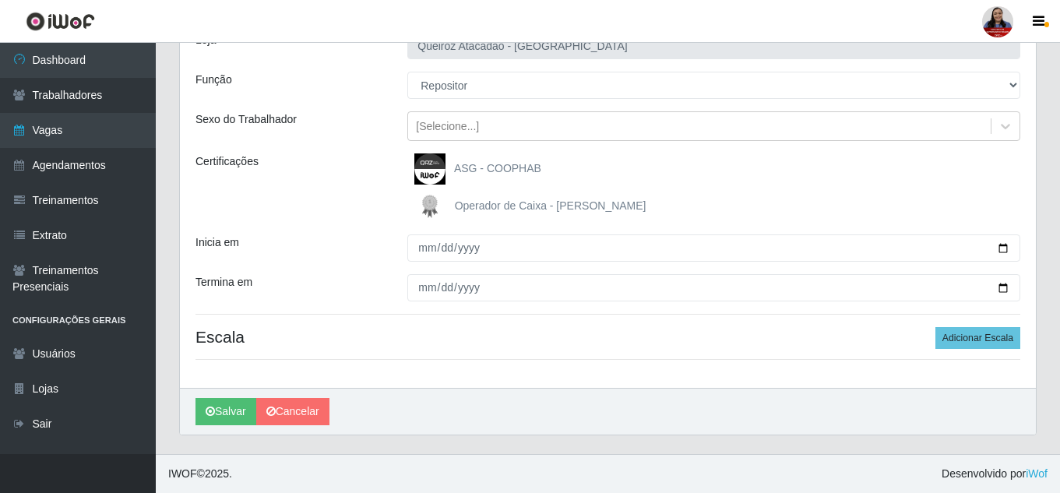
click at [700, 104] on div "Loja Queiroz Atacadão - Mossoró Função [Selecione...] Embalador Embalador + Emb…" at bounding box center [608, 202] width 856 height 372
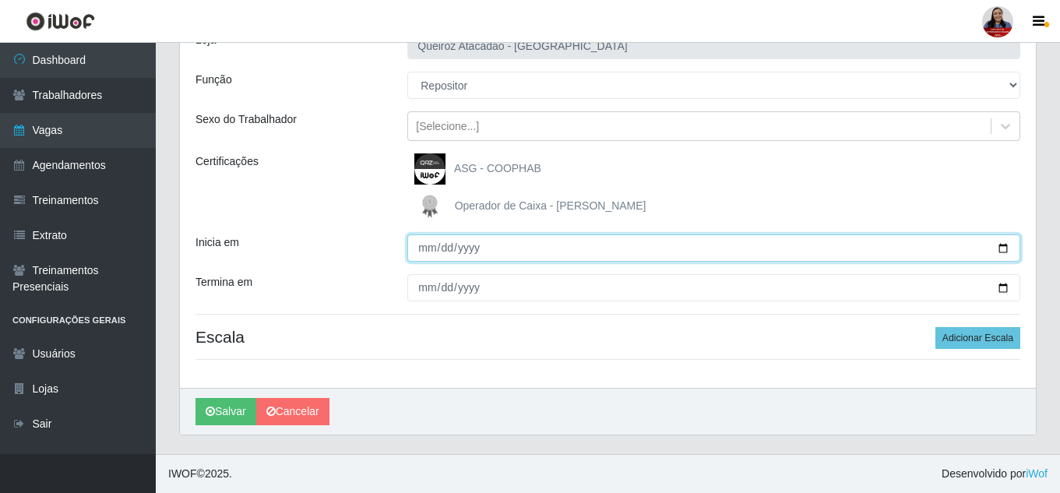
click at [1003, 245] on input "Inicia em" at bounding box center [713, 247] width 613 height 27
type input "2025-09-12"
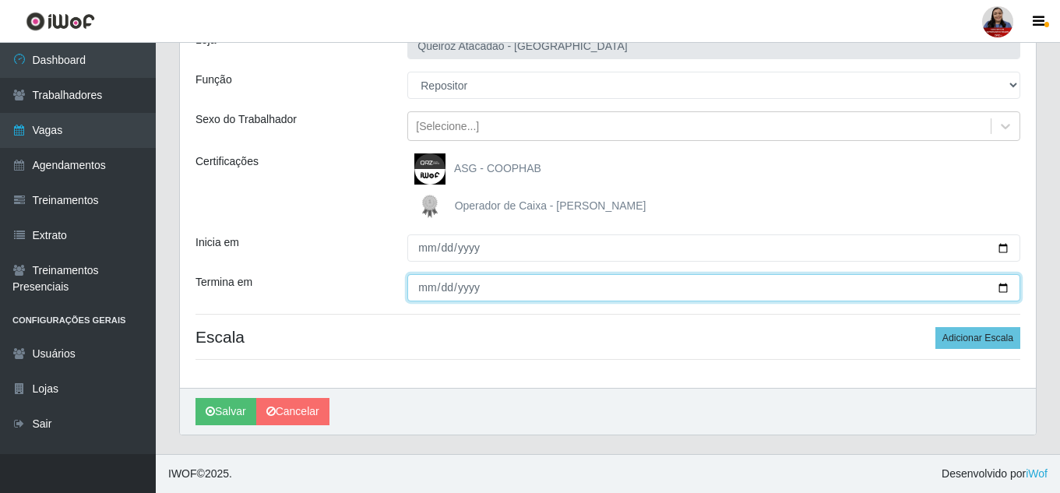
click at [1008, 287] on input "Termina em" at bounding box center [713, 287] width 613 height 27
type input "2025-09-12"
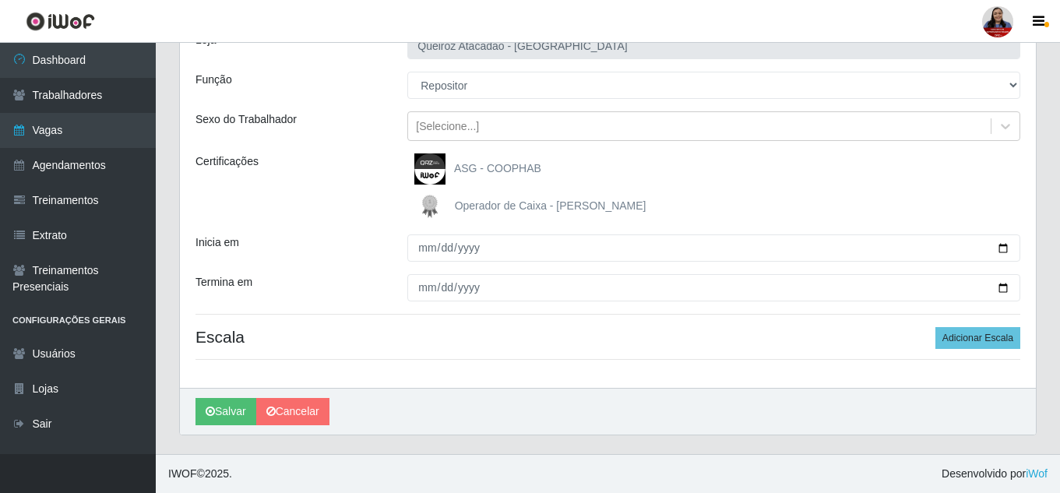
click at [336, 291] on div "Termina em" at bounding box center [290, 287] width 212 height 27
click at [998, 345] on button "Adicionar Escala" at bounding box center [977, 338] width 85 height 22
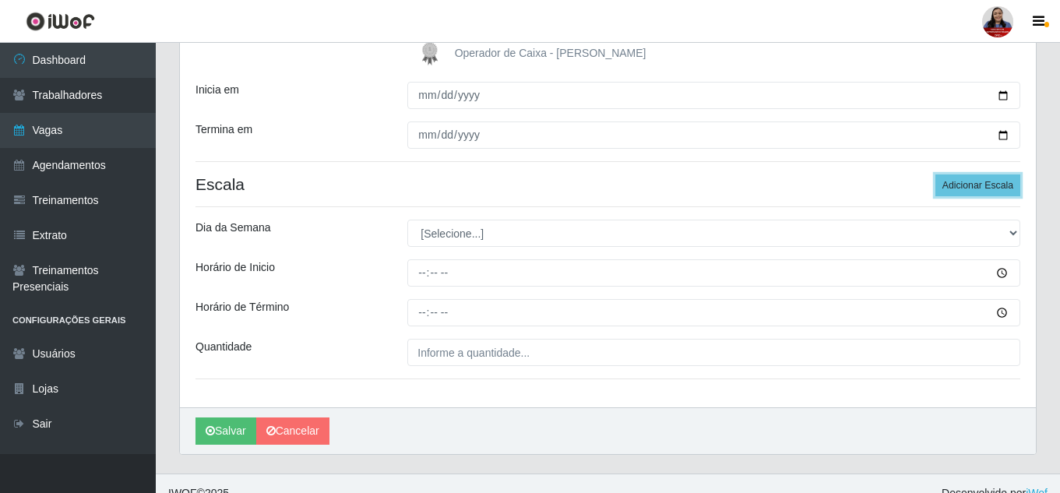
scroll to position [273, 0]
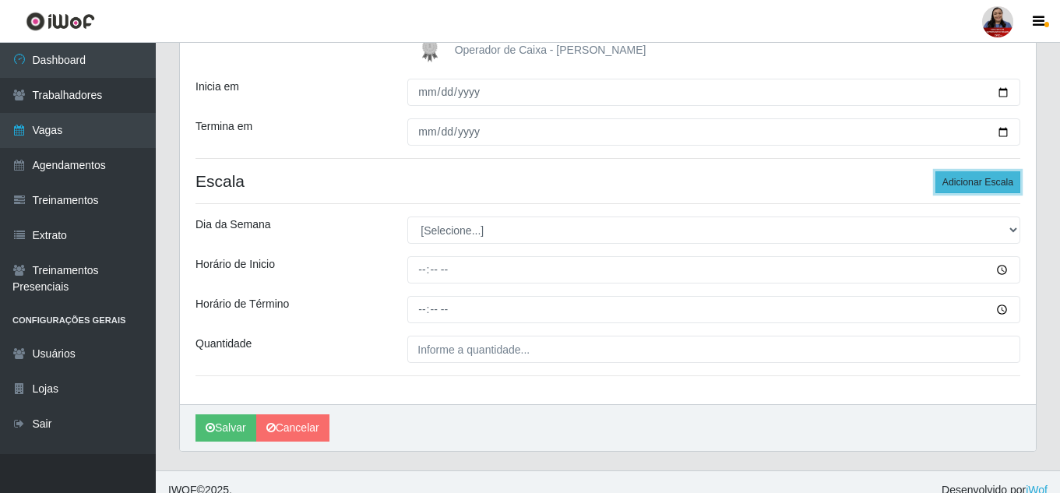
click at [967, 174] on button "Adicionar Escala" at bounding box center [977, 182] width 85 height 22
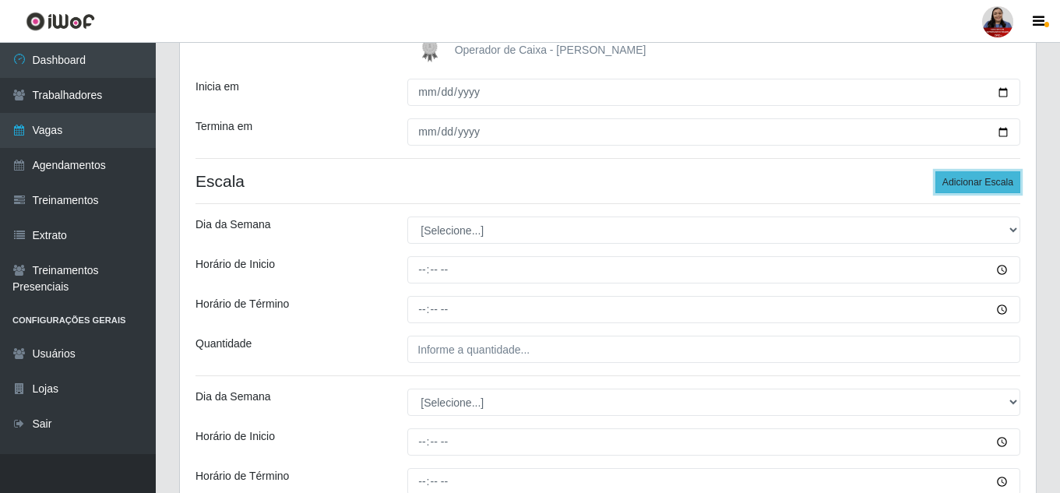
click at [967, 174] on button "Adicionar Escala" at bounding box center [977, 182] width 85 height 22
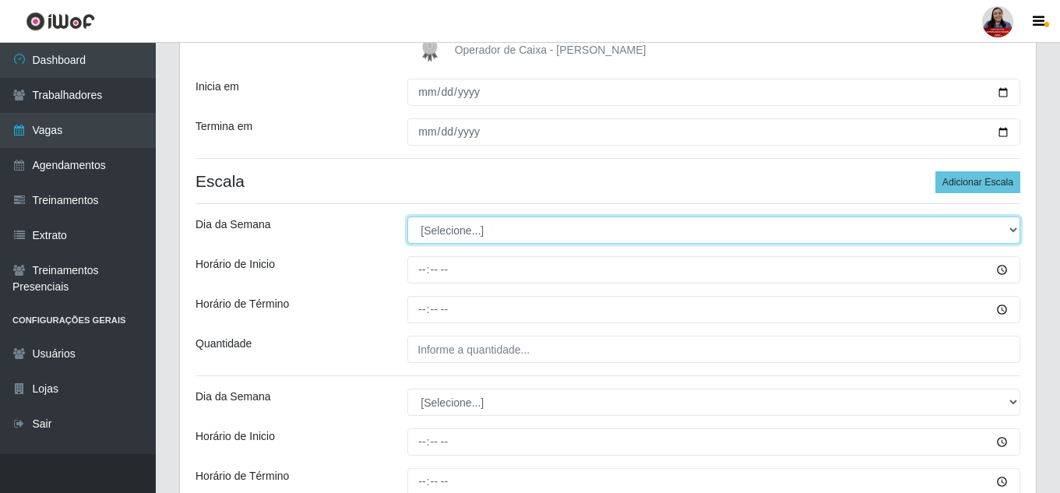
click at [555, 232] on select "[Selecione...] Segunda Terça Quarta Quinta Sexta Sábado Domingo" at bounding box center [713, 230] width 613 height 27
select select "5"
click at [407, 217] on select "[Selecione...] Segunda Terça Quarta Quinta Sexta Sábado Domingo" at bounding box center [713, 230] width 613 height 27
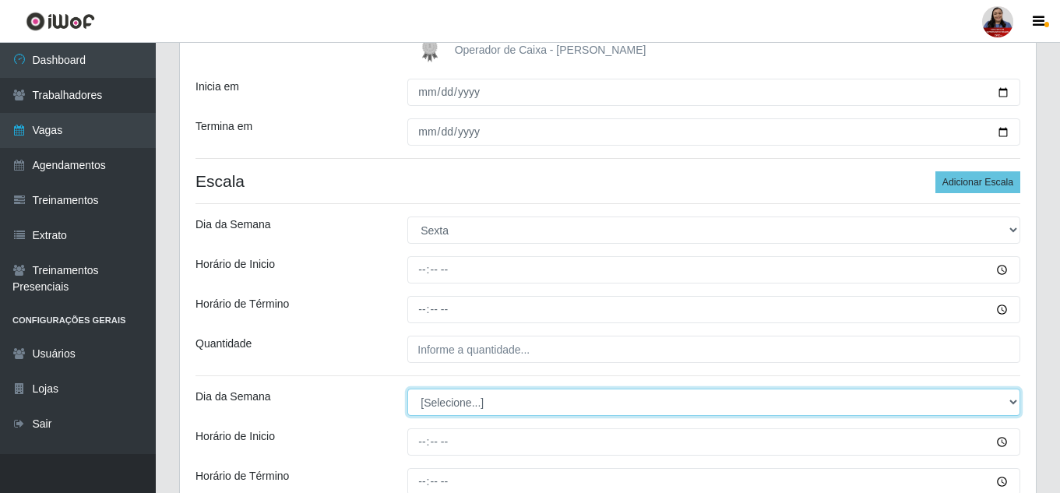
click at [449, 404] on select "[Selecione...] Segunda Terça Quarta Quinta Sexta Sábado Domingo" at bounding box center [713, 402] width 613 height 27
select select "5"
click at [407, 389] on select "[Selecione...] Segunda Terça Quarta Quinta Sexta Sábado Domingo" at bounding box center [713, 402] width 613 height 27
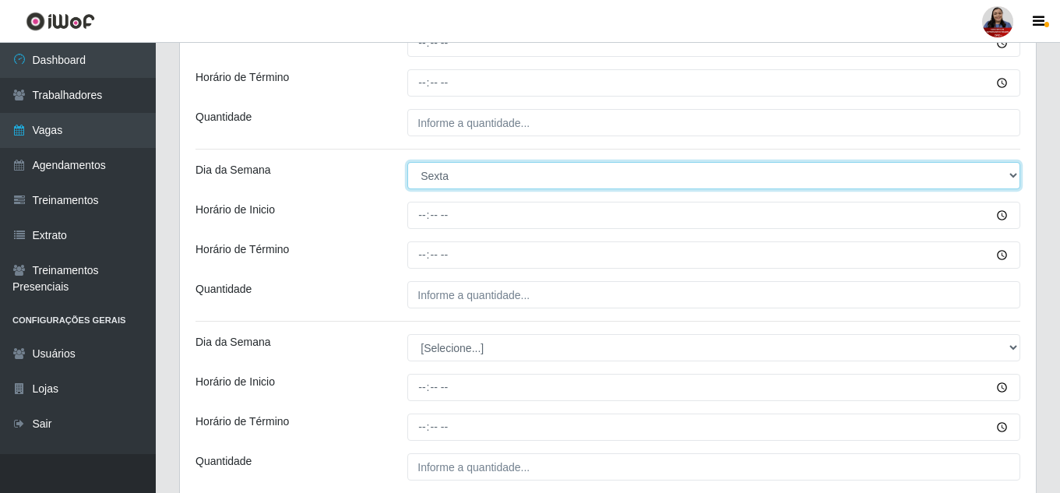
scroll to position [507, 0]
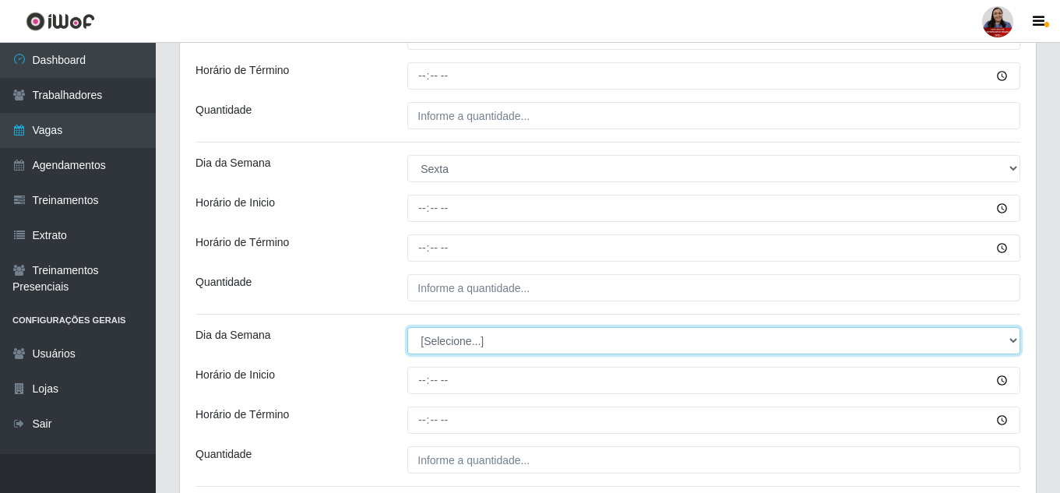
click at [487, 333] on select "[Selecione...] Segunda Terça Quarta Quinta Sexta Sábado Domingo" at bounding box center [713, 340] width 613 height 27
select select "5"
click at [407, 327] on select "[Selecione...] Segunda Terça Quarta Quinta Sexta Sábado Domingo" at bounding box center [713, 340] width 613 height 27
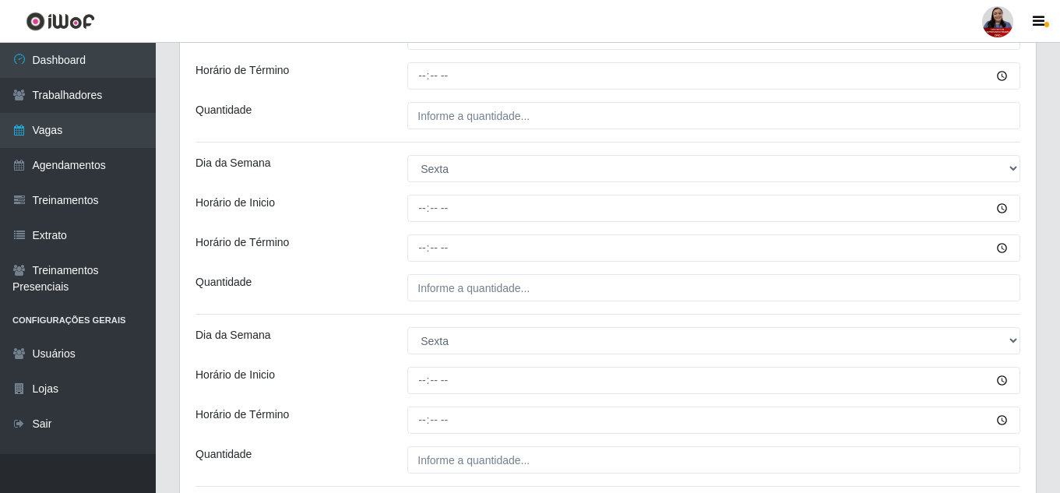
click at [346, 255] on div "Horário de Término" at bounding box center [290, 247] width 212 height 27
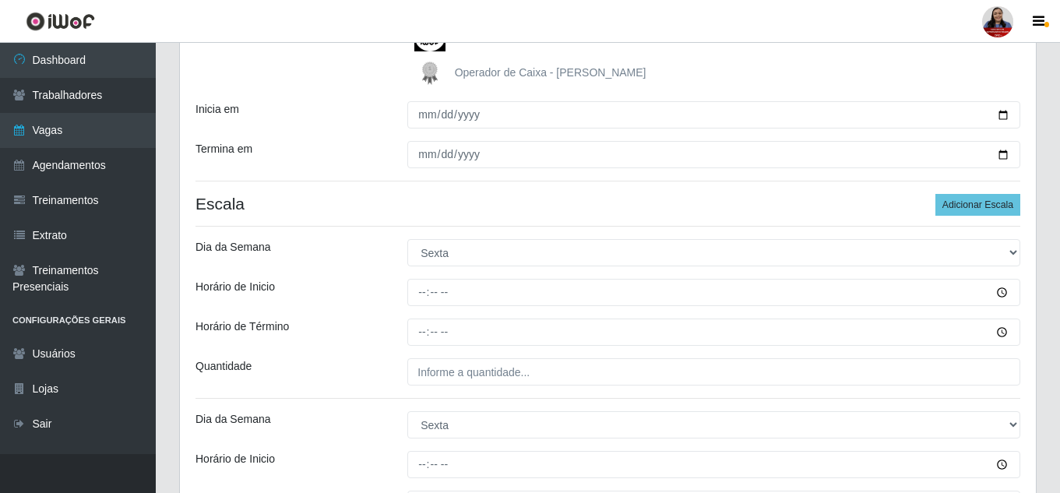
scroll to position [245, 0]
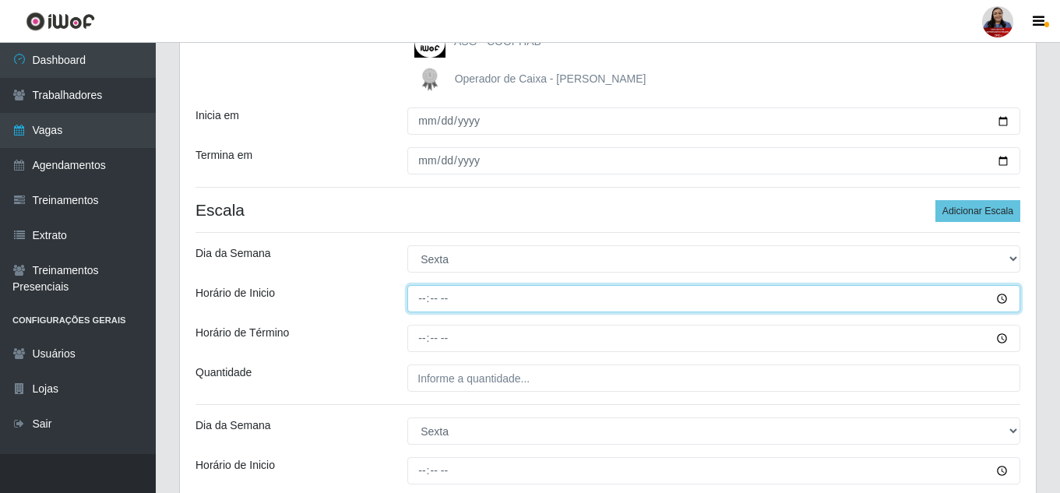
click at [428, 295] on input "Horário de Inicio" at bounding box center [713, 298] width 613 height 27
type input "08:00"
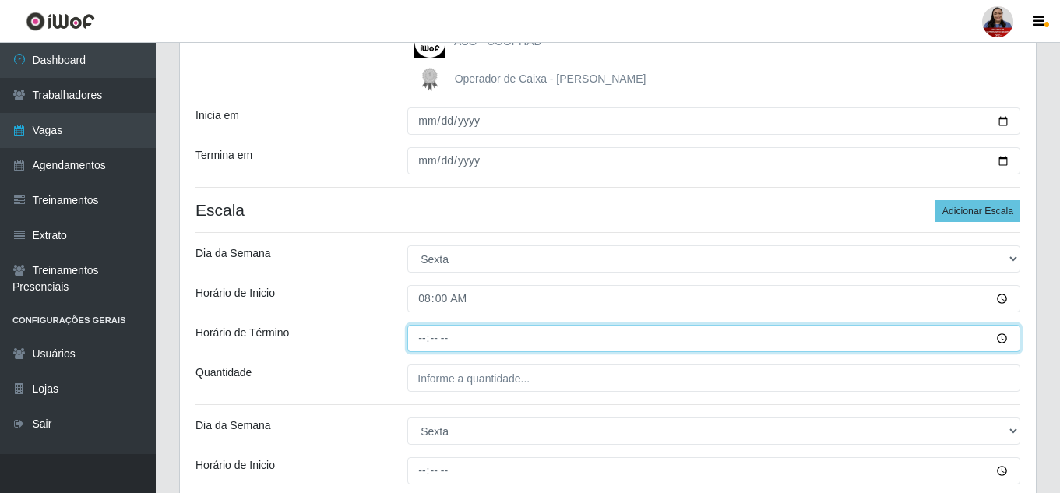
type input "14:00"
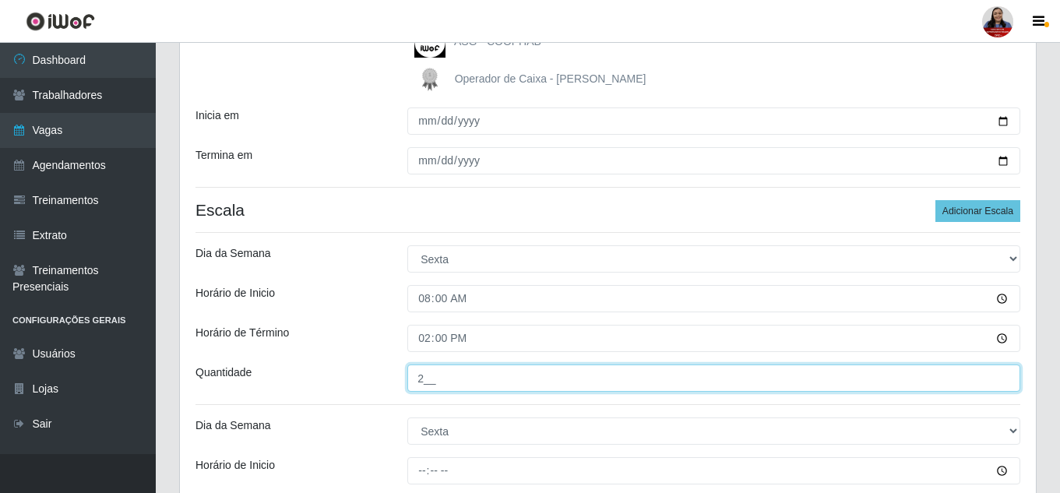
type input "2__"
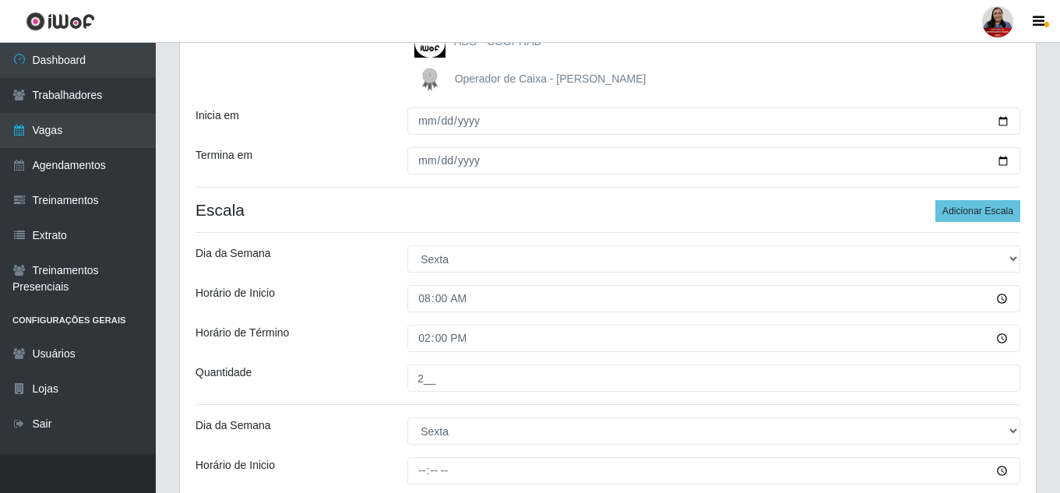
click at [376, 375] on div "Quantidade" at bounding box center [290, 378] width 212 height 27
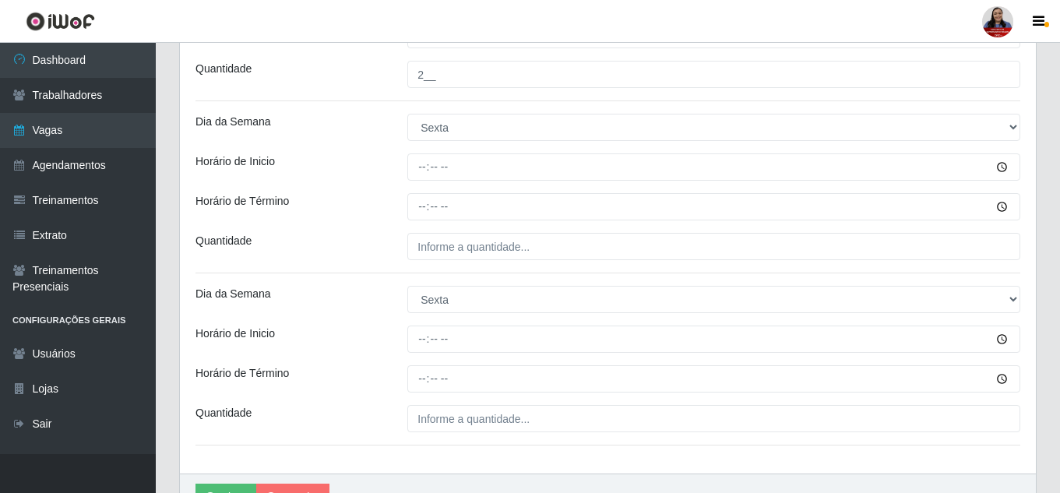
scroll to position [556, 0]
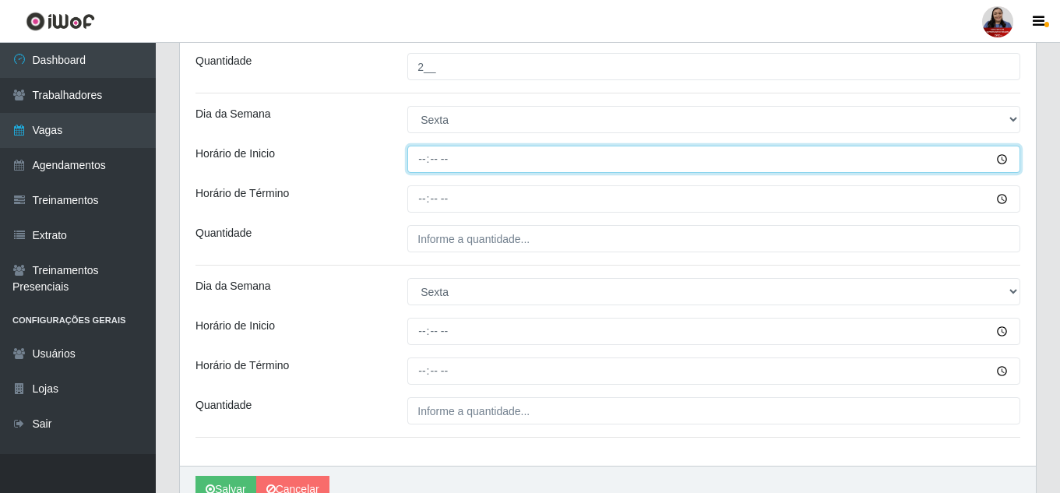
click at [422, 153] on input "Horário de Inicio" at bounding box center [713, 159] width 613 height 27
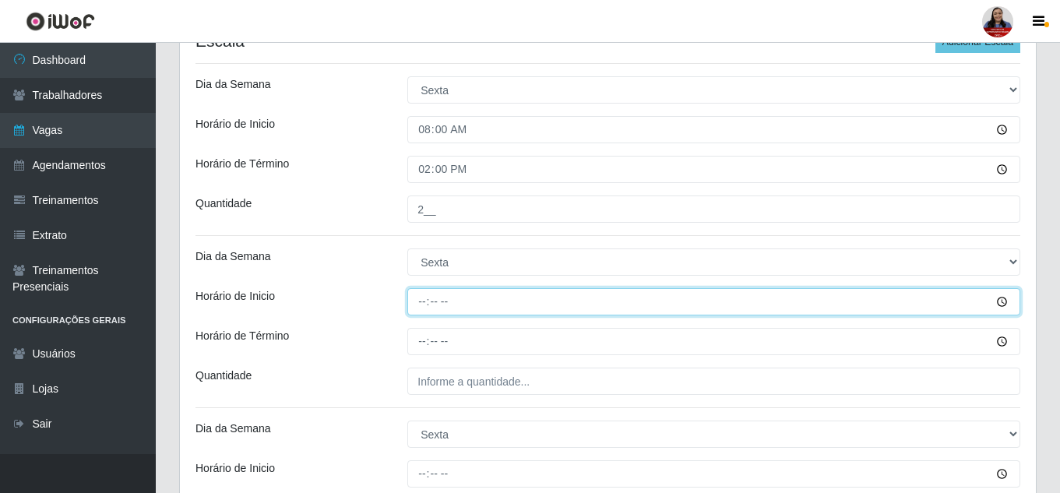
scroll to position [400, 0]
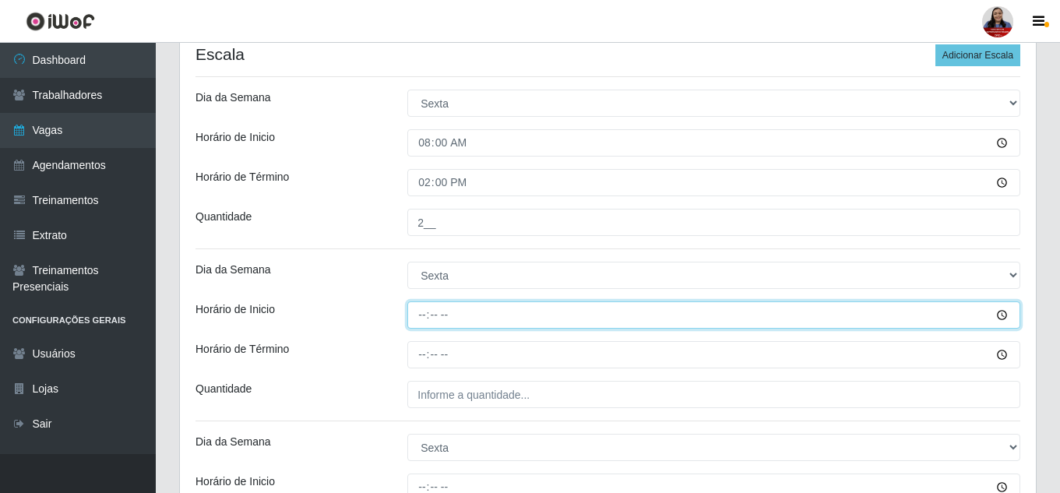
type input "14:00"
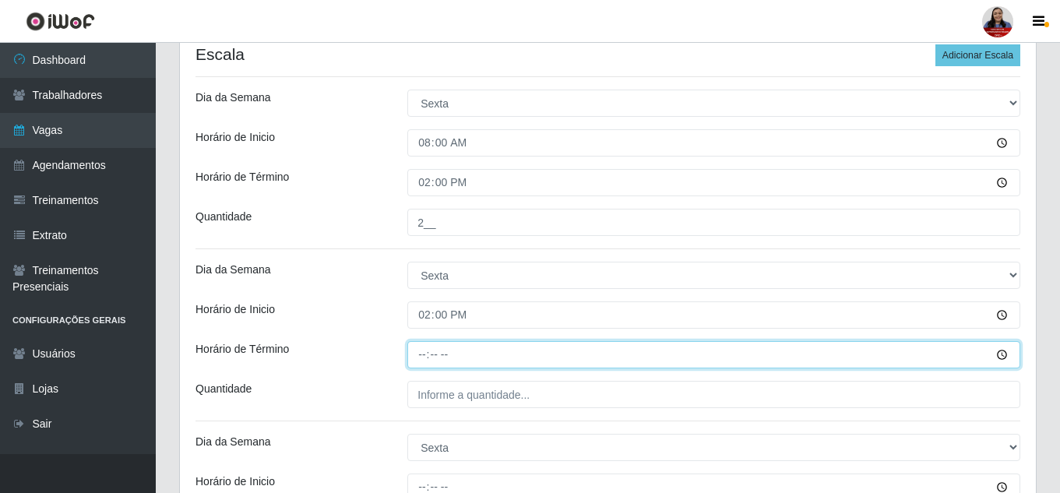
type input "20:00"
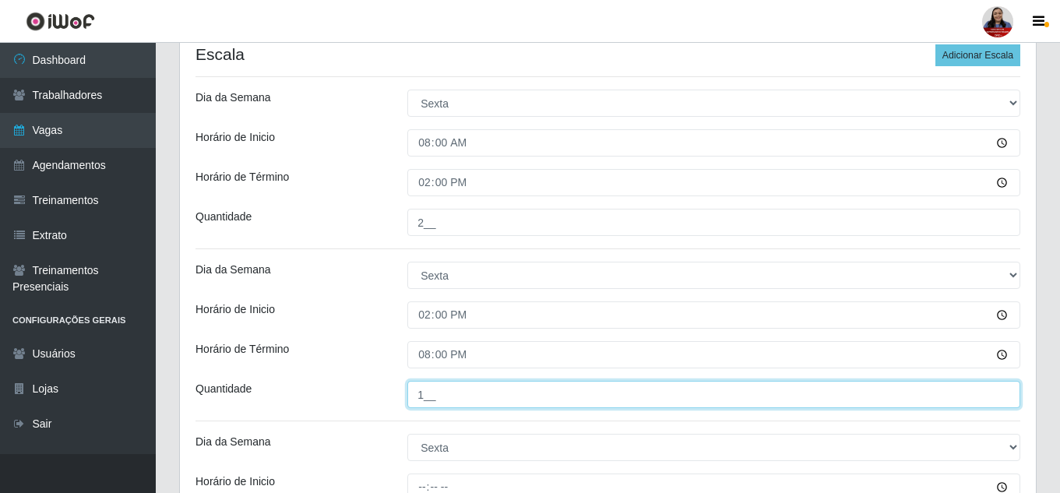
type input "1__"
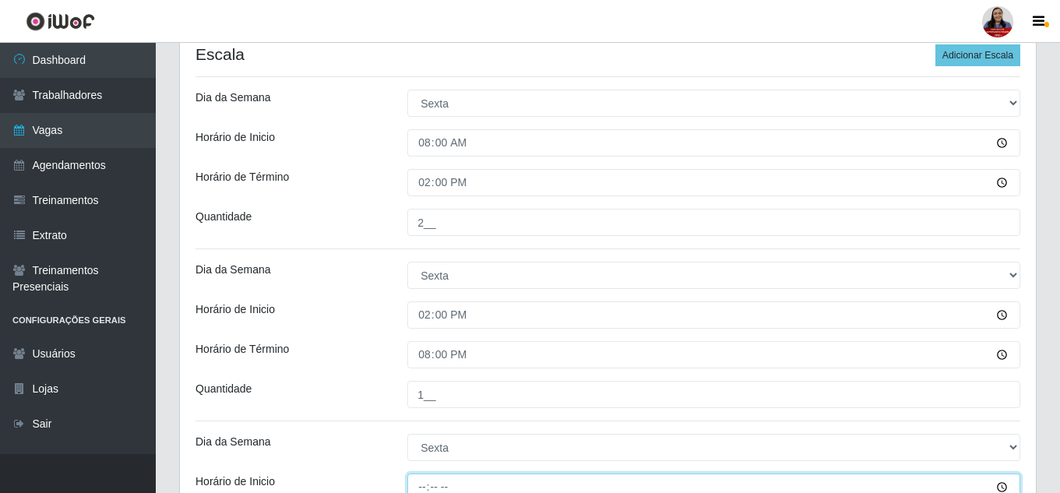
scroll to position [408, 0]
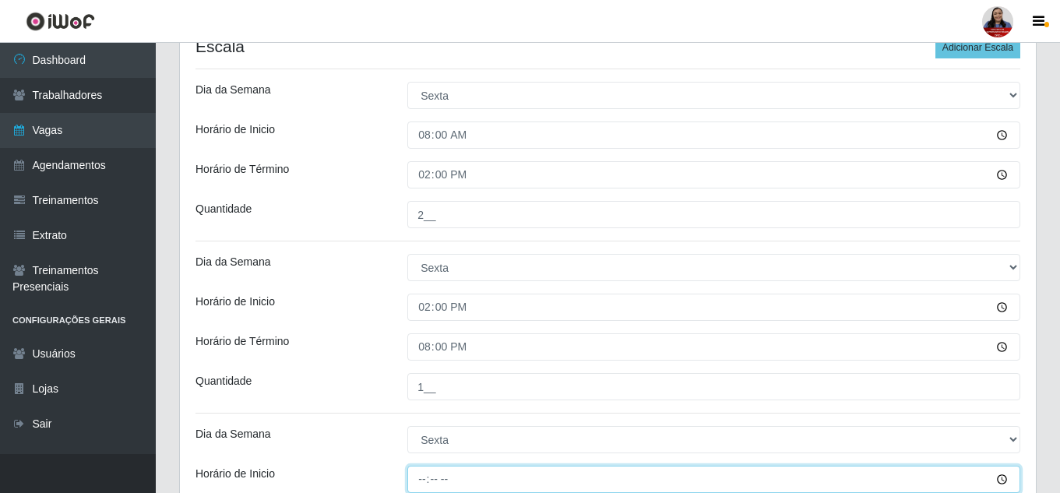
type input "16:00"
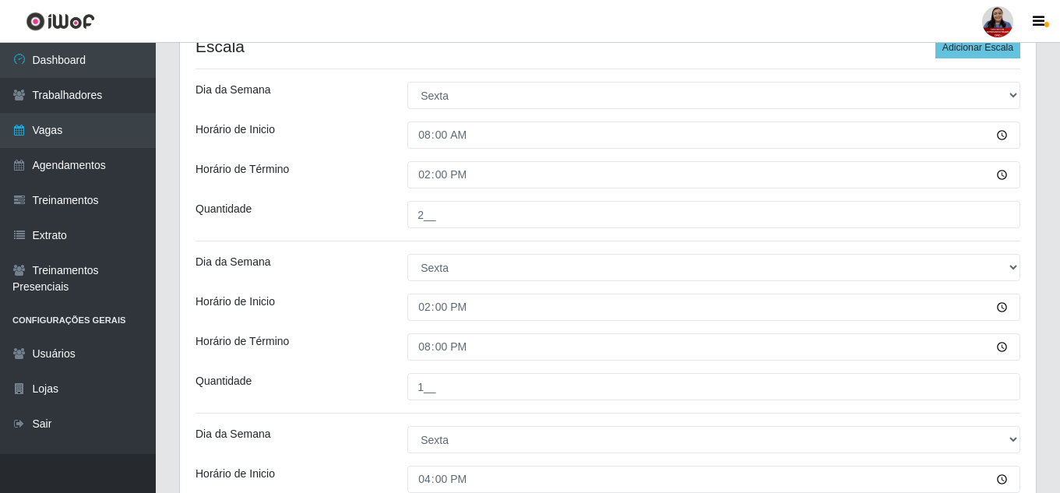
scroll to position [634, 0]
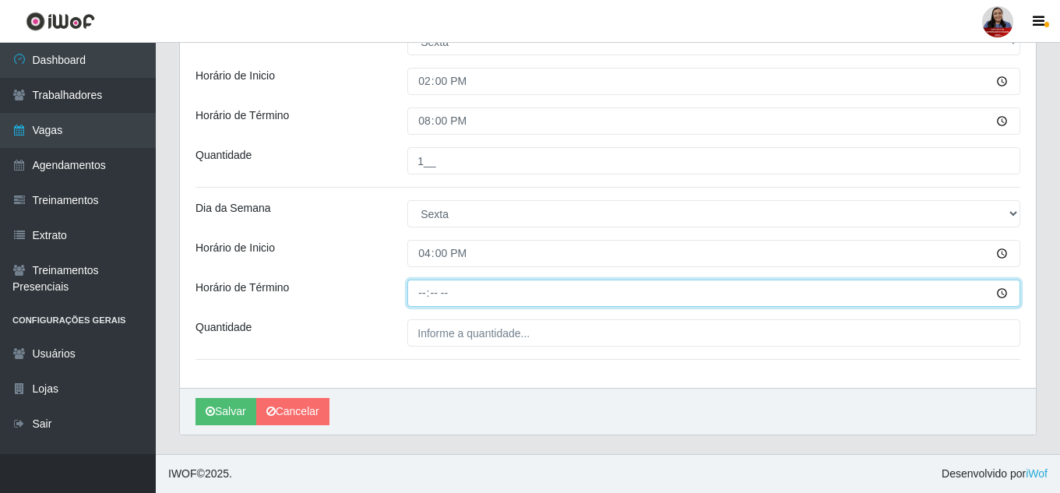
type input "22:00"
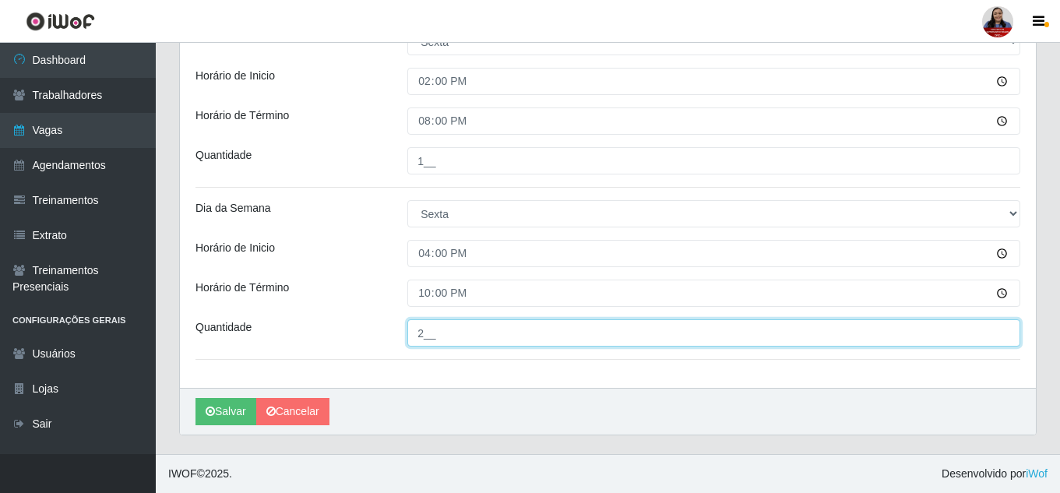
type input "2__"
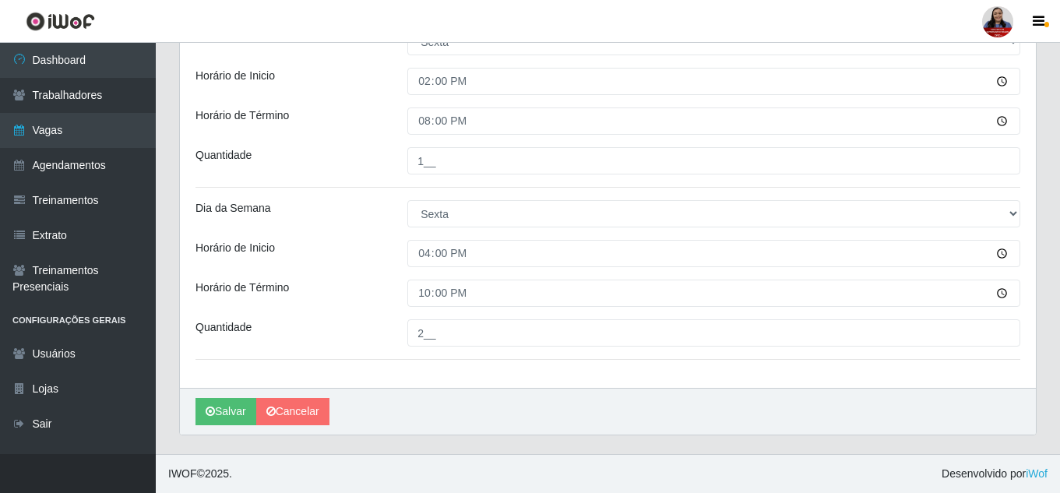
click at [368, 159] on div "Quantidade" at bounding box center [290, 160] width 212 height 27
click at [234, 411] on button "Salvar" at bounding box center [226, 411] width 61 height 27
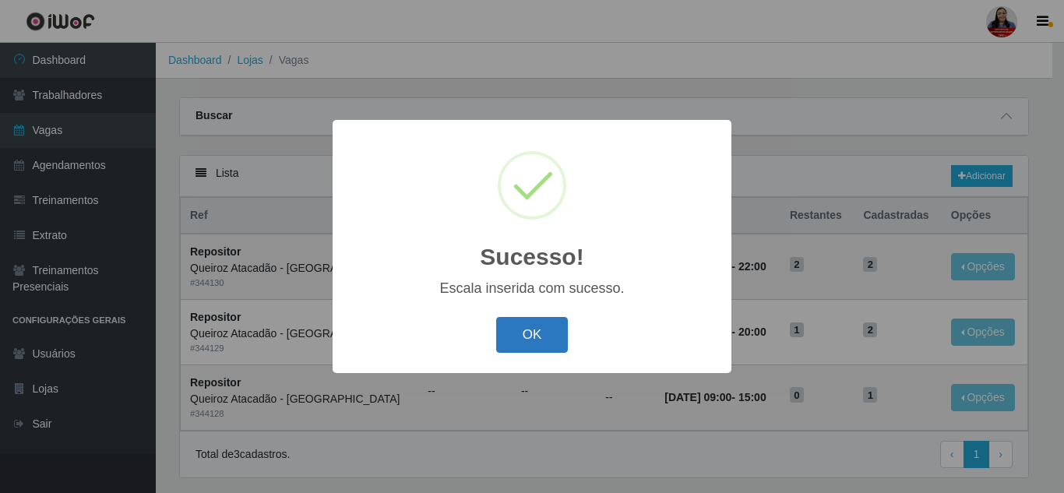
click at [555, 333] on button "OK" at bounding box center [532, 335] width 72 height 37
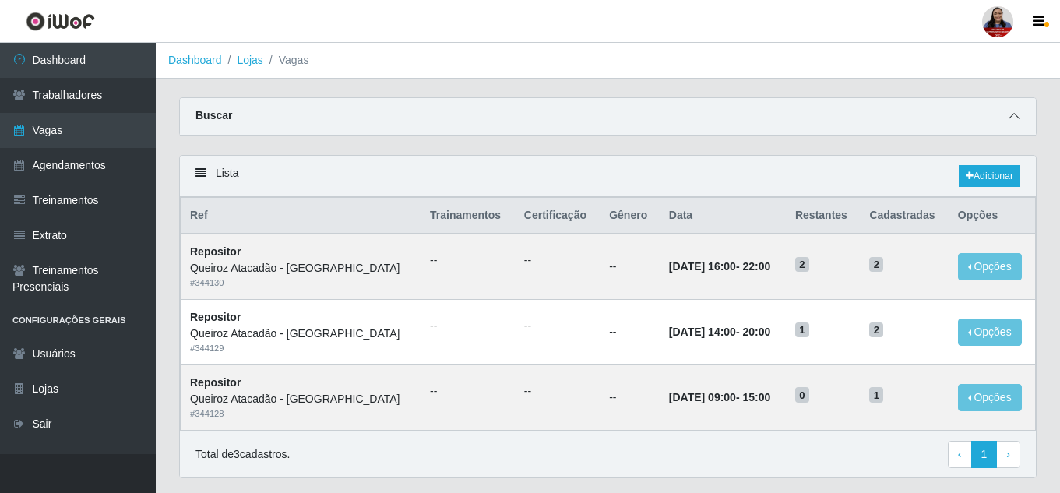
click at [1018, 120] on icon at bounding box center [1014, 116] width 11 height 11
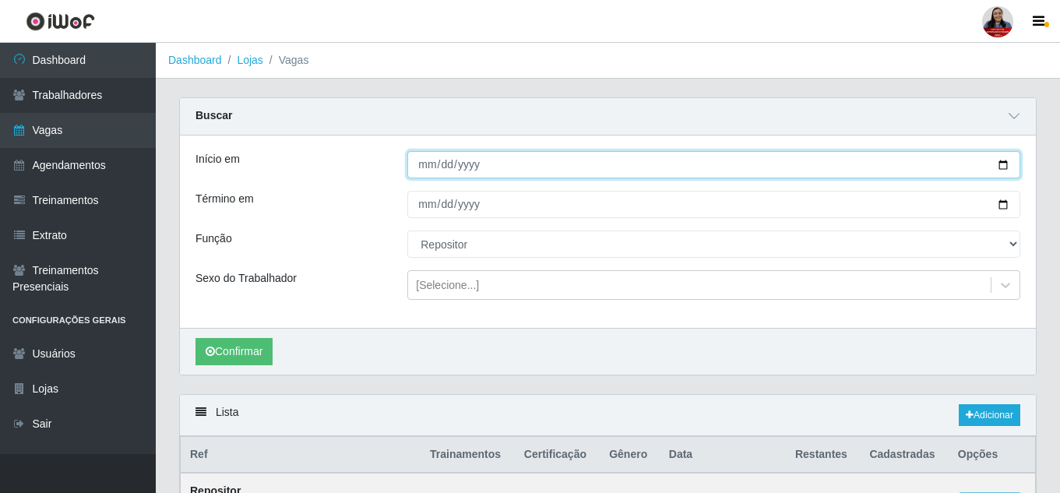
click at [1003, 170] on input "2025-09-11" at bounding box center [713, 164] width 613 height 27
type input "2025-09-12"
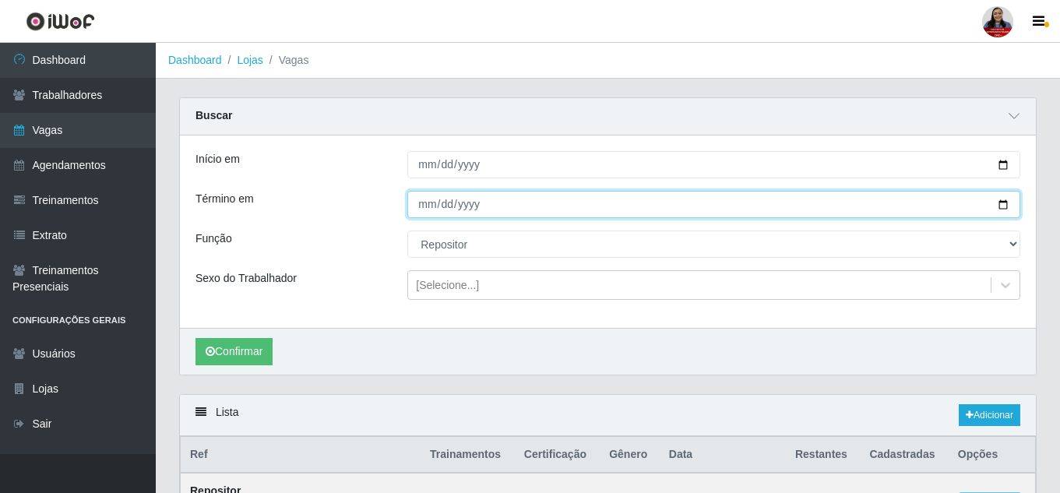
click at [1006, 206] on input "2025-09-11" at bounding box center [713, 204] width 613 height 27
type input "2025-09-12"
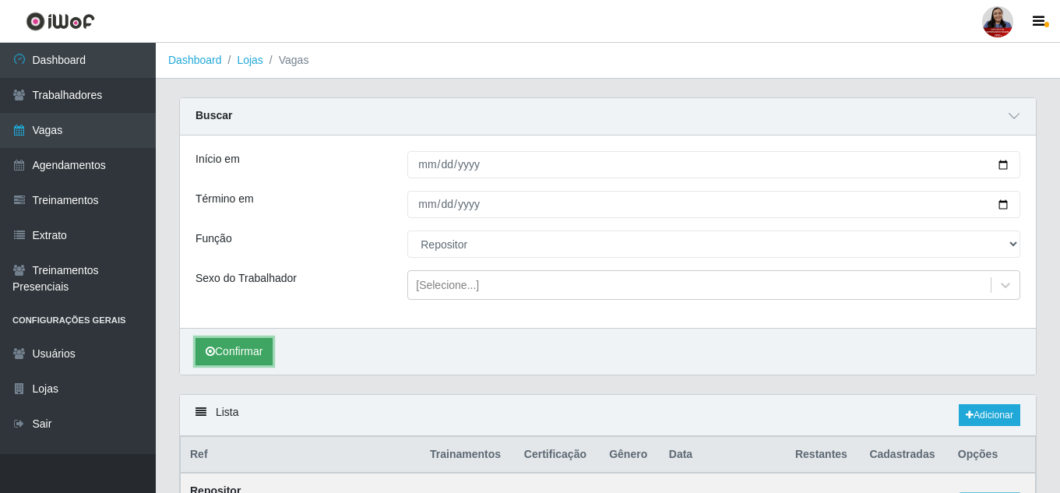
click at [233, 351] on button "Confirmar" at bounding box center [234, 351] width 77 height 27
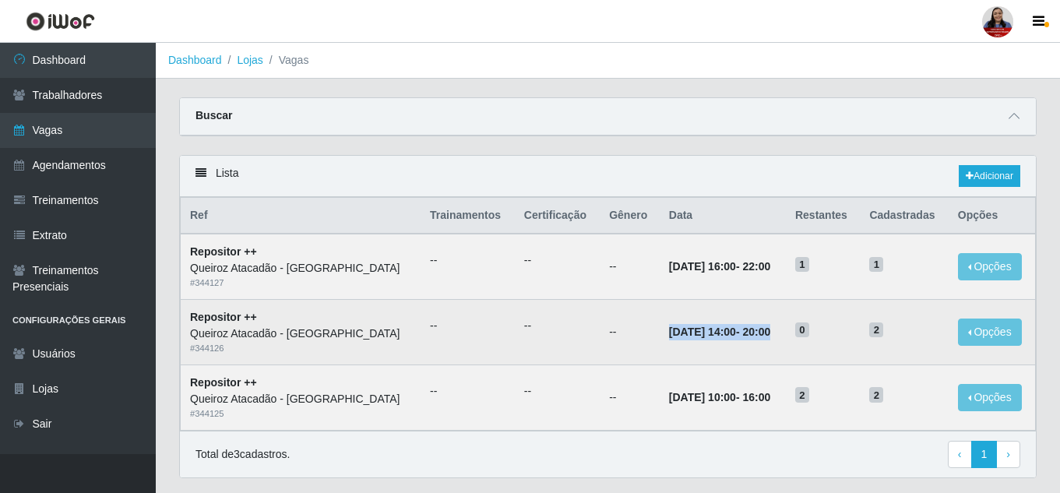
drag, startPoint x: 614, startPoint y: 337, endPoint x: 768, endPoint y: 339, distance: 154.2
click at [768, 339] on td "10/09/2025, 14:00 - 20:00" at bounding box center [723, 332] width 126 height 65
click at [773, 347] on td "10/09/2025, 14:00 - 20:00" at bounding box center [723, 332] width 126 height 65
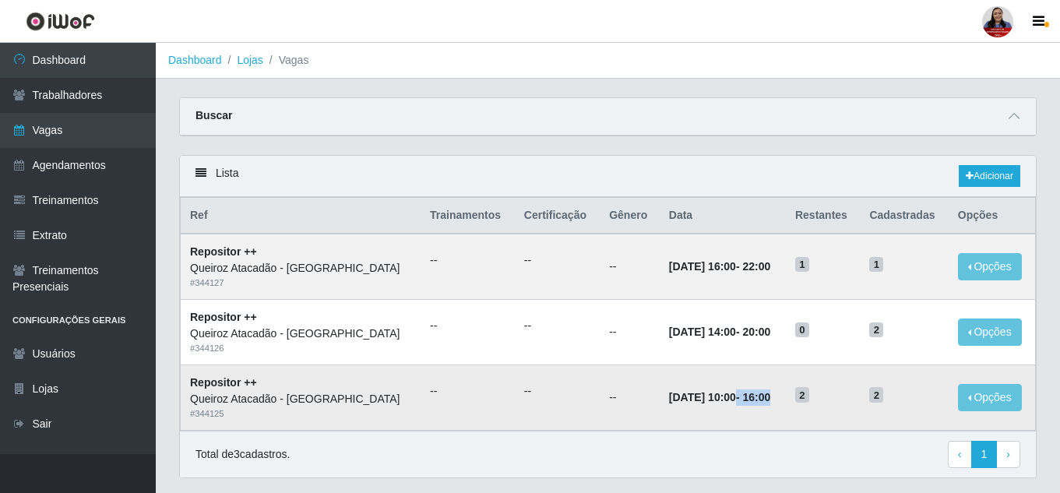
drag, startPoint x: 684, startPoint y: 398, endPoint x: 773, endPoint y: 400, distance: 89.6
click at [773, 400] on td "10/09/2025, 10:00 - 16:00" at bounding box center [723, 397] width 126 height 65
drag, startPoint x: 684, startPoint y: 269, endPoint x: 763, endPoint y: 269, distance: 78.7
click at [763, 269] on td "10/09/2025, 16:00 - 22:00" at bounding box center [723, 266] width 126 height 65
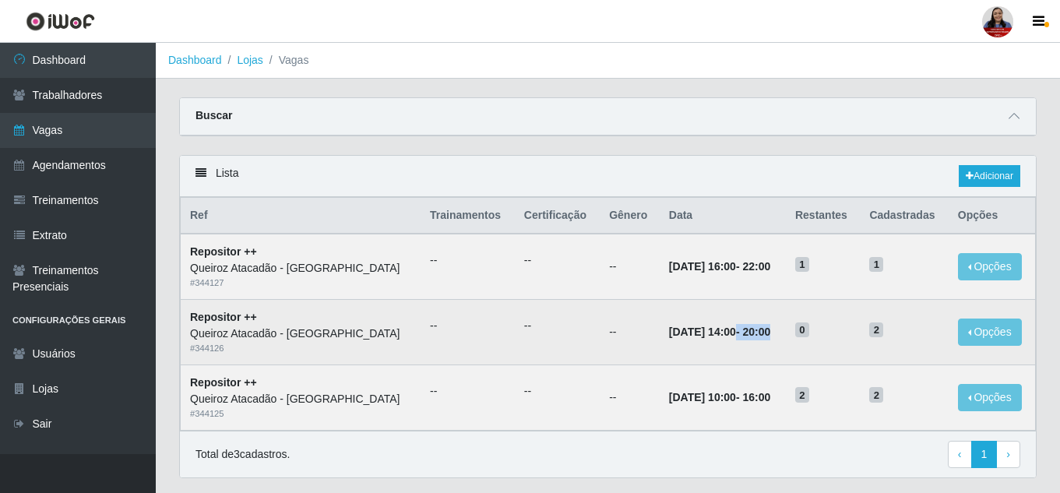
drag, startPoint x: 683, startPoint y: 333, endPoint x: 750, endPoint y: 334, distance: 67.0
click at [750, 334] on td "10/09/2025, 14:00 - 20:00" at bounding box center [723, 332] width 126 height 65
click at [759, 337] on td "10/09/2025, 14:00 - 20:00" at bounding box center [723, 332] width 126 height 65
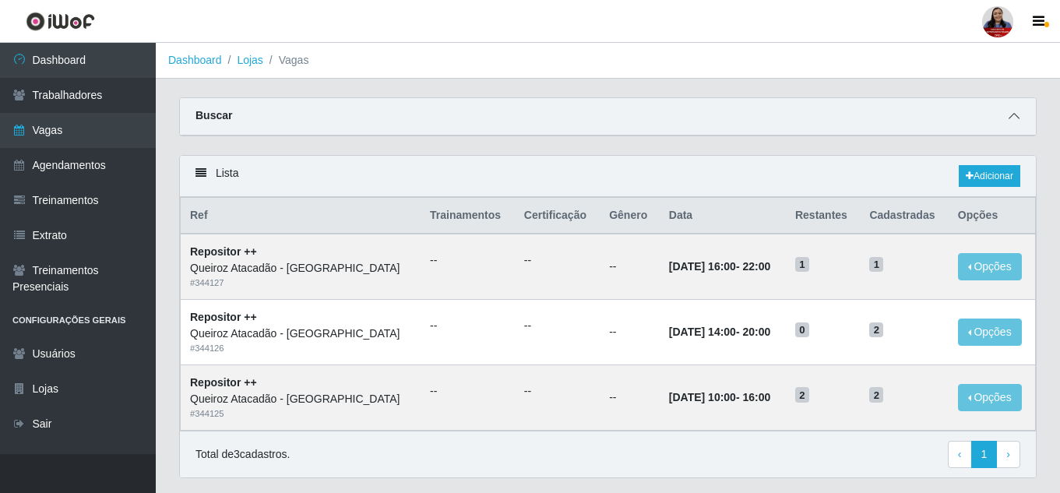
click at [1018, 122] on icon at bounding box center [1014, 116] width 11 height 11
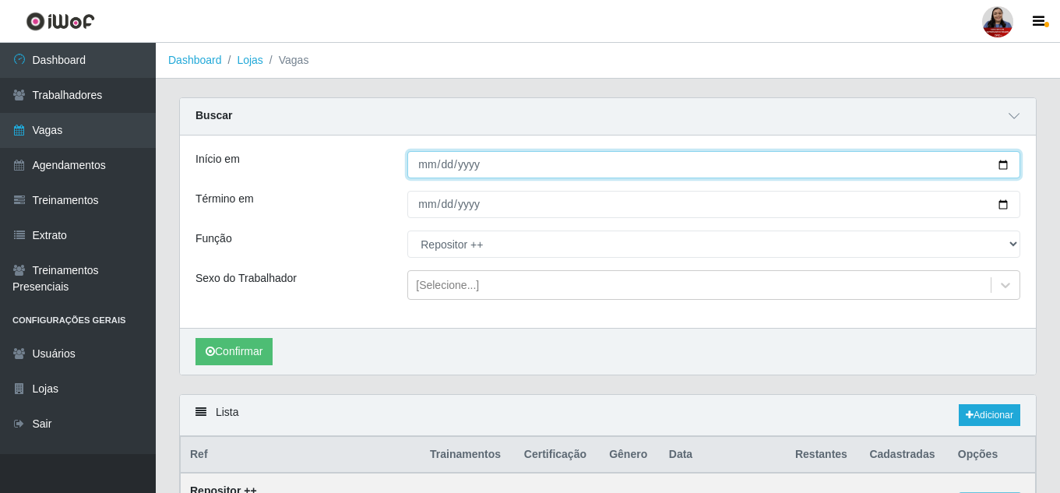
click at [1005, 166] on input "[DATE]" at bounding box center [713, 164] width 613 height 27
type input "2025-09-12"
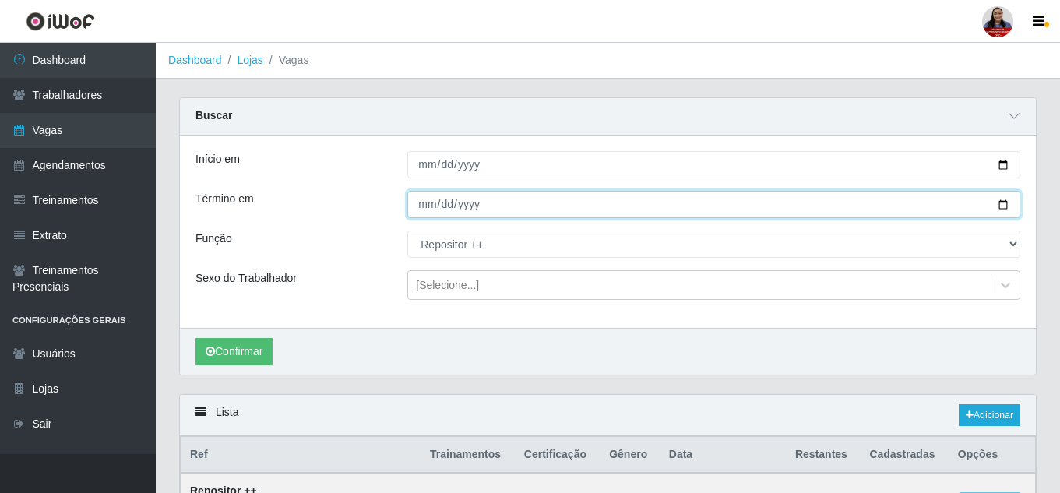
click at [1005, 209] on input "[DATE]" at bounding box center [713, 204] width 613 height 27
type input "2025-09-12"
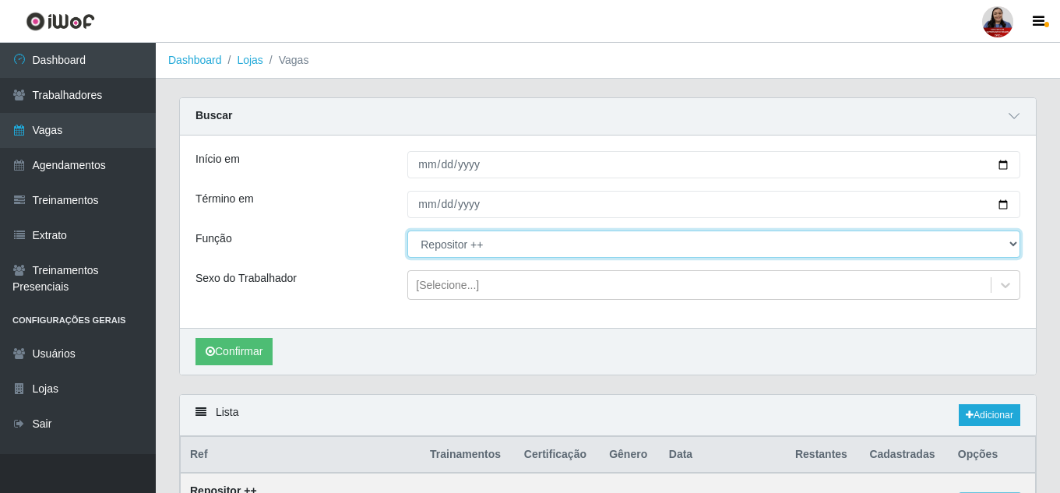
click at [443, 245] on select "[Selecione...] Embalador Embalador + Embalador ++ Operador de Caixa Operador de…" at bounding box center [713, 244] width 613 height 27
select select "24"
click at [407, 231] on select "[Selecione...] Embalador Embalador + Embalador ++ Operador de Caixa Operador de…" at bounding box center [713, 244] width 613 height 27
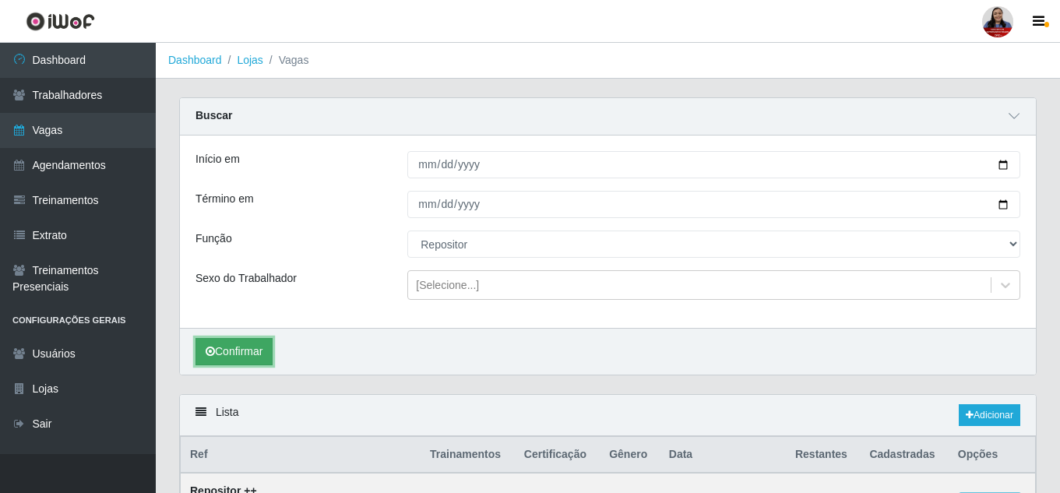
click at [249, 359] on button "Confirmar" at bounding box center [234, 351] width 77 height 27
click at [241, 357] on button "Confirmar" at bounding box center [234, 351] width 77 height 27
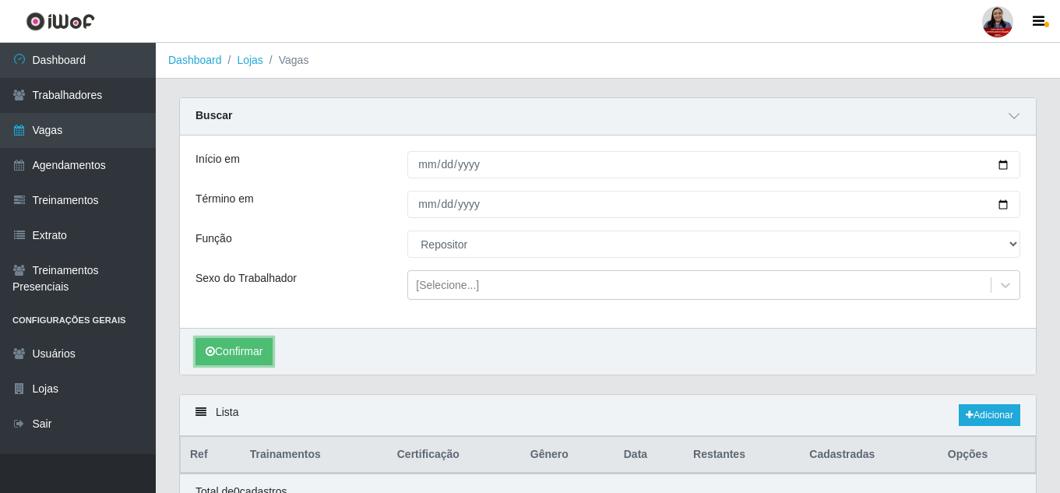
scroll to position [76, 0]
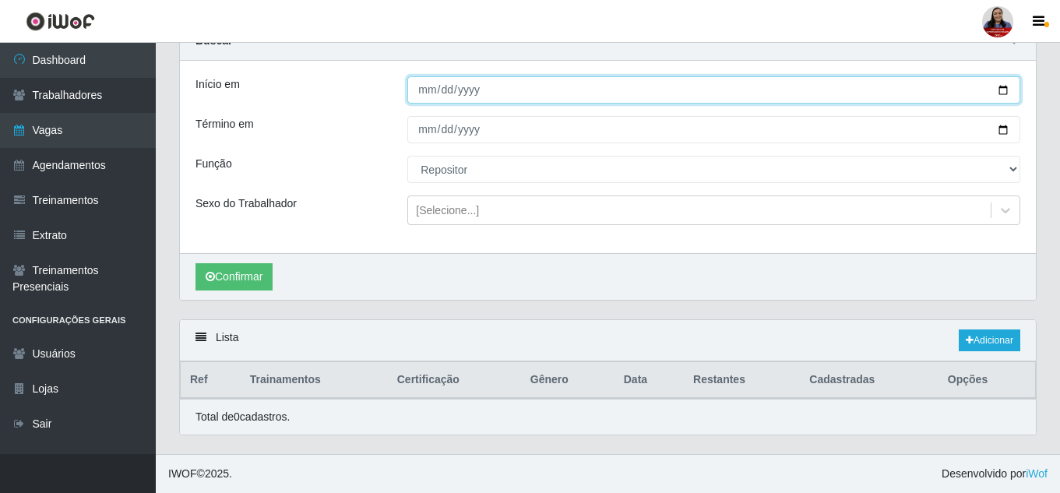
click at [1006, 86] on input "2025-09-12" at bounding box center [713, 89] width 613 height 27
click at [1001, 91] on input "2025-09-08" at bounding box center [713, 89] width 613 height 27
type input "2025-09-09"
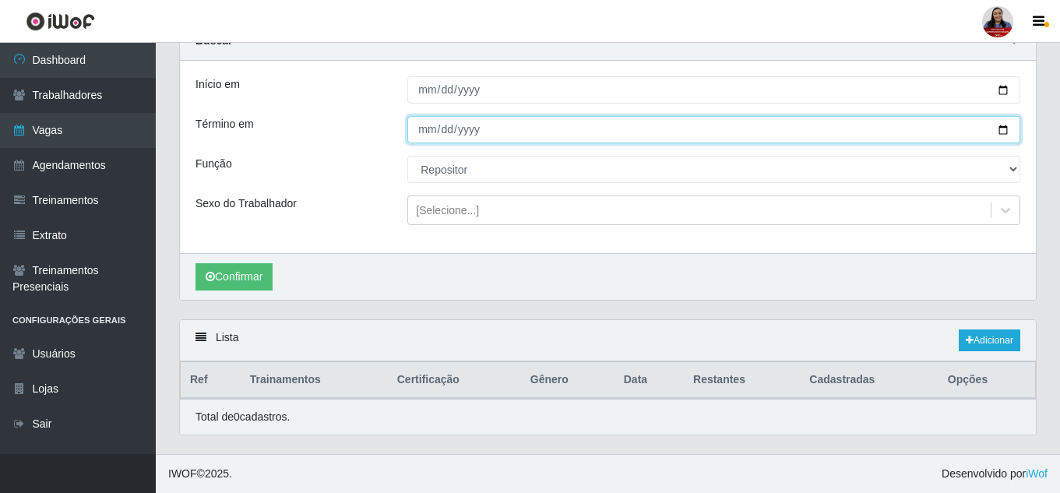
click at [1004, 127] on input "2025-09-12" at bounding box center [713, 129] width 613 height 27
type input "2025-09-09"
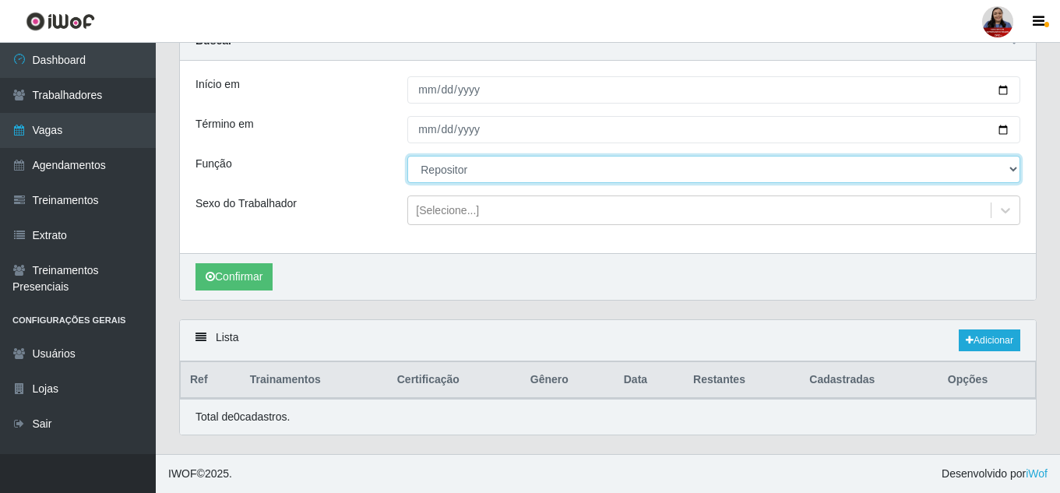
click at [463, 171] on select "[Selecione...] Embalador Embalador + Embalador ++ Operador de Caixa Operador de…" at bounding box center [713, 169] width 613 height 27
select select "86"
click at [407, 156] on select "[Selecione...] Embalador Embalador + Embalador ++ Operador de Caixa Operador de…" at bounding box center [713, 169] width 613 height 27
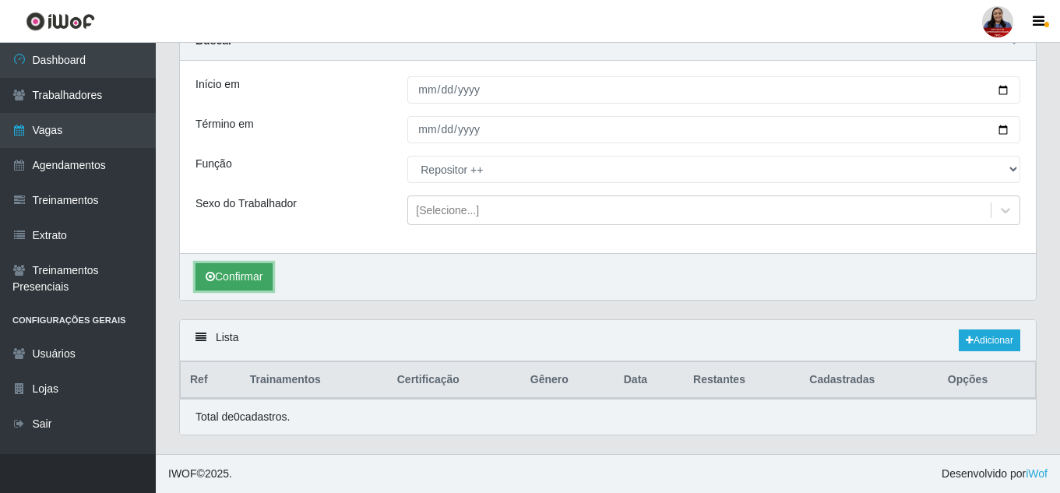
click at [260, 274] on button "Confirmar" at bounding box center [234, 276] width 77 height 27
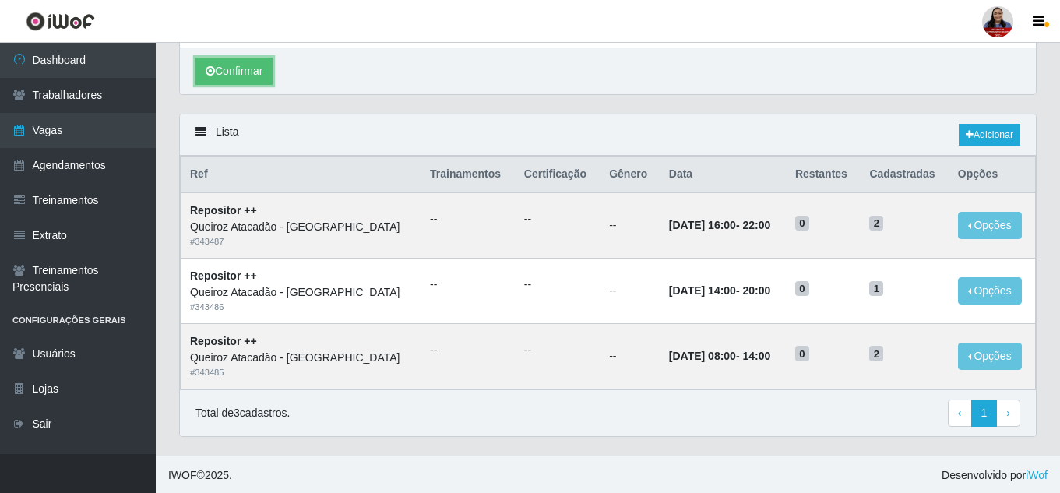
scroll to position [283, 0]
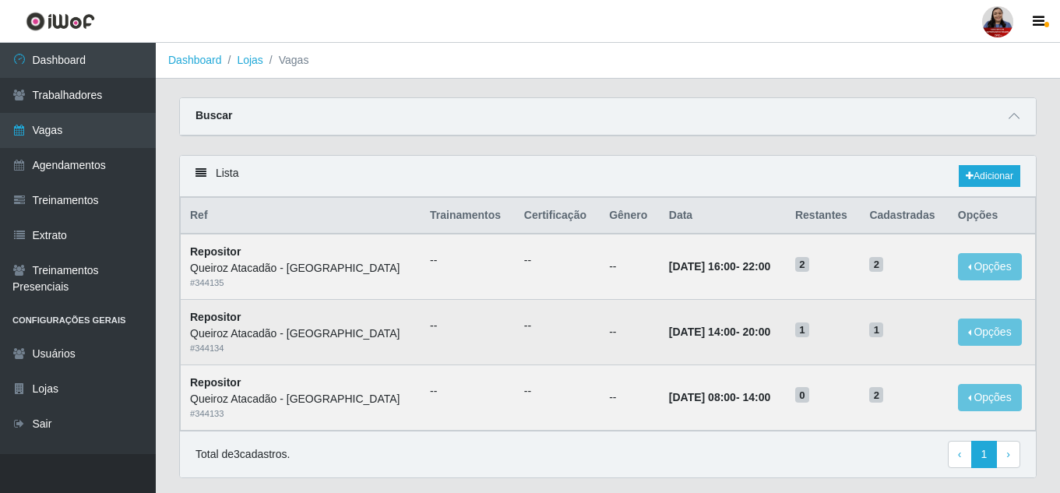
scroll to position [44, 0]
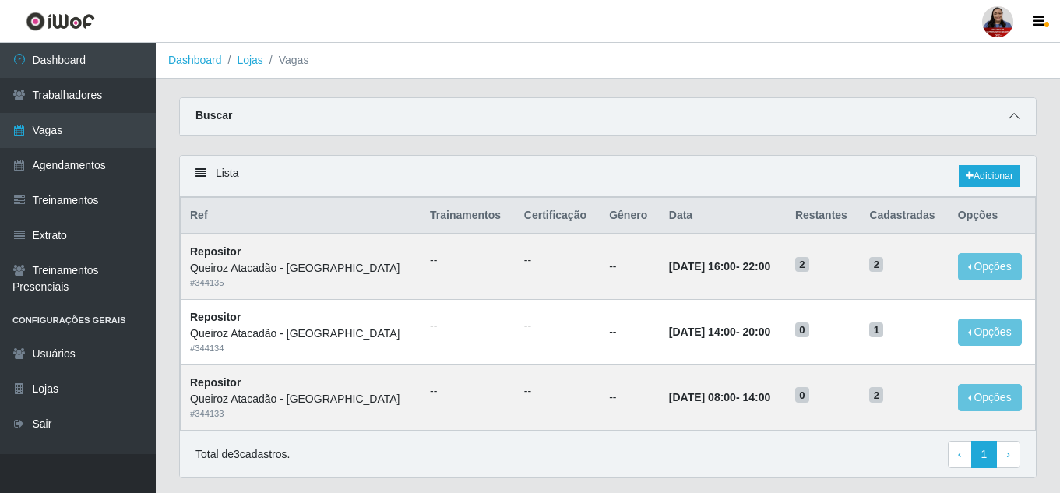
click at [1016, 112] on icon at bounding box center [1014, 116] width 11 height 11
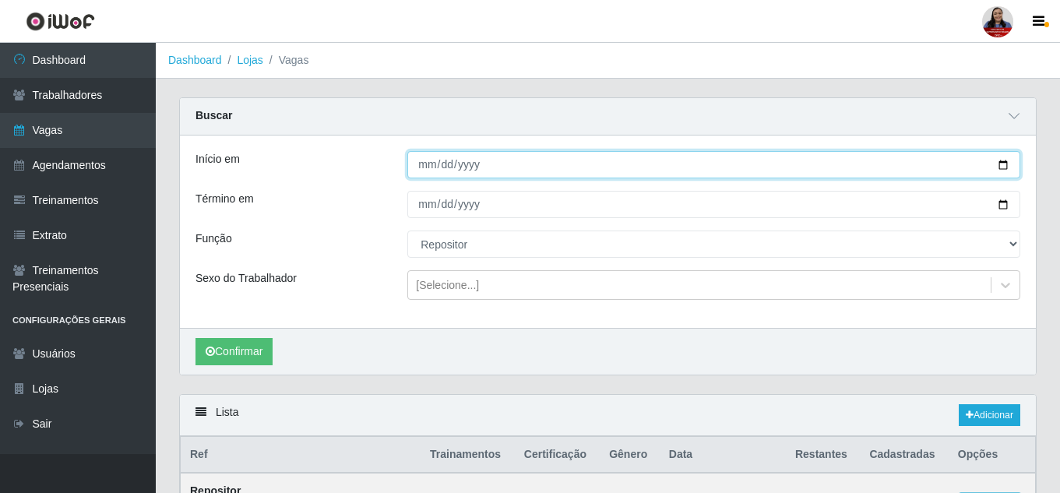
click at [1000, 163] on input "[DATE]" at bounding box center [713, 164] width 613 height 27
type input "[DATE]"
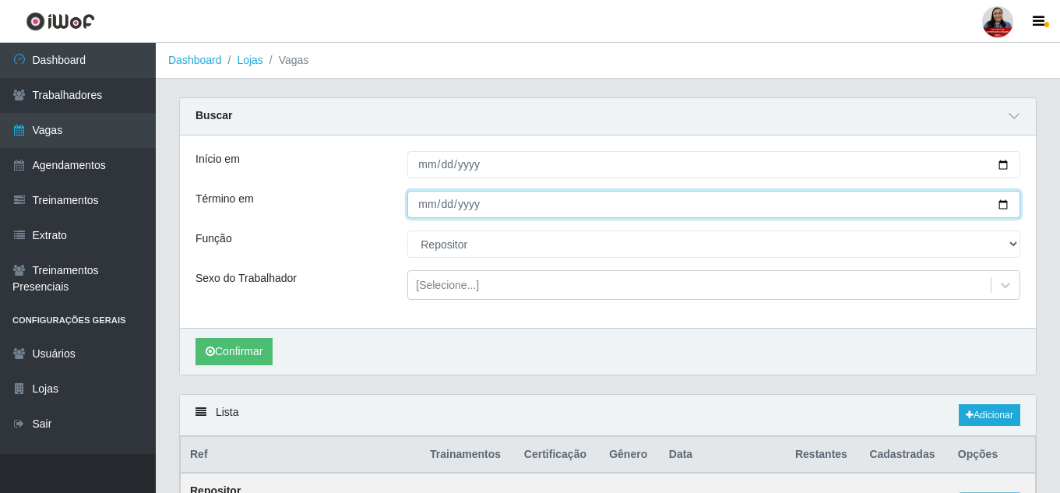
click at [1013, 201] on input "[DATE]" at bounding box center [713, 204] width 613 height 27
click at [1003, 204] on input "[DATE]" at bounding box center [713, 204] width 613 height 27
type input "[DATE]"
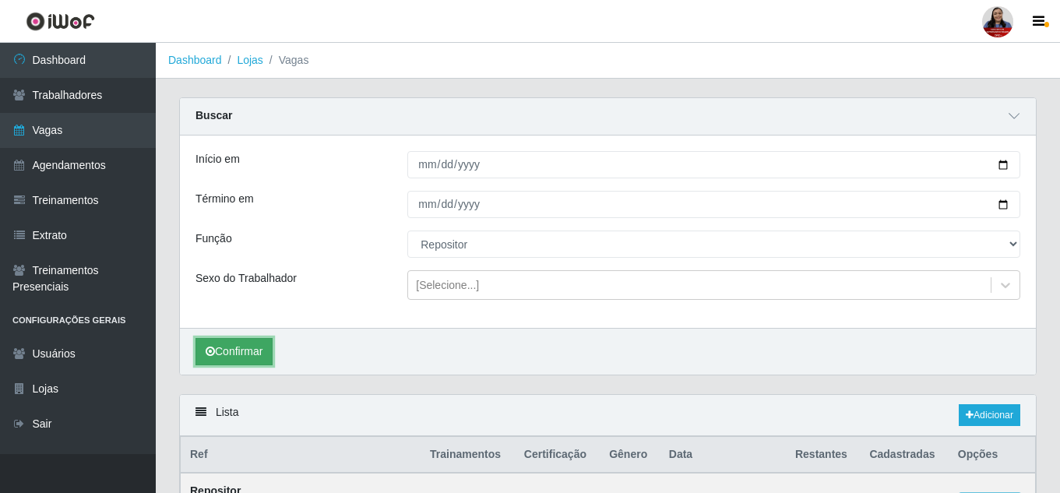
click at [229, 358] on button "Confirmar" at bounding box center [234, 351] width 77 height 27
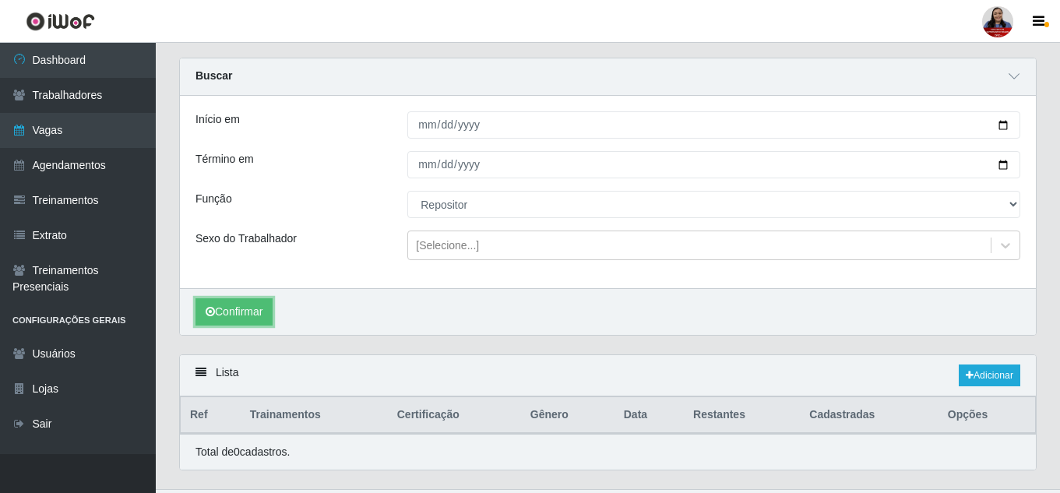
scroll to position [76, 0]
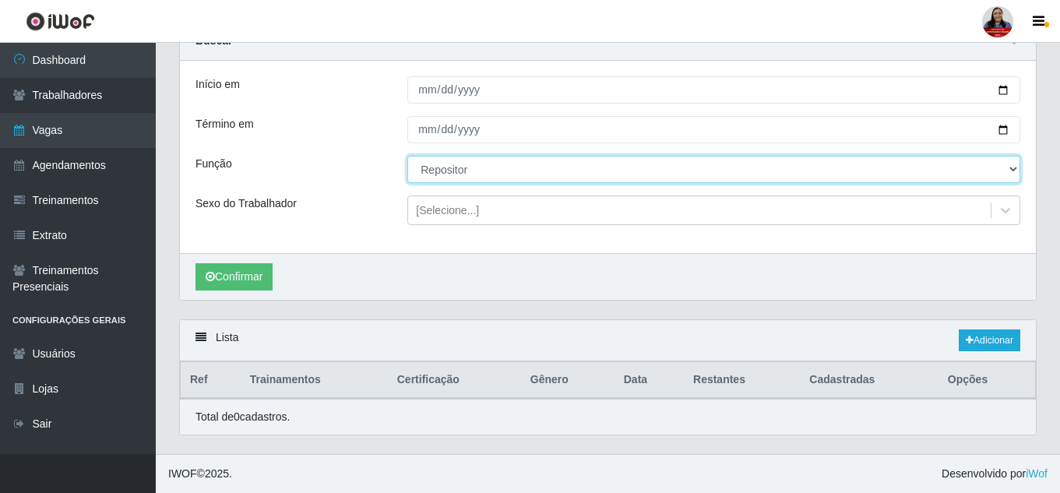
click at [466, 167] on select "[Selecione...] Embalador Embalador + Embalador ++ Operador de Caixa Operador de…" at bounding box center [713, 169] width 613 height 27
select select "86"
click at [407, 156] on select "[Selecione...] Embalador Embalador + Embalador ++ Operador de Caixa Operador de…" at bounding box center [713, 169] width 613 height 27
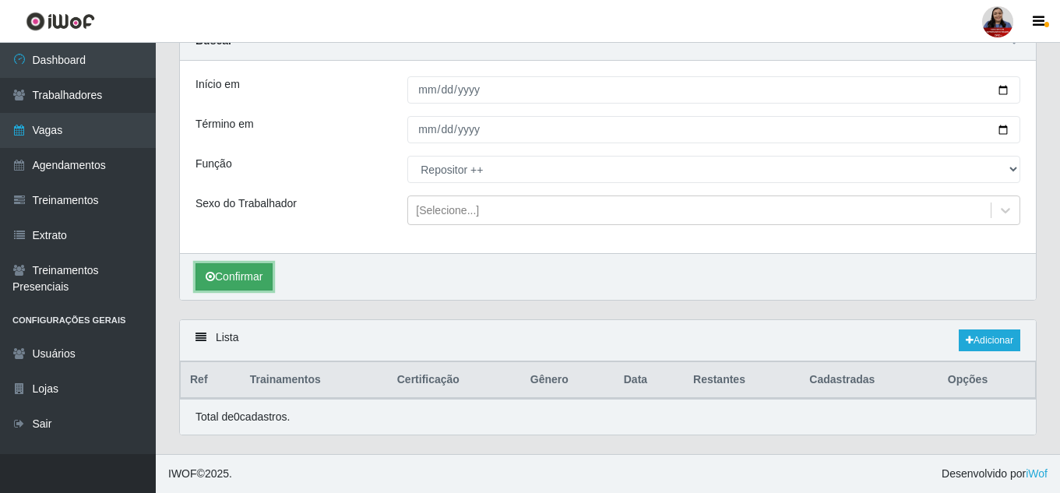
click at [249, 281] on button "Confirmar" at bounding box center [234, 276] width 77 height 27
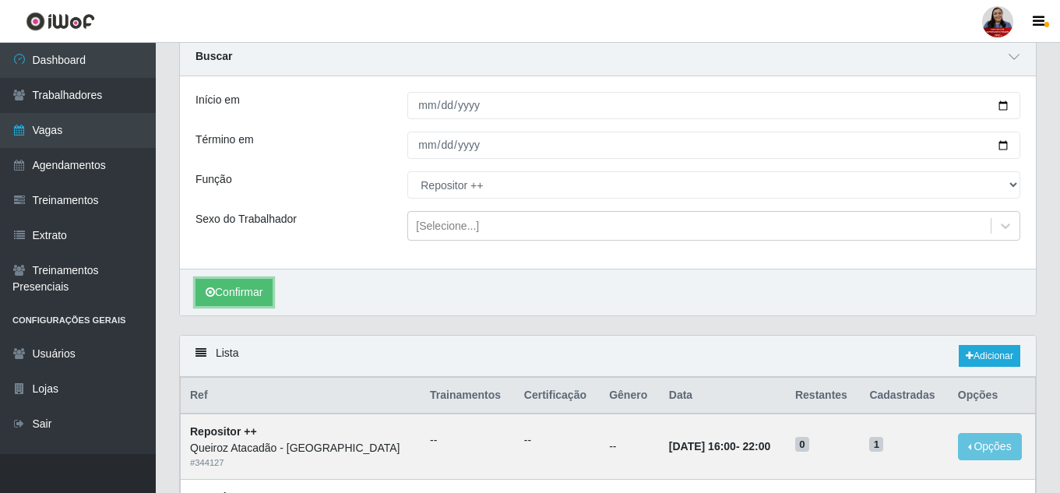
scroll to position [49, 0]
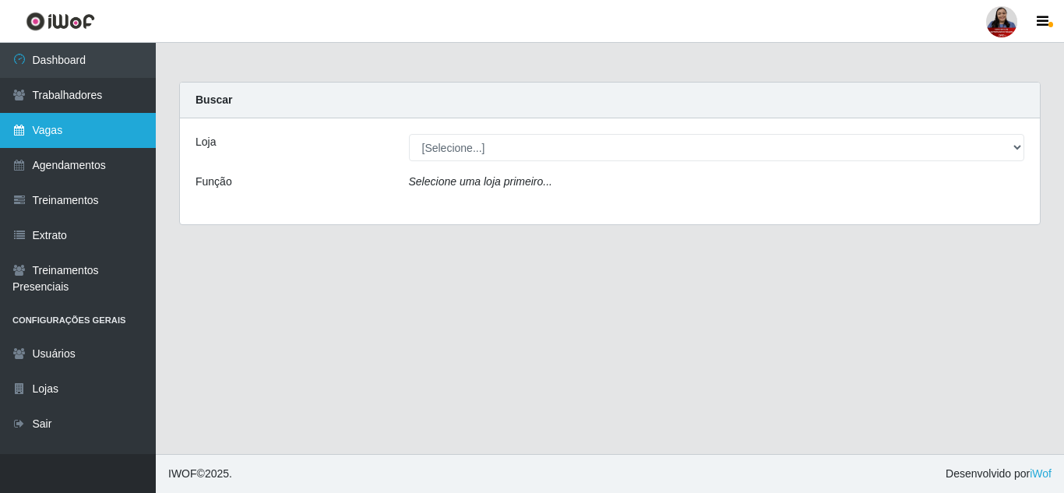
click at [71, 139] on link "Vagas" at bounding box center [78, 130] width 156 height 35
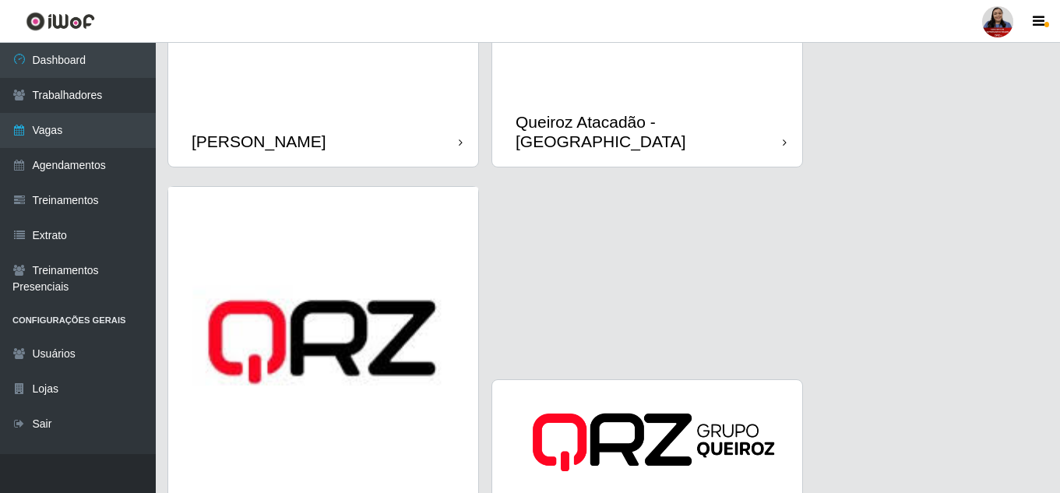
scroll to position [1960, 0]
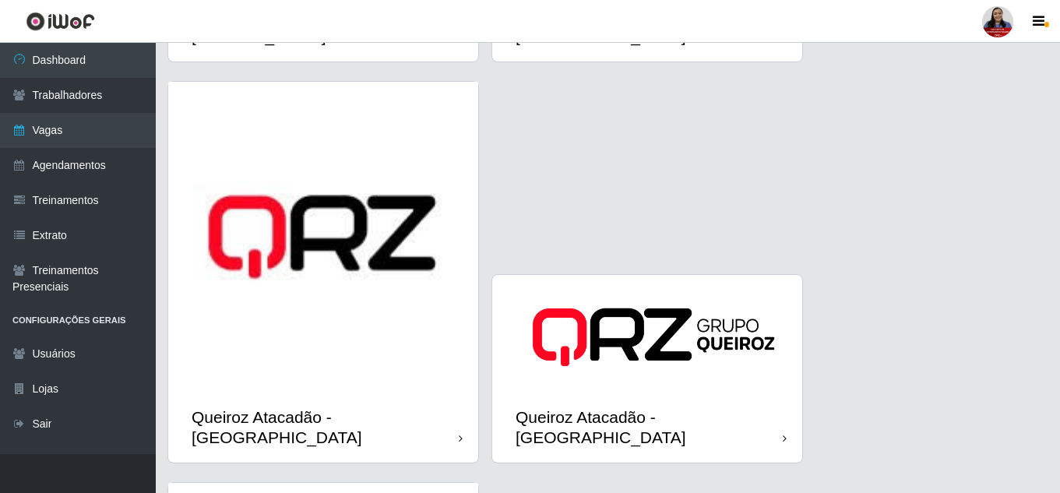
click at [400, 329] on img at bounding box center [323, 237] width 310 height 310
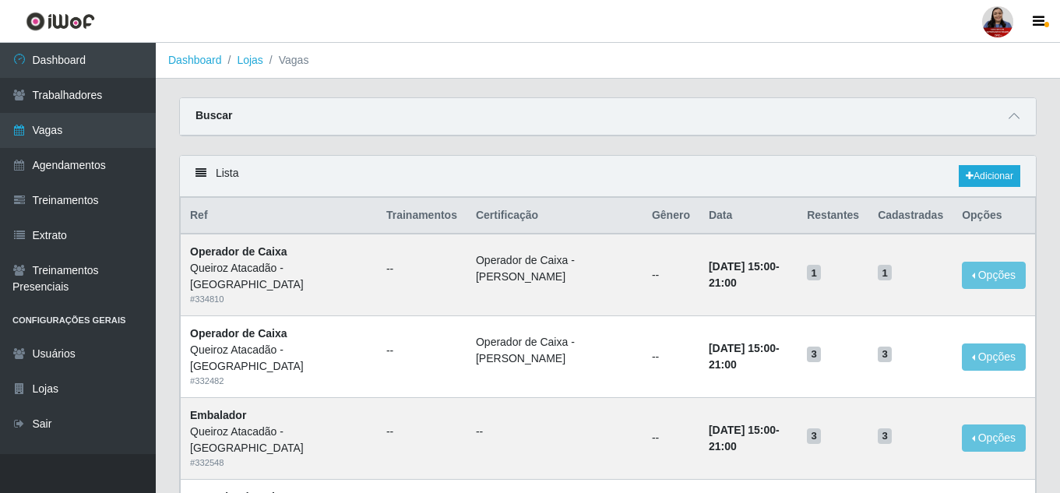
click at [1023, 111] on div "Buscar" at bounding box center [608, 116] width 856 height 37
click at [1016, 109] on span at bounding box center [1014, 116] width 19 height 18
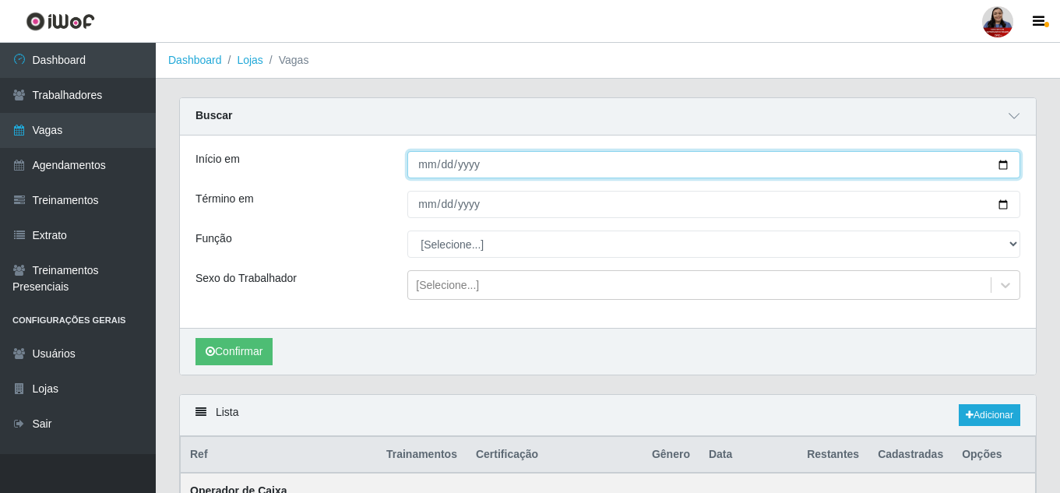
click at [1004, 168] on input "Início em" at bounding box center [713, 164] width 613 height 27
type input "[DATE]"
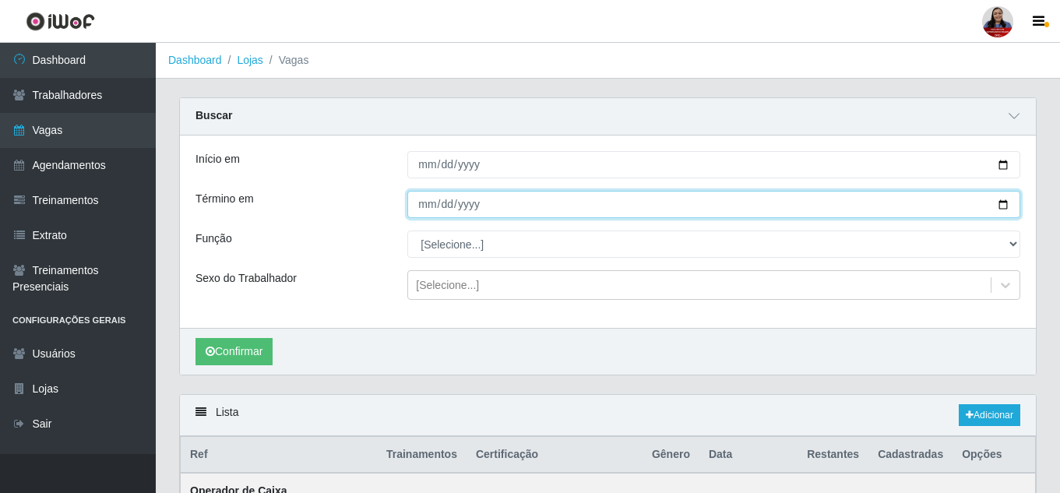
click at [1003, 204] on input "Término em" at bounding box center [713, 204] width 613 height 27
type input "[DATE]"
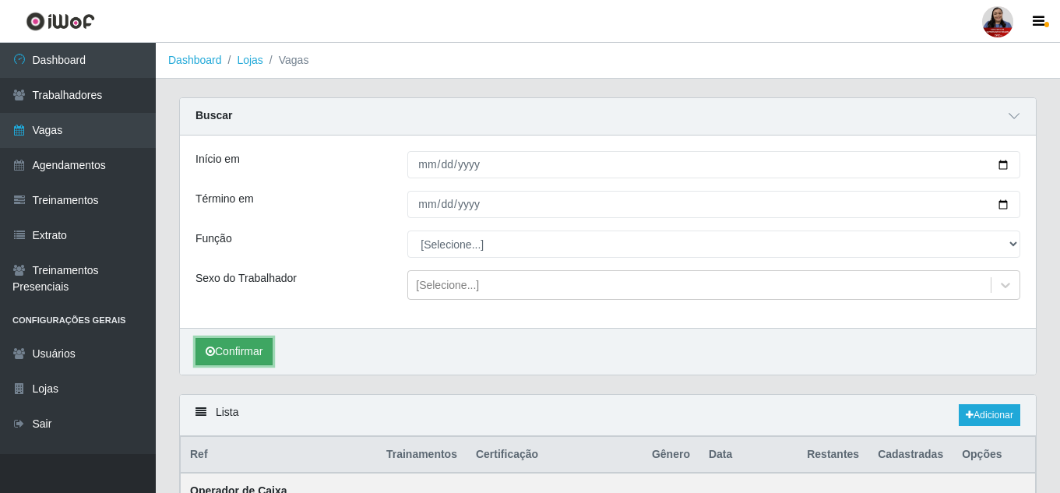
click at [203, 361] on button "Confirmar" at bounding box center [234, 351] width 77 height 27
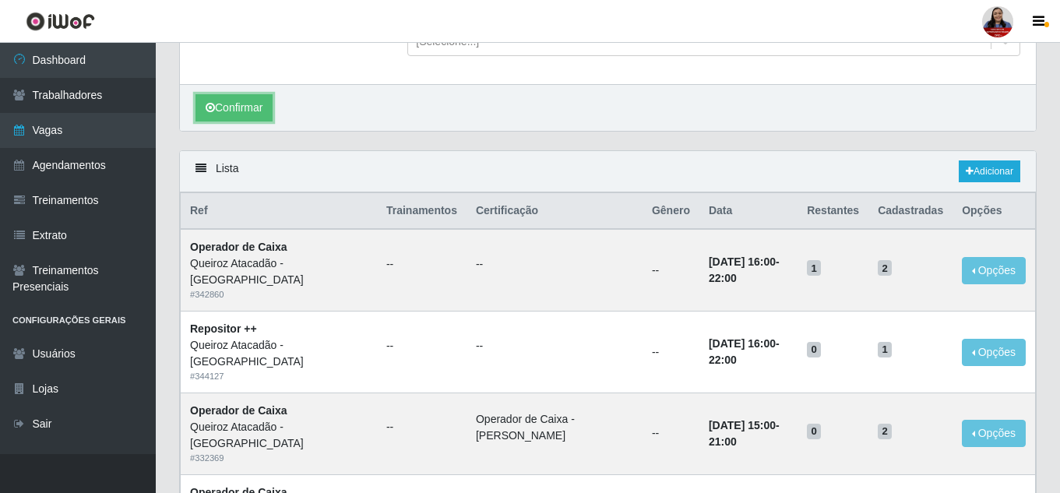
scroll to position [234, 0]
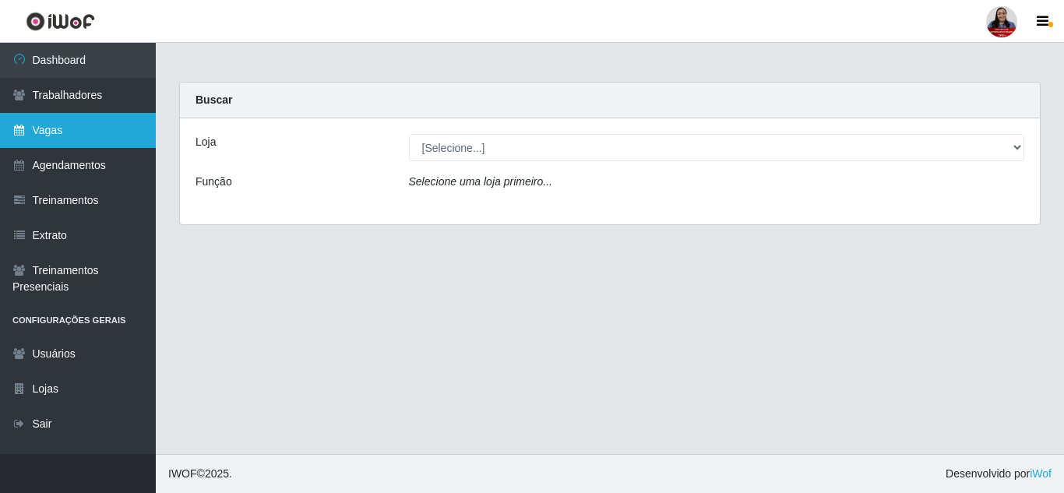
click at [62, 132] on link "Vagas" at bounding box center [78, 130] width 156 height 35
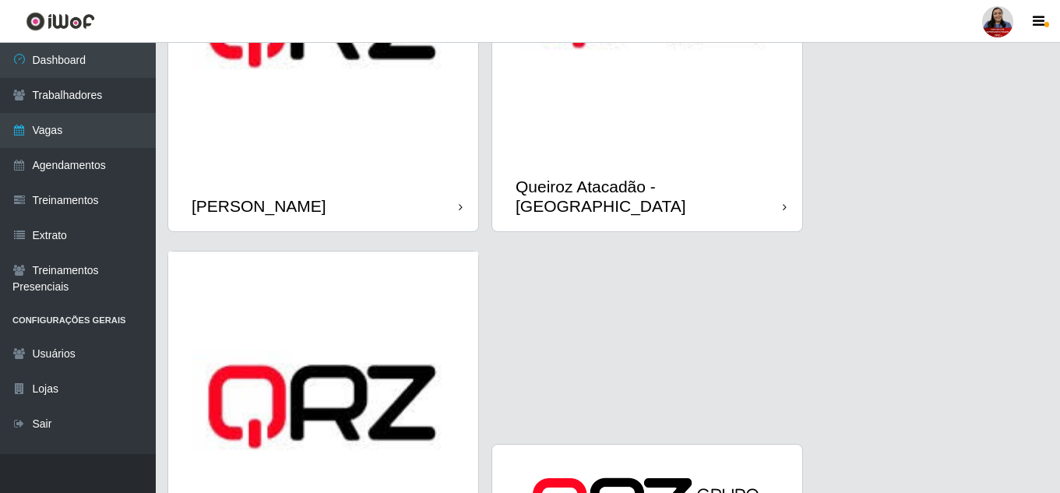
scroll to position [2025, 0]
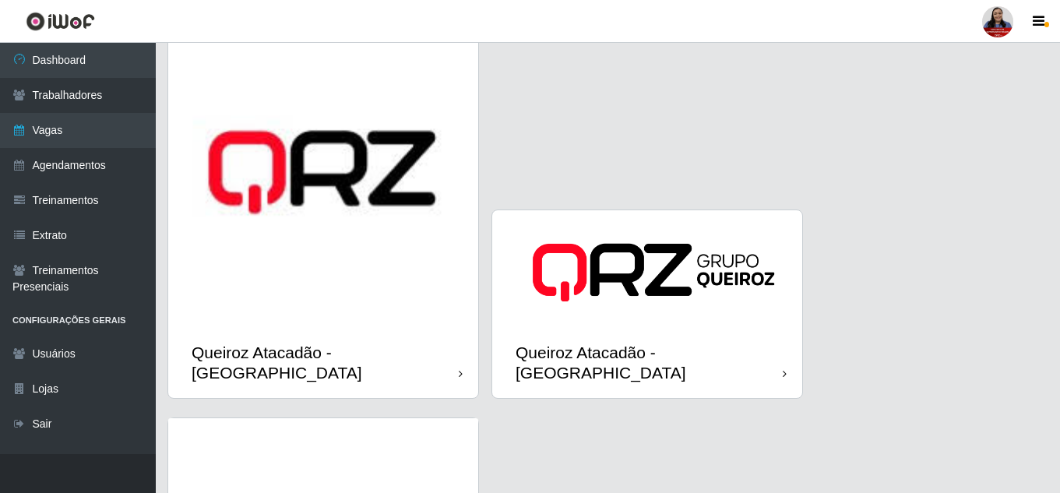
click at [400, 290] on img at bounding box center [323, 172] width 310 height 310
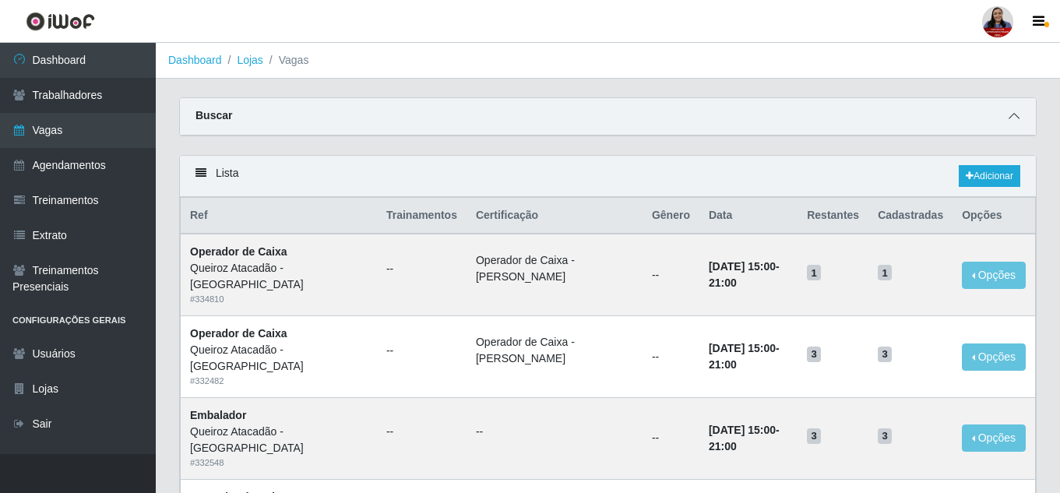
click at [1016, 118] on icon at bounding box center [1014, 116] width 11 height 11
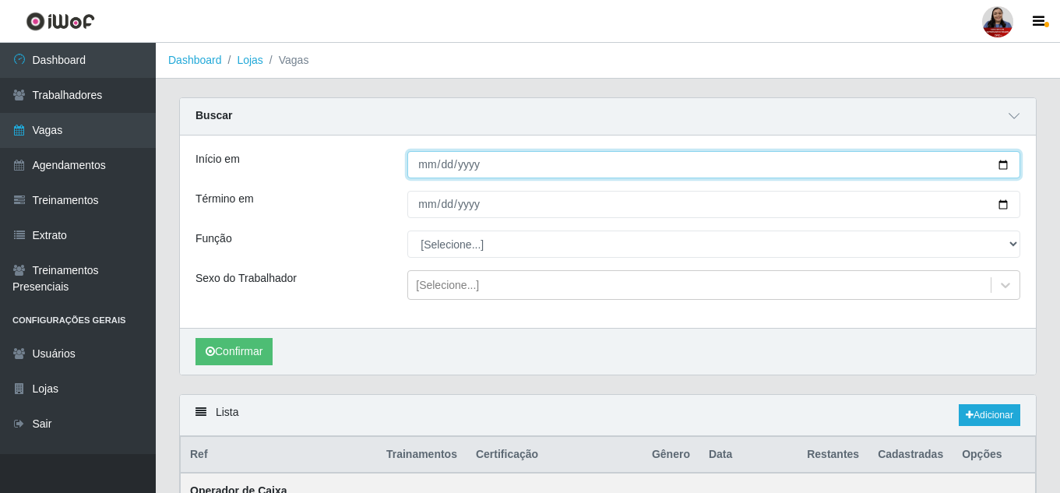
click at [1002, 165] on input "Início em" at bounding box center [713, 164] width 613 height 27
type input "[DATE]"
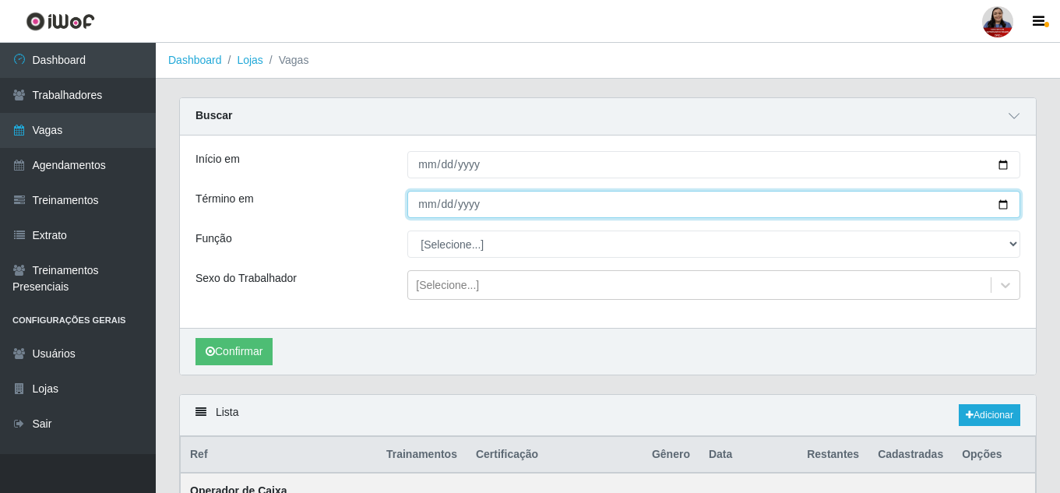
click at [1004, 204] on input "Término em" at bounding box center [713, 204] width 613 height 27
type input "[DATE]"
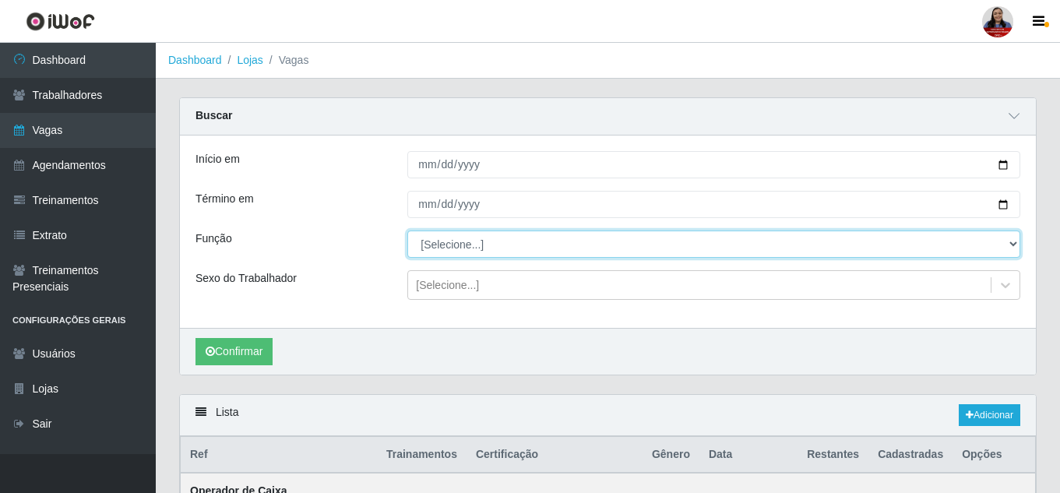
click at [468, 248] on select "[Selecione...] Embalador Embalador + Embalador ++ Operador de Caixa Operador de…" at bounding box center [713, 244] width 613 height 27
select select "86"
click at [407, 231] on select "[Selecione...] Embalador Embalador + Embalador ++ Operador de Caixa Operador de…" at bounding box center [713, 244] width 613 height 27
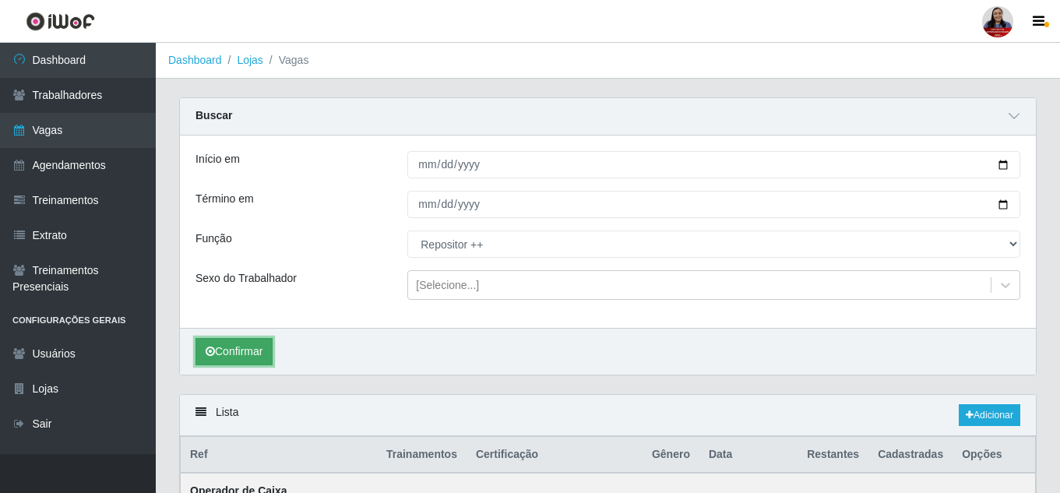
click at [265, 358] on button "Confirmar" at bounding box center [234, 351] width 77 height 27
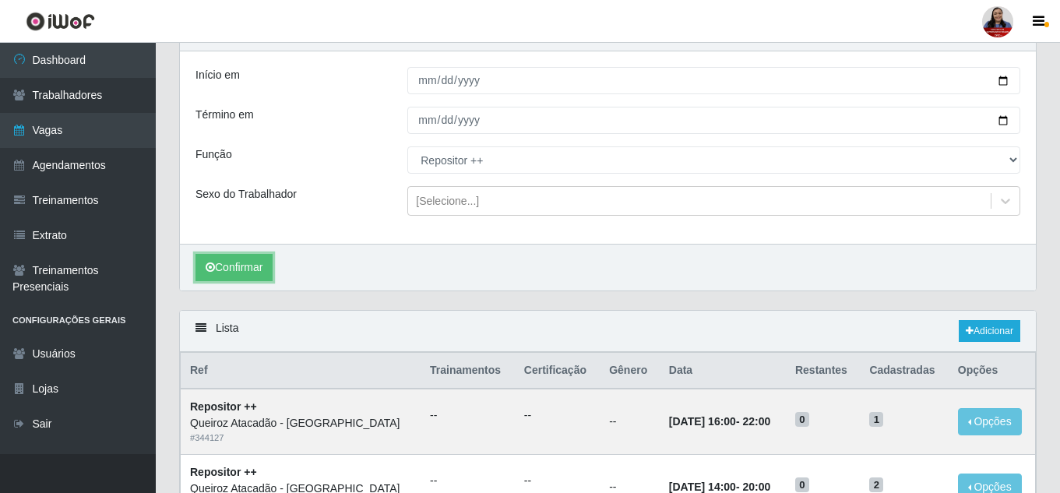
scroll to position [234, 0]
